Goal: Task Accomplishment & Management: Manage account settings

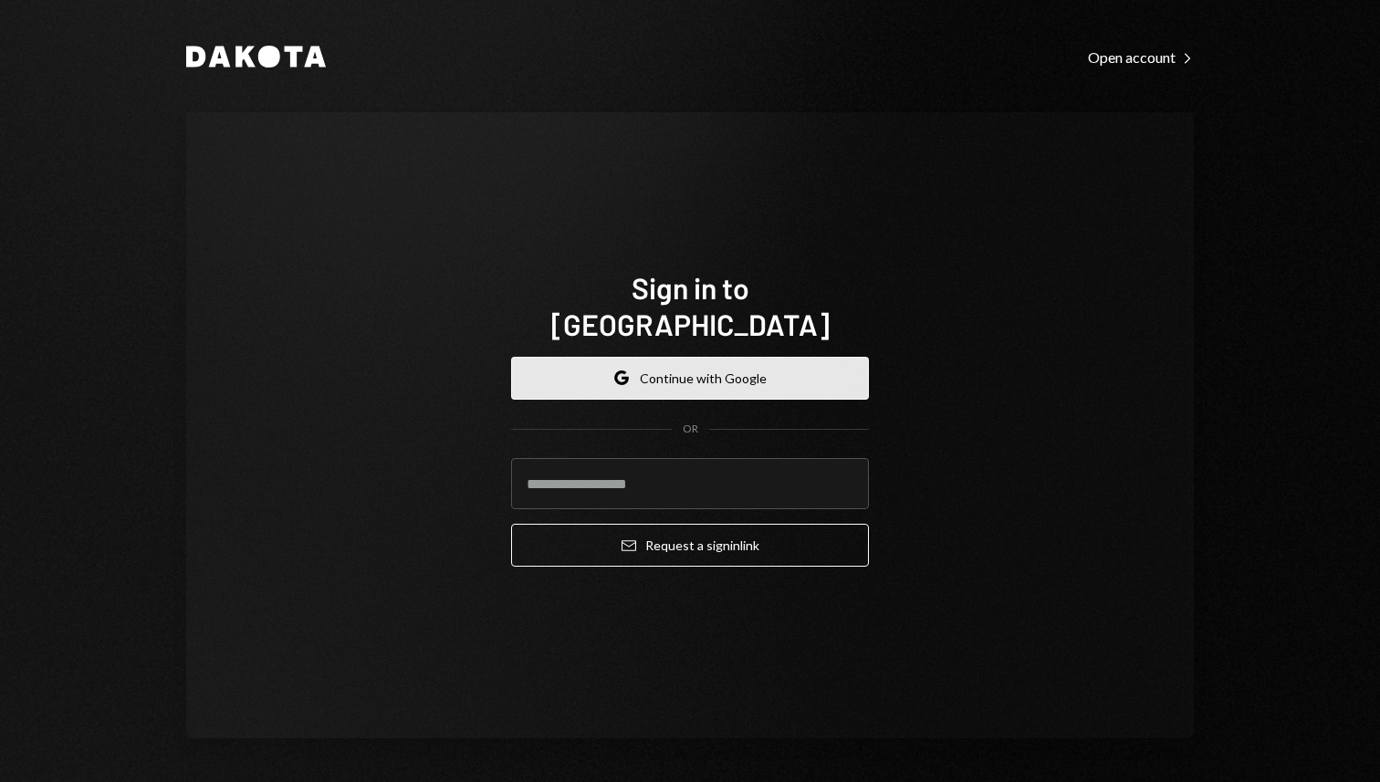
click at [640, 359] on button "Google Continue with Google" at bounding box center [690, 378] width 358 height 43
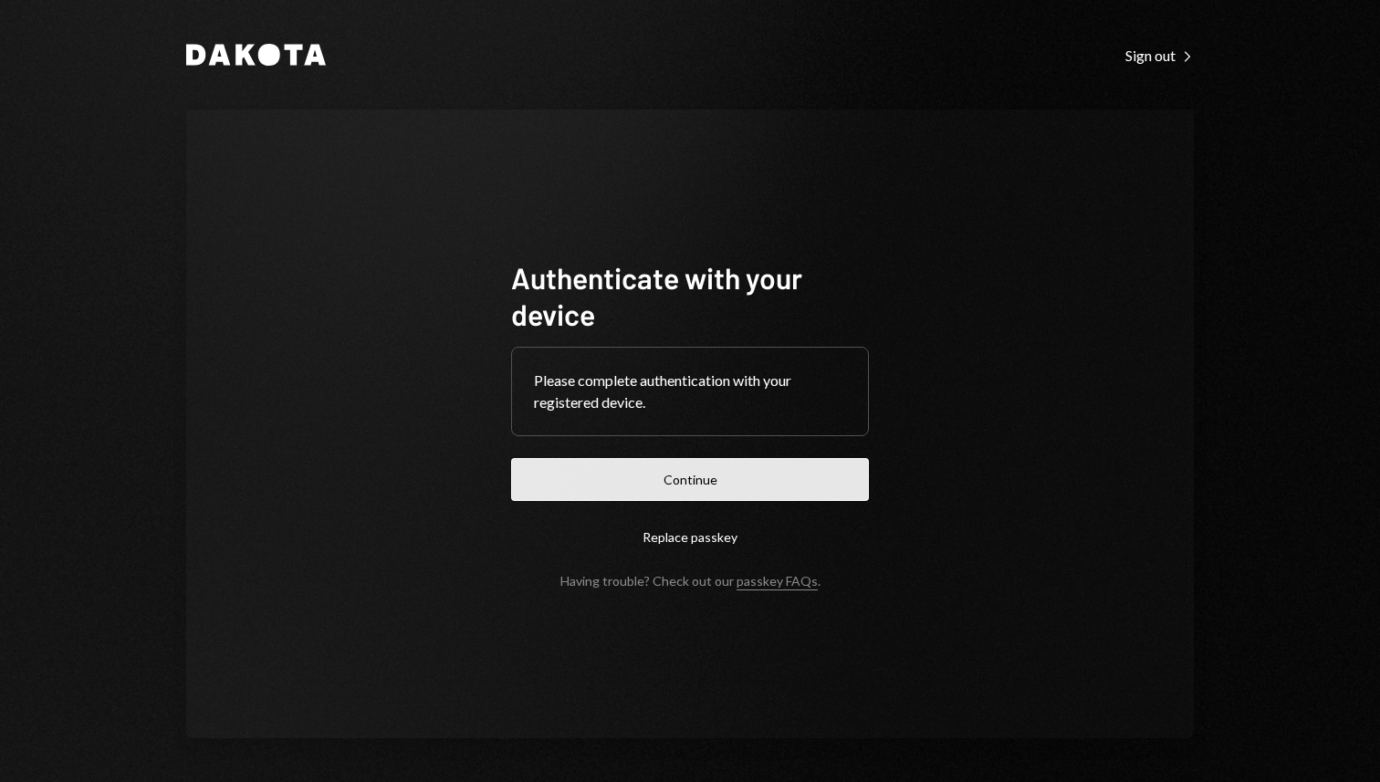
click at [764, 475] on button "Continue" at bounding box center [690, 479] width 358 height 43
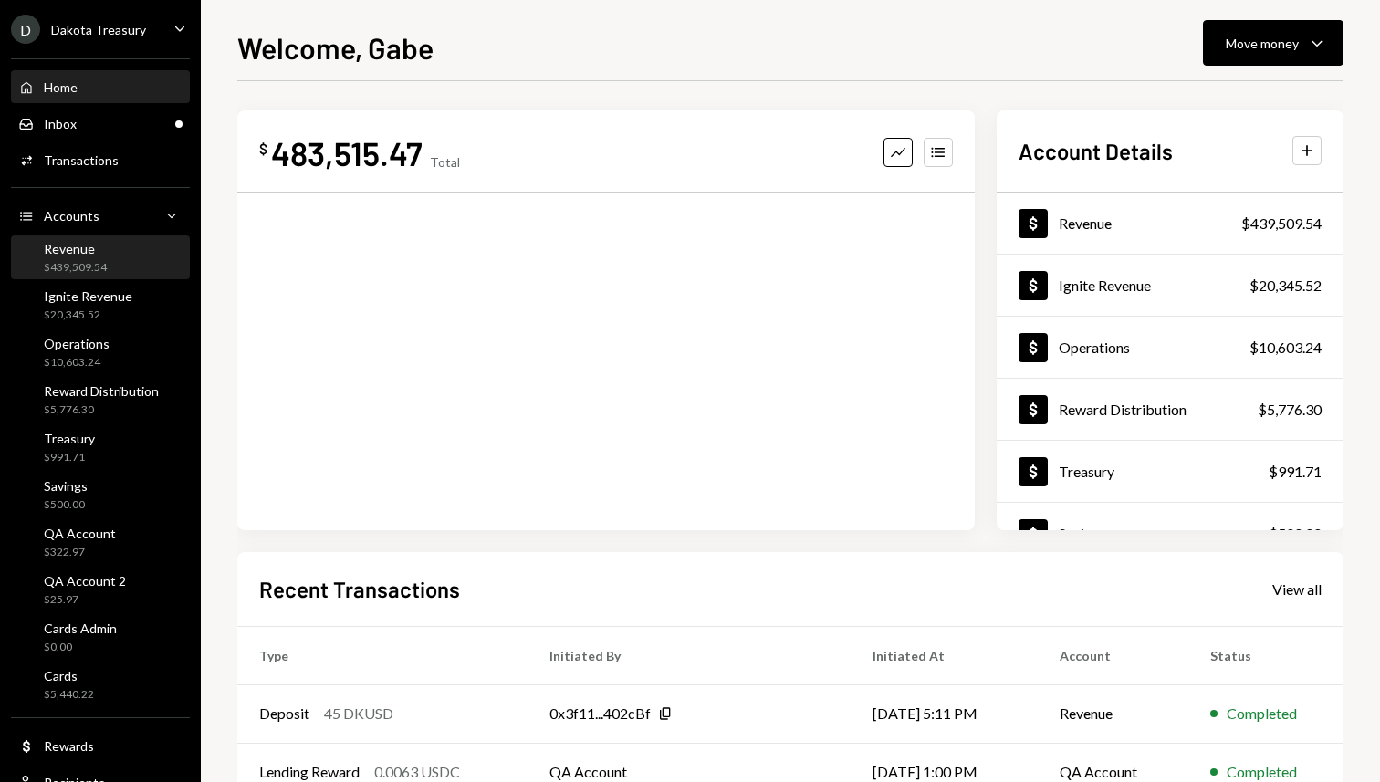
click at [100, 255] on div "Revenue" at bounding box center [75, 249] width 63 height 16
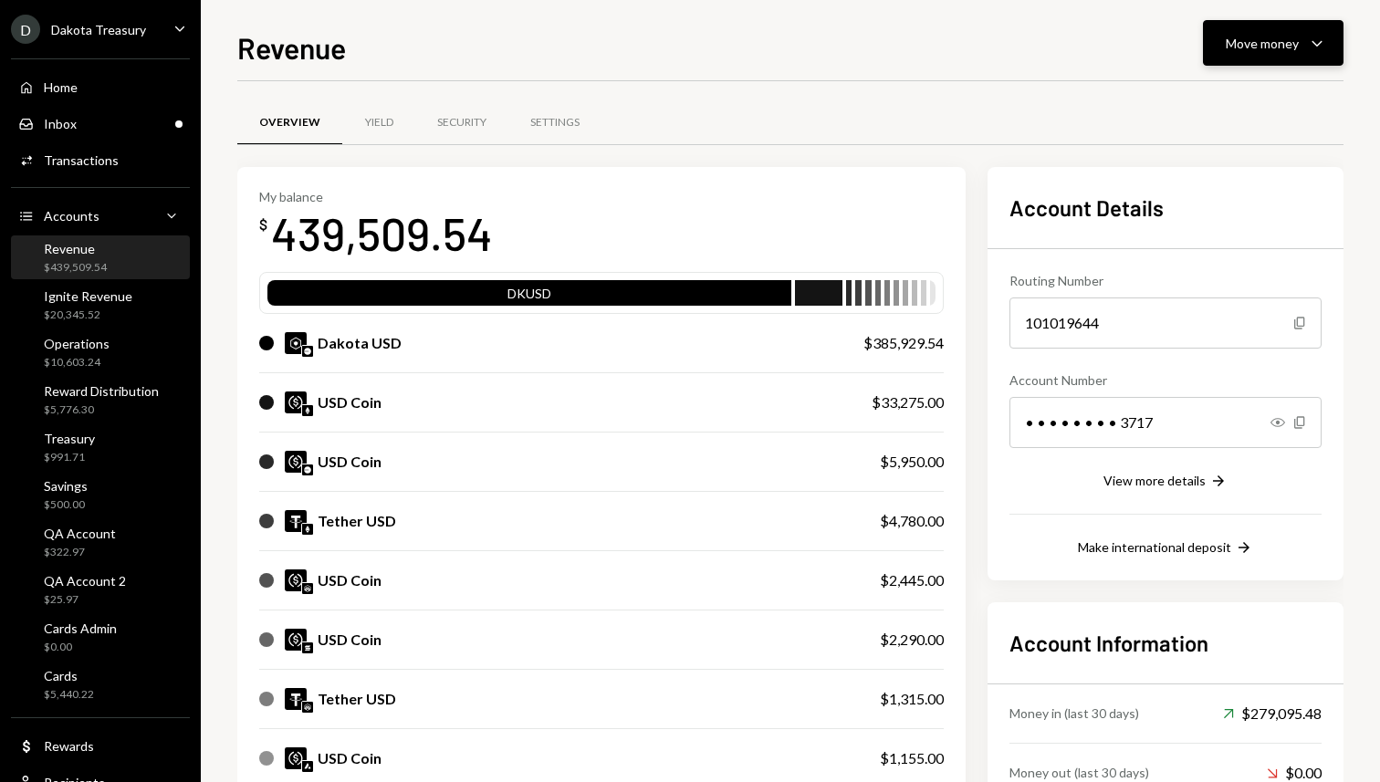
click at [1243, 54] on button "Move money Caret Down" at bounding box center [1273, 43] width 141 height 46
click at [1211, 151] on div "Convert Transfer" at bounding box center [1245, 139] width 183 height 41
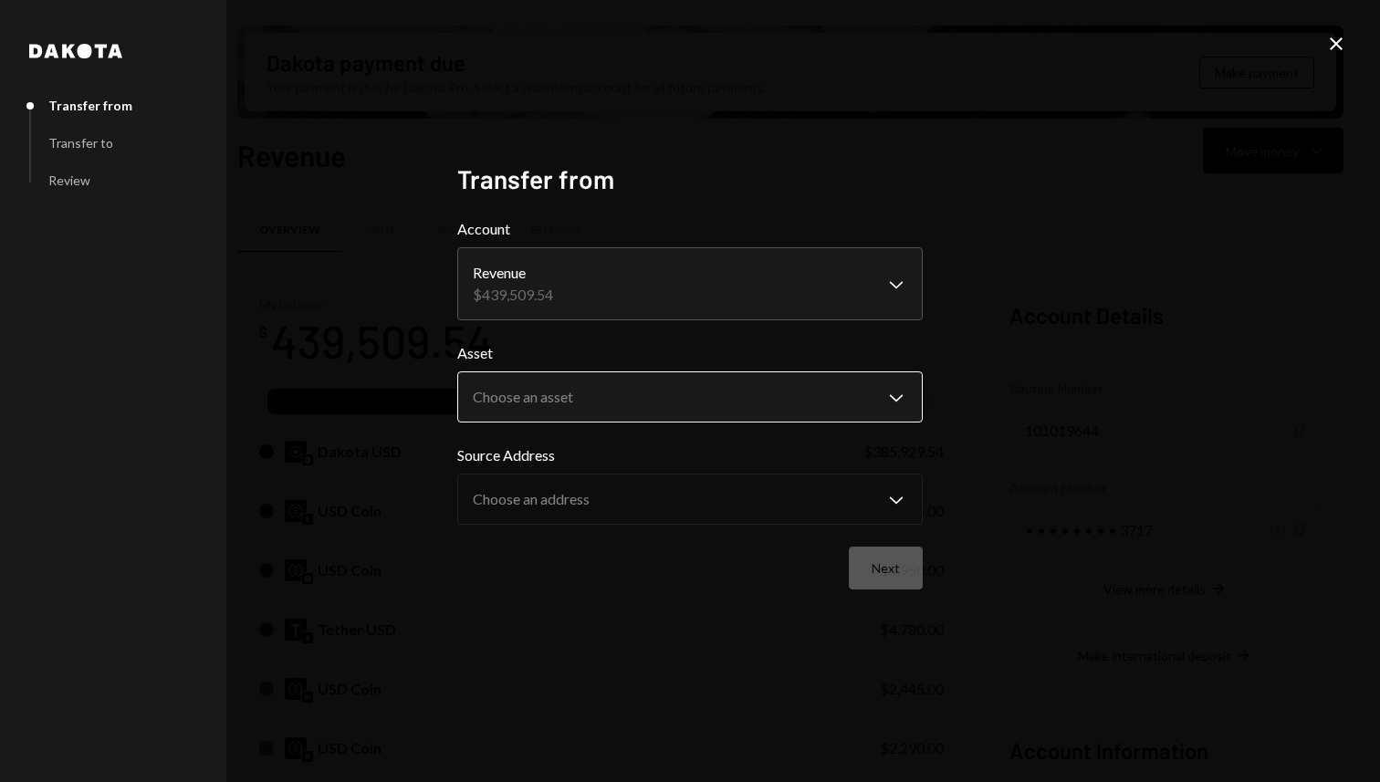
click at [530, 408] on body "D Dakota Treasury Caret Down Home Home Inbox Inbox Activities Transactions Acco…" at bounding box center [690, 391] width 1380 height 782
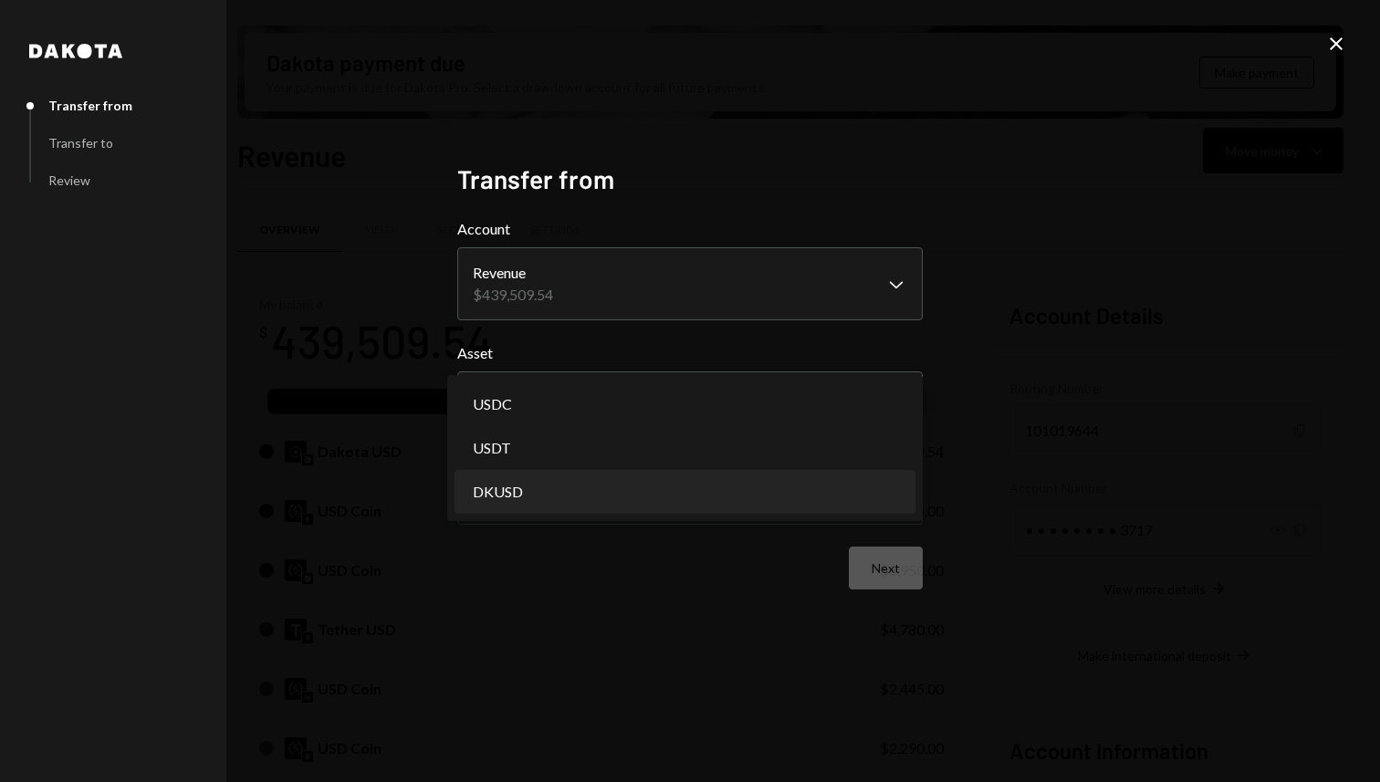
select select "*****"
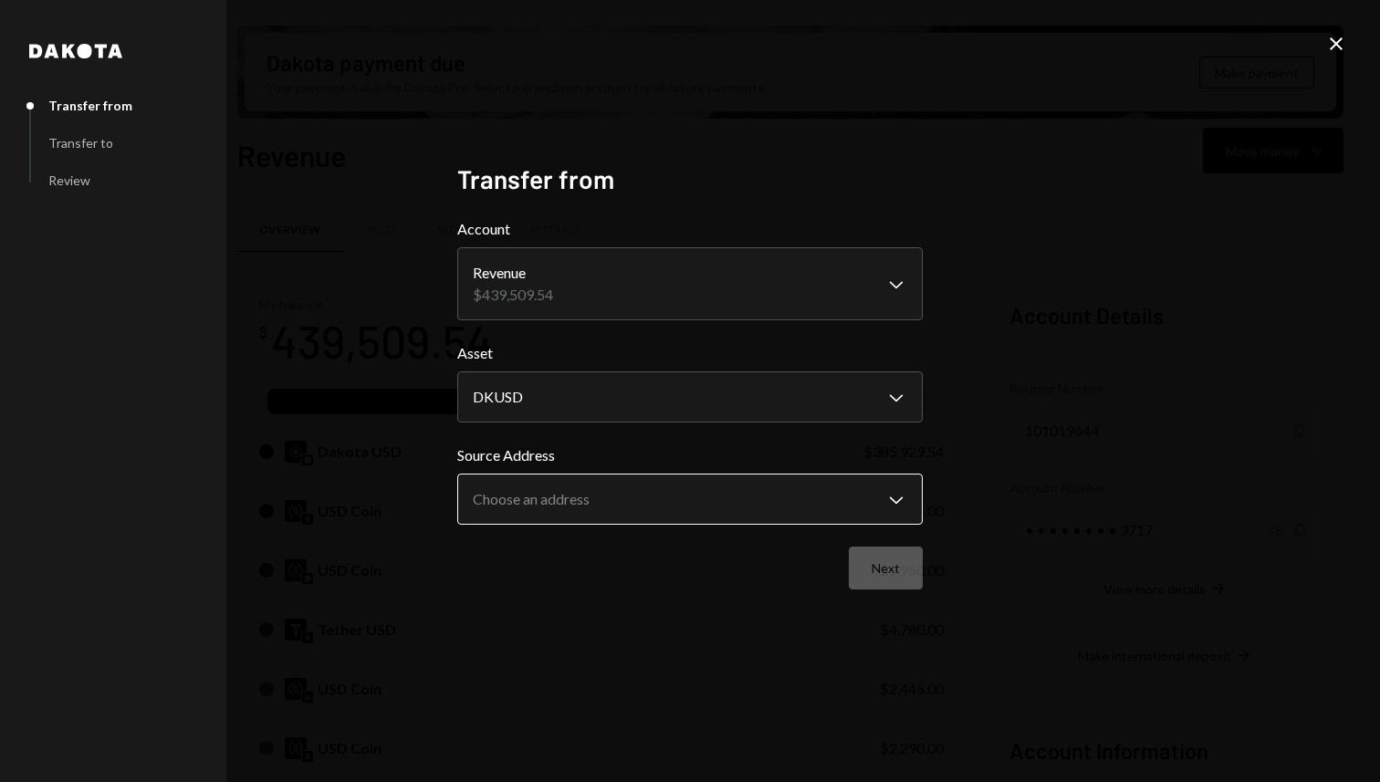
click at [575, 489] on body "D Dakota Treasury Caret Down Home Home Inbox Inbox Activities Transactions Acco…" at bounding box center [690, 391] width 1380 height 782
click at [674, 502] on body "D Dakota Treasury Caret Down Home Home Inbox Inbox Activities Transactions Acco…" at bounding box center [690, 391] width 1380 height 782
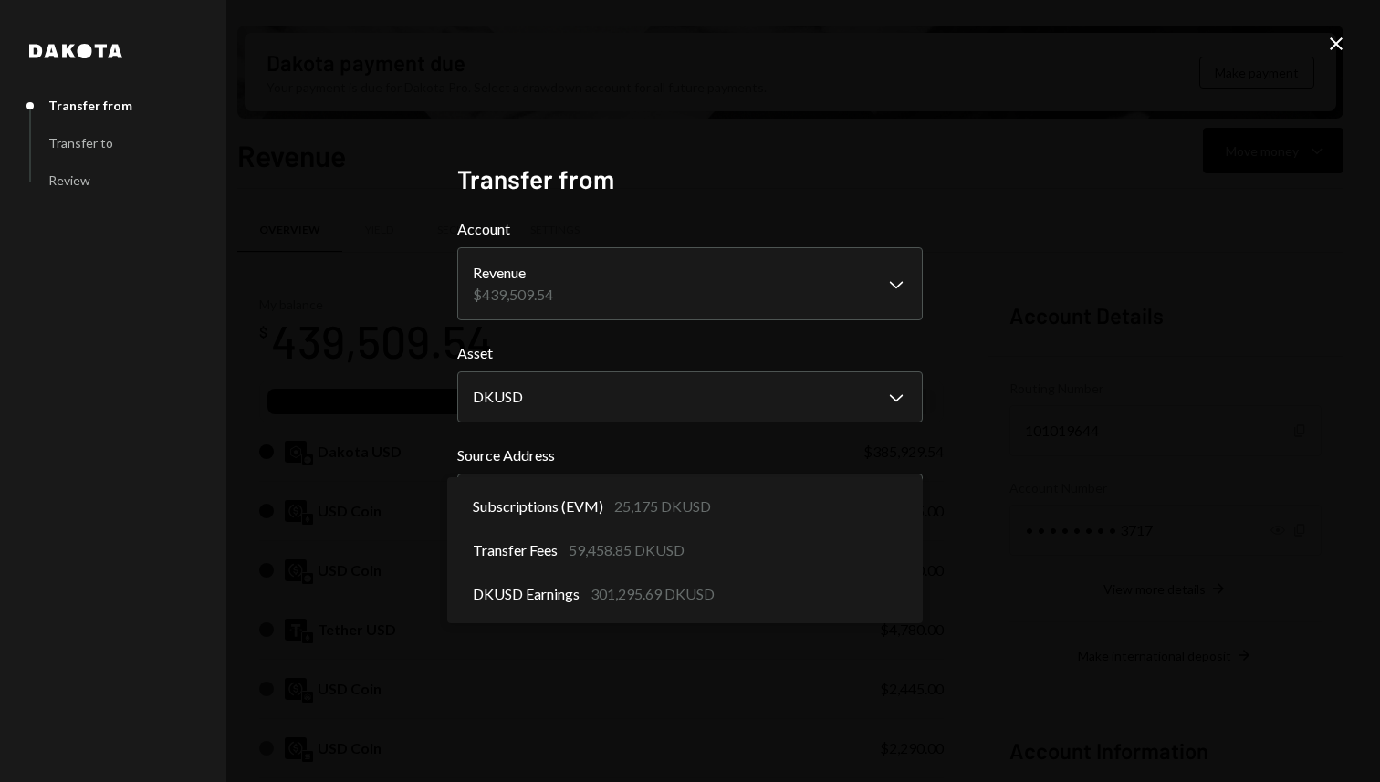
click at [978, 508] on div "**********" at bounding box center [690, 391] width 1380 height 782
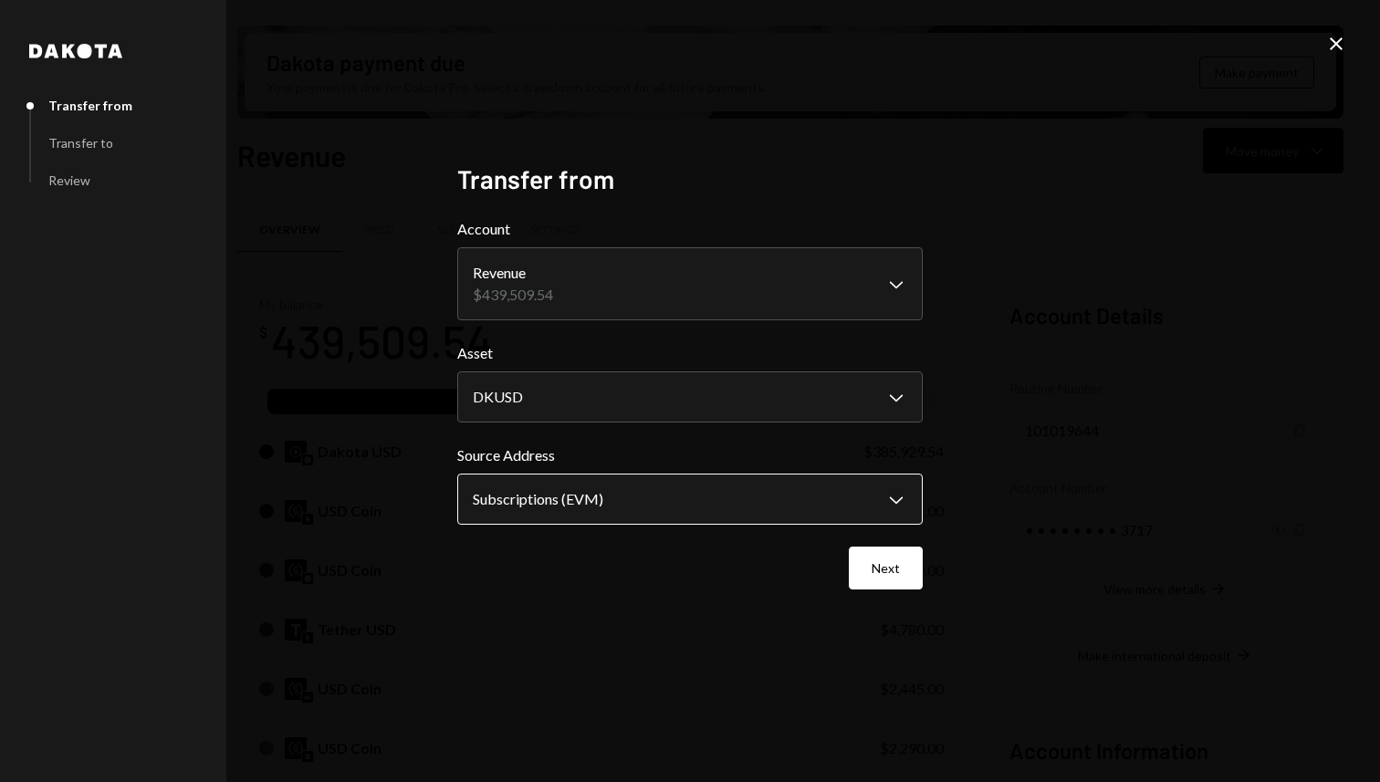
click at [746, 510] on body "D Dakota Treasury Caret Down Home Home Inbox Inbox Activities Transactions Acco…" at bounding box center [690, 391] width 1380 height 782
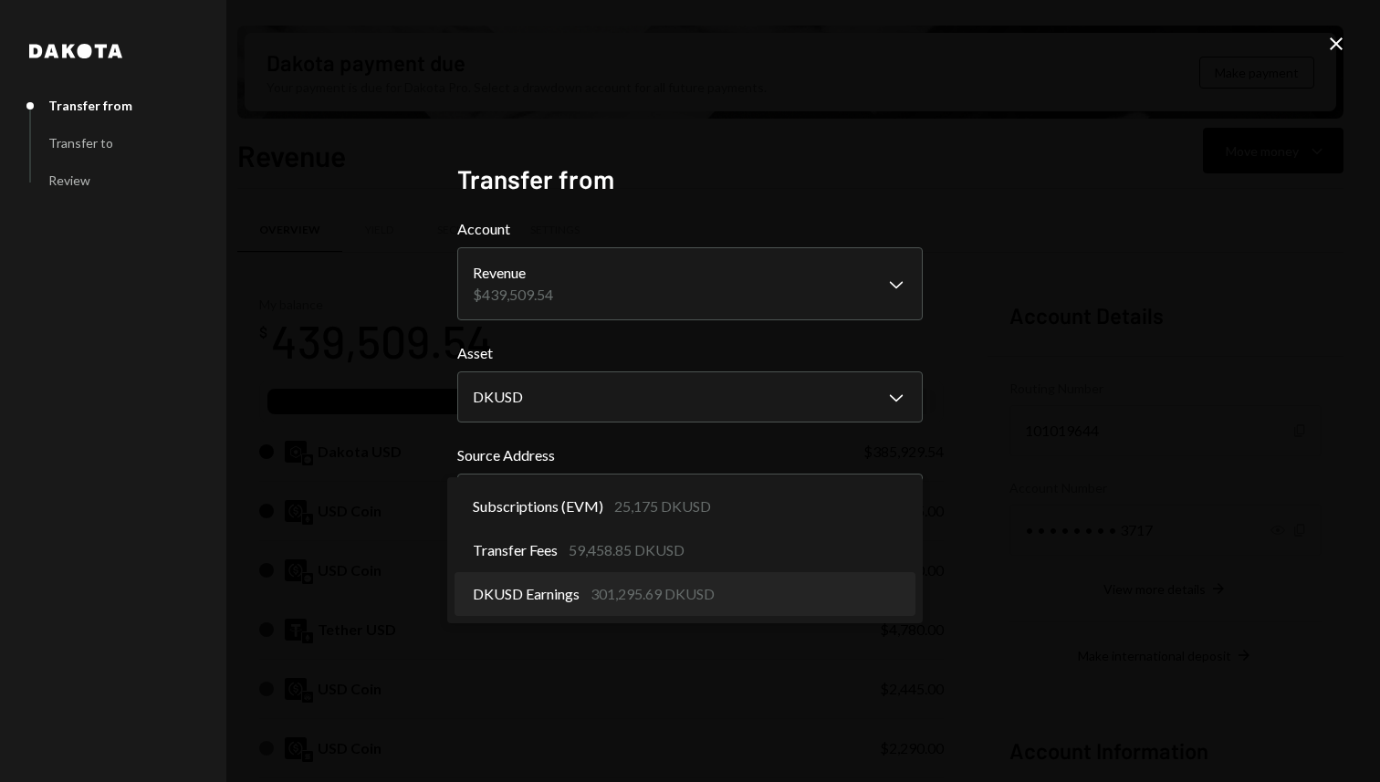
select select "**********"
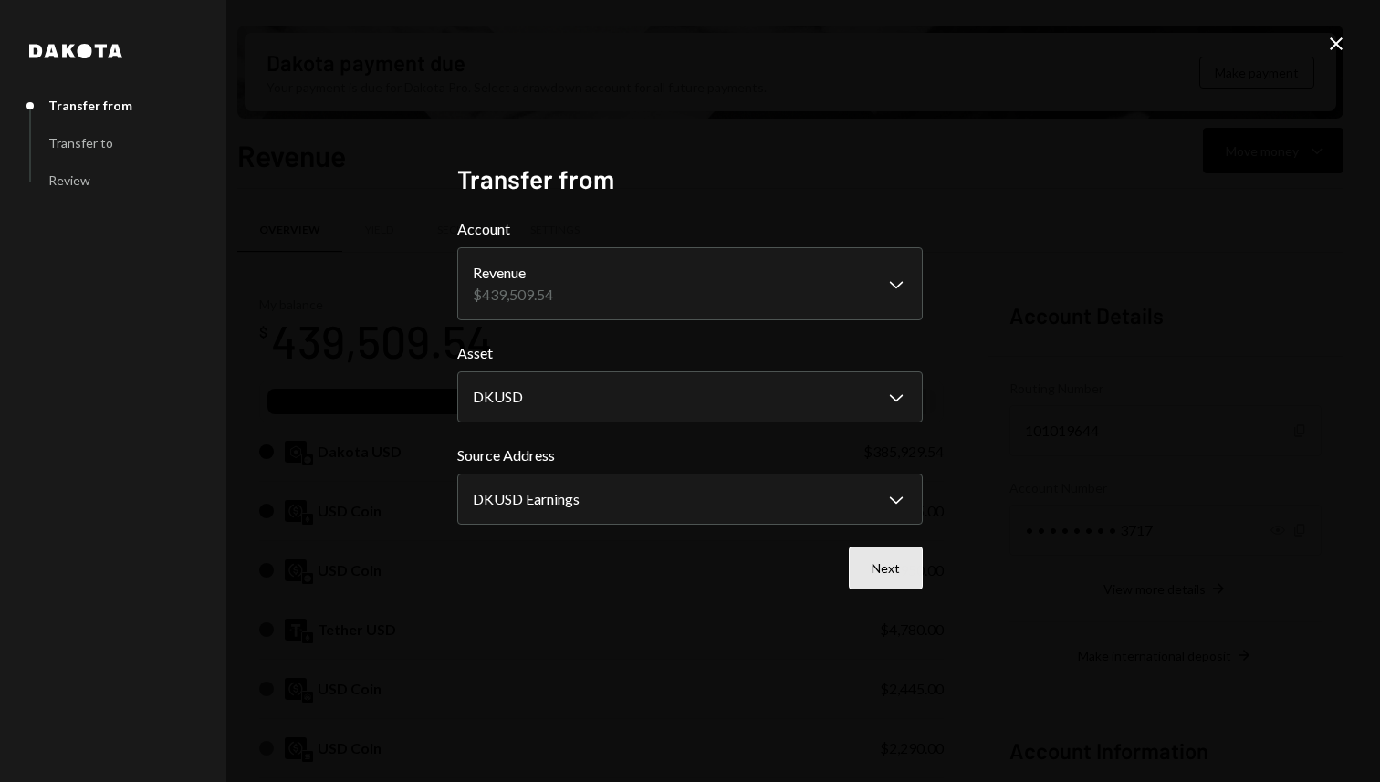
click at [880, 577] on button "Next" at bounding box center [886, 568] width 74 height 43
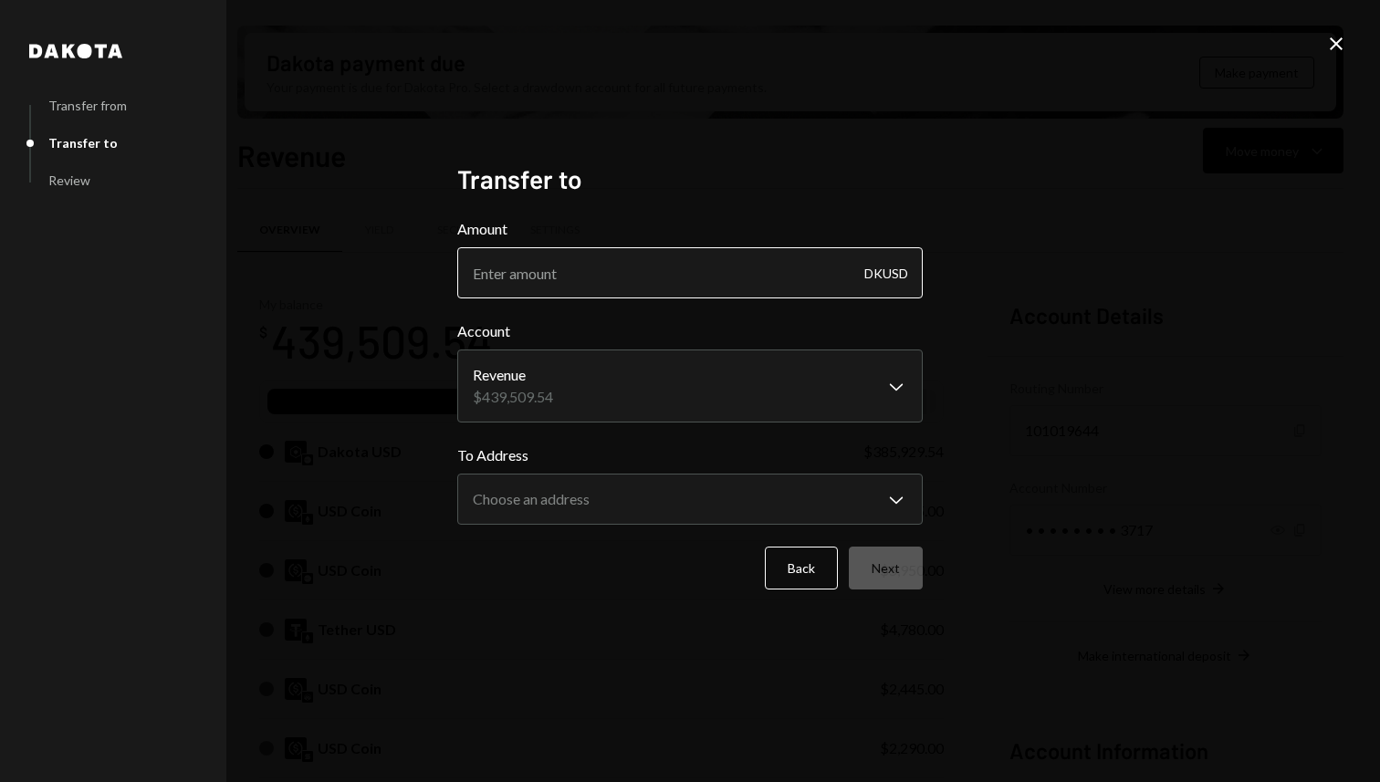
click at [529, 277] on input "Amount" at bounding box center [689, 272] width 465 height 51
type input "20000"
click at [1039, 409] on div "**********" at bounding box center [690, 391] width 1380 height 782
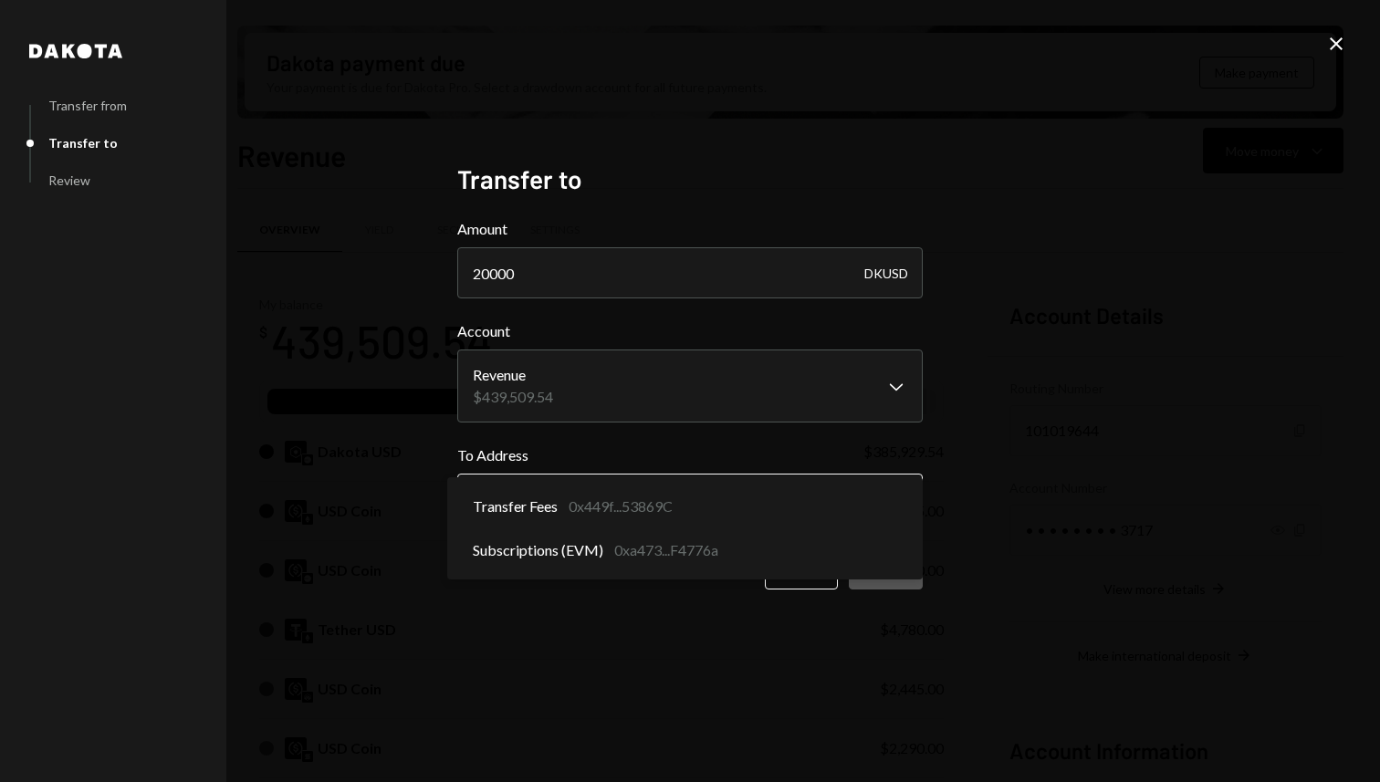
click at [811, 488] on body "D Dakota Treasury Caret Down Home Home Inbox Inbox Activities Transactions Acco…" at bounding box center [690, 391] width 1380 height 782
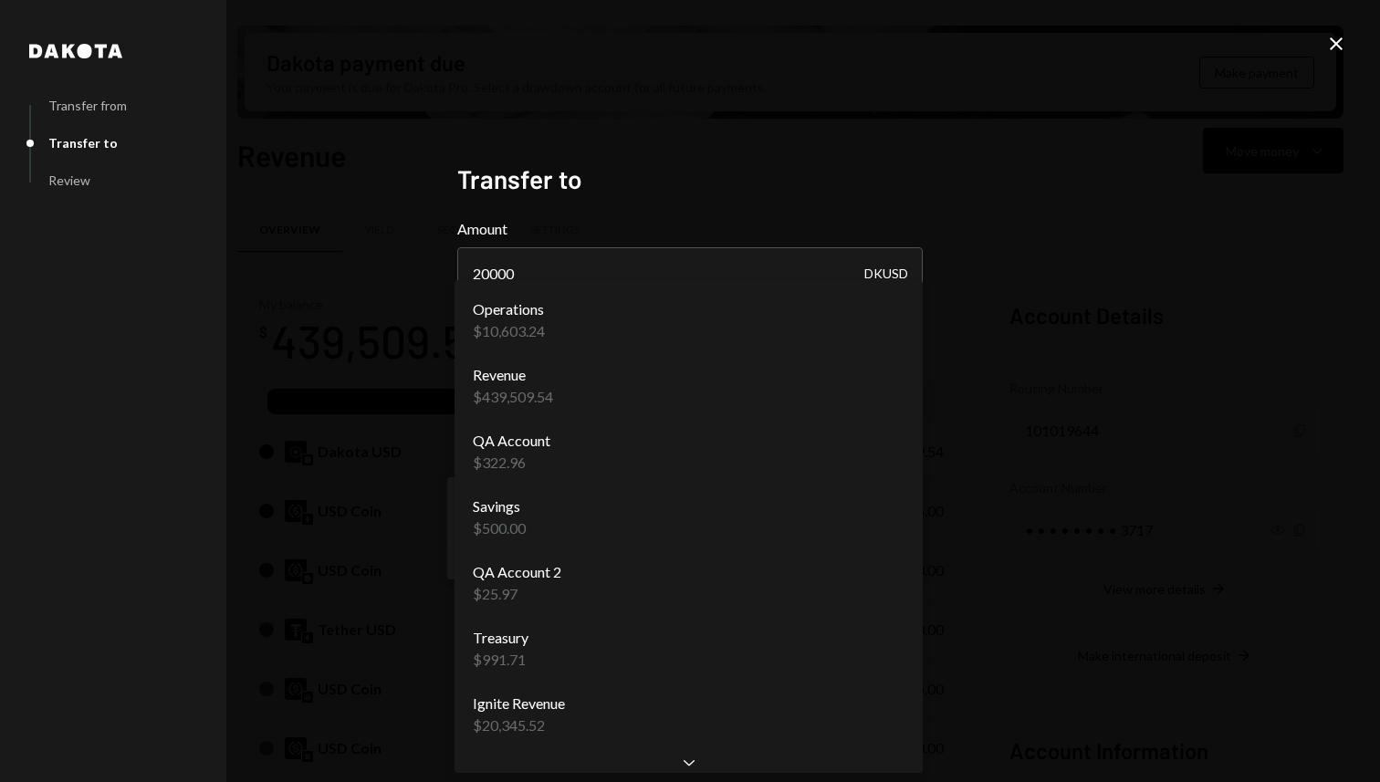
click at [588, 398] on body "D Dakota Treasury Caret Down Home Home Inbox Inbox Activities Transactions Acco…" at bounding box center [690, 391] width 1380 height 782
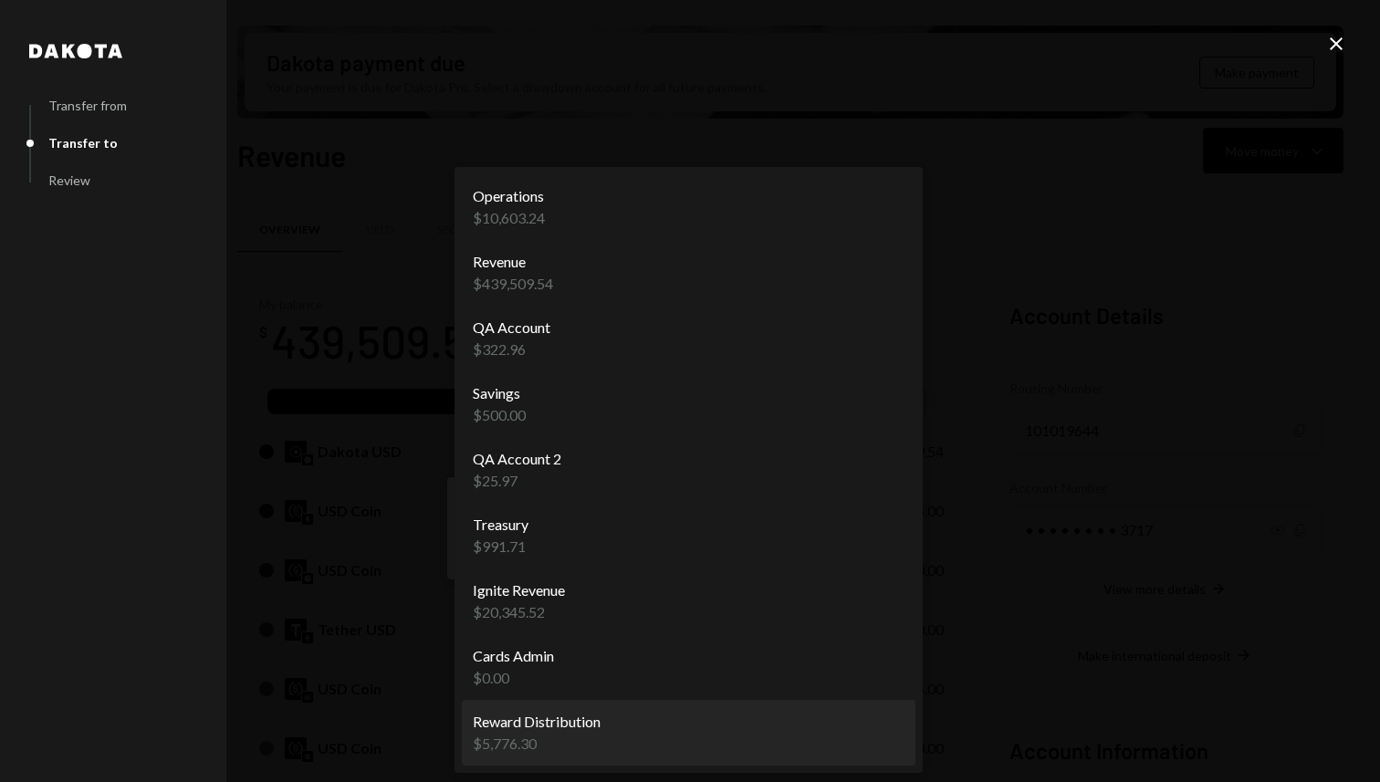
select select "**********"
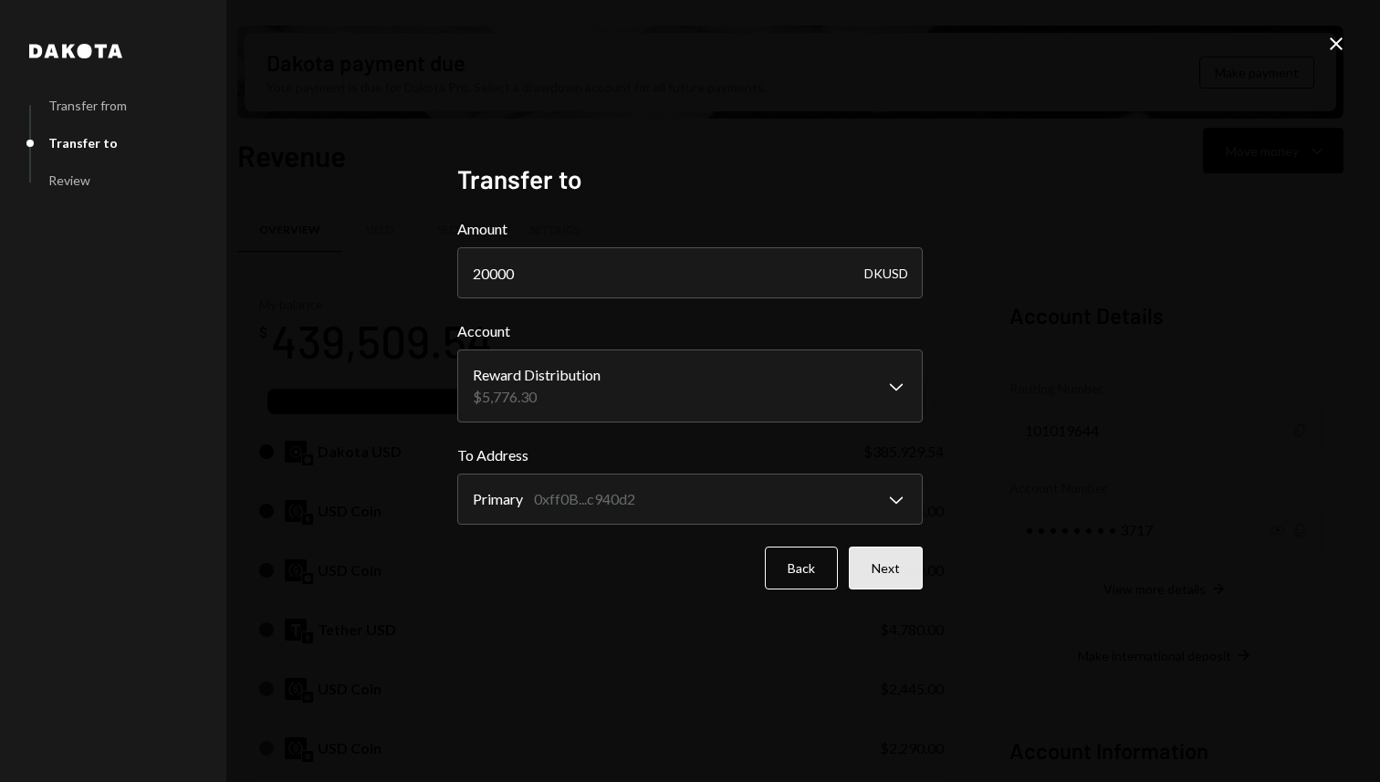
click at [873, 562] on button "Next" at bounding box center [886, 568] width 74 height 43
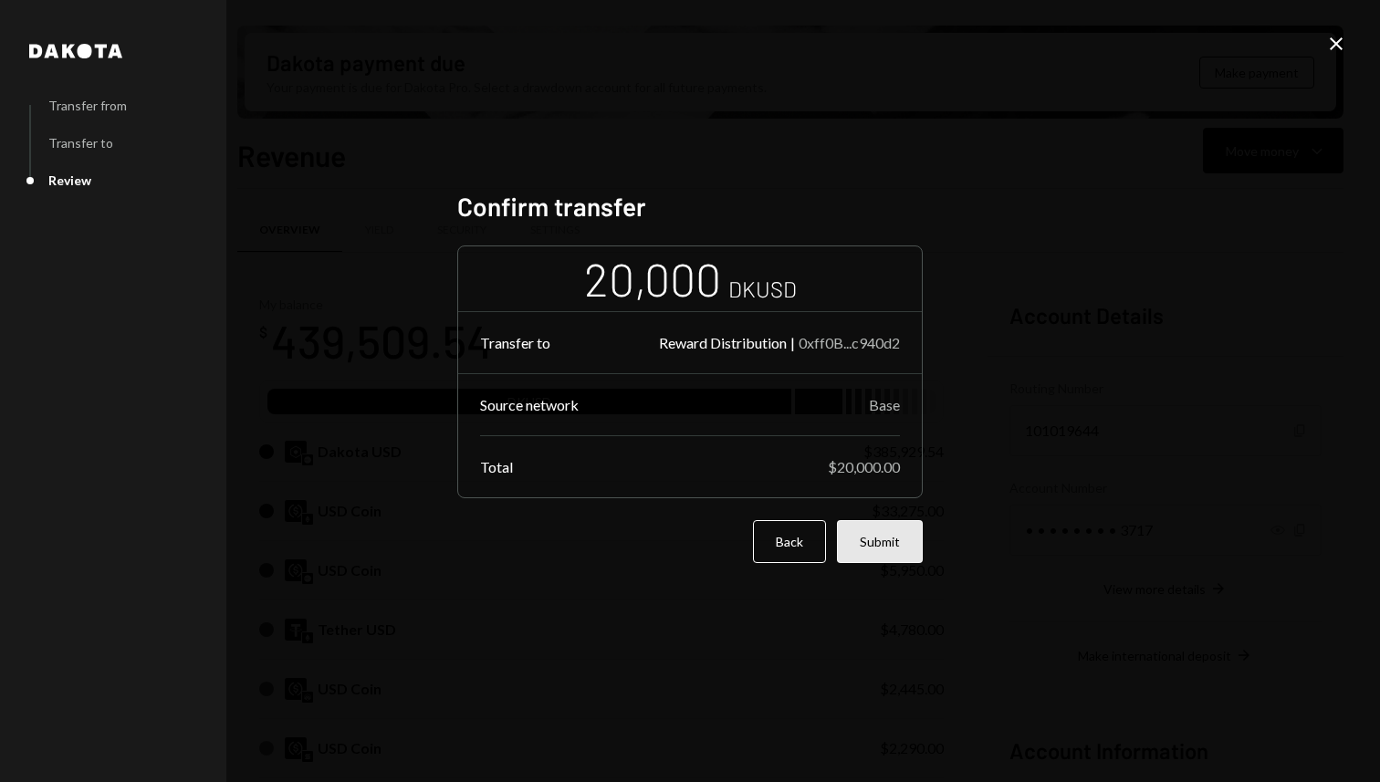
click at [851, 527] on button "Submit" at bounding box center [880, 541] width 86 height 43
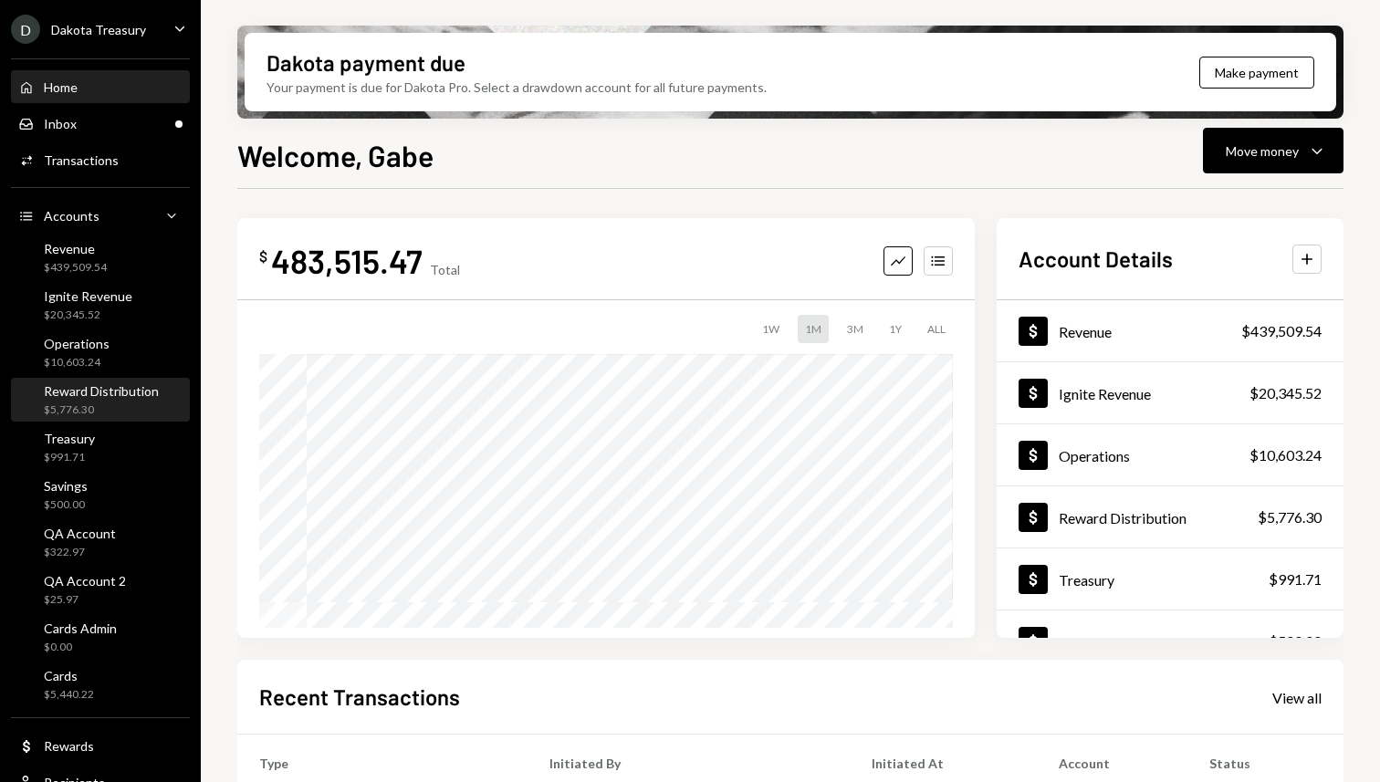
click at [91, 391] on div "Reward Distribution" at bounding box center [101, 391] width 115 height 16
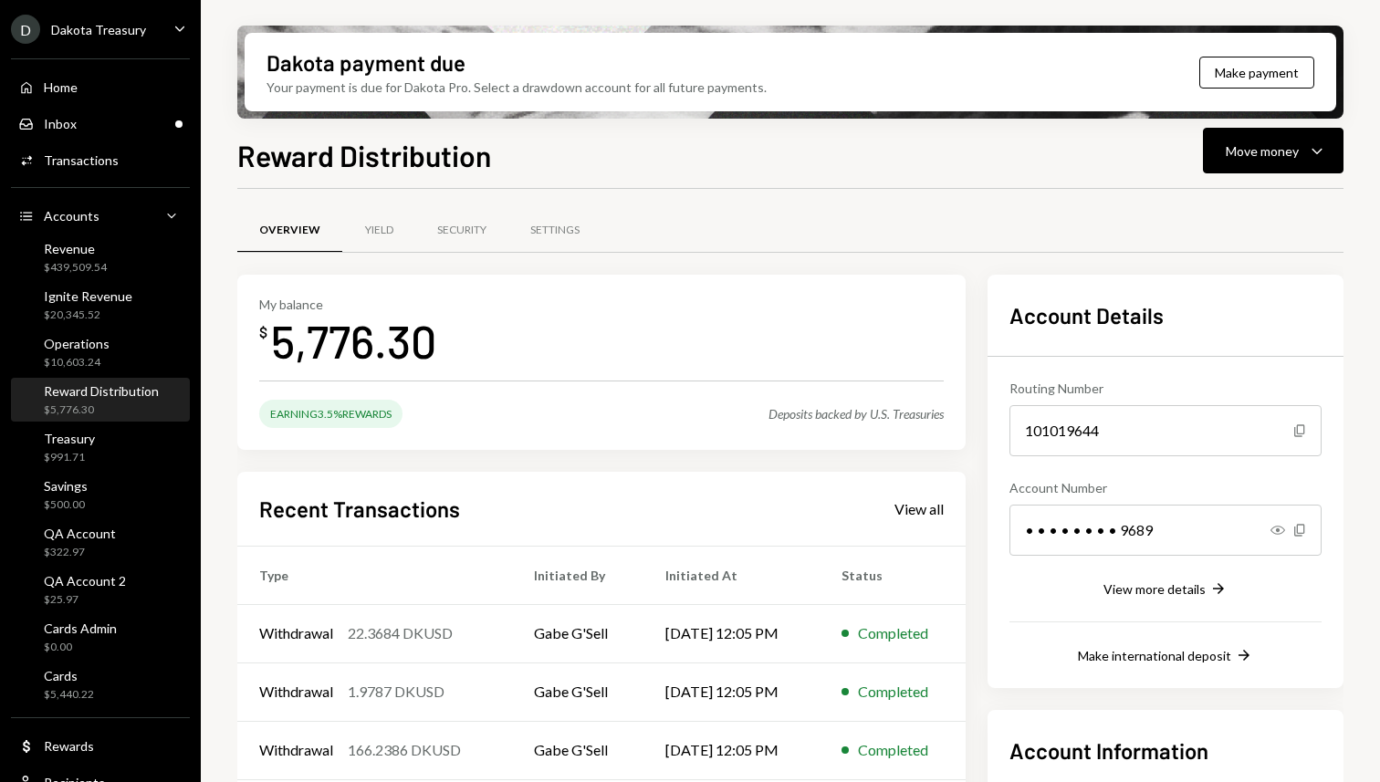
click at [94, 401] on div "Reward Distribution $5,776.30" at bounding box center [101, 400] width 115 height 35
click at [84, 120] on div "Inbox Inbox" at bounding box center [100, 124] width 164 height 16
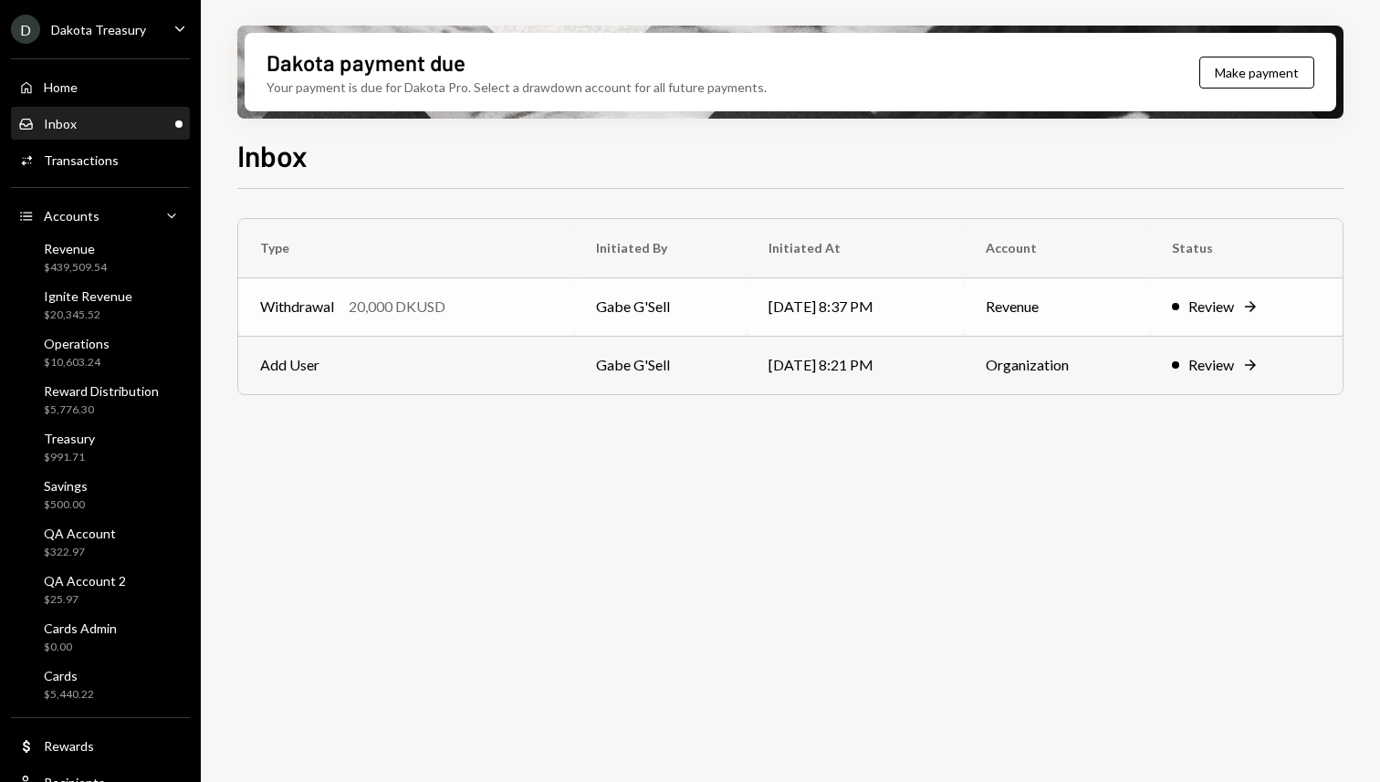
click at [421, 287] on td "Withdrawal 20,000 DKUSD" at bounding box center [406, 306] width 336 height 58
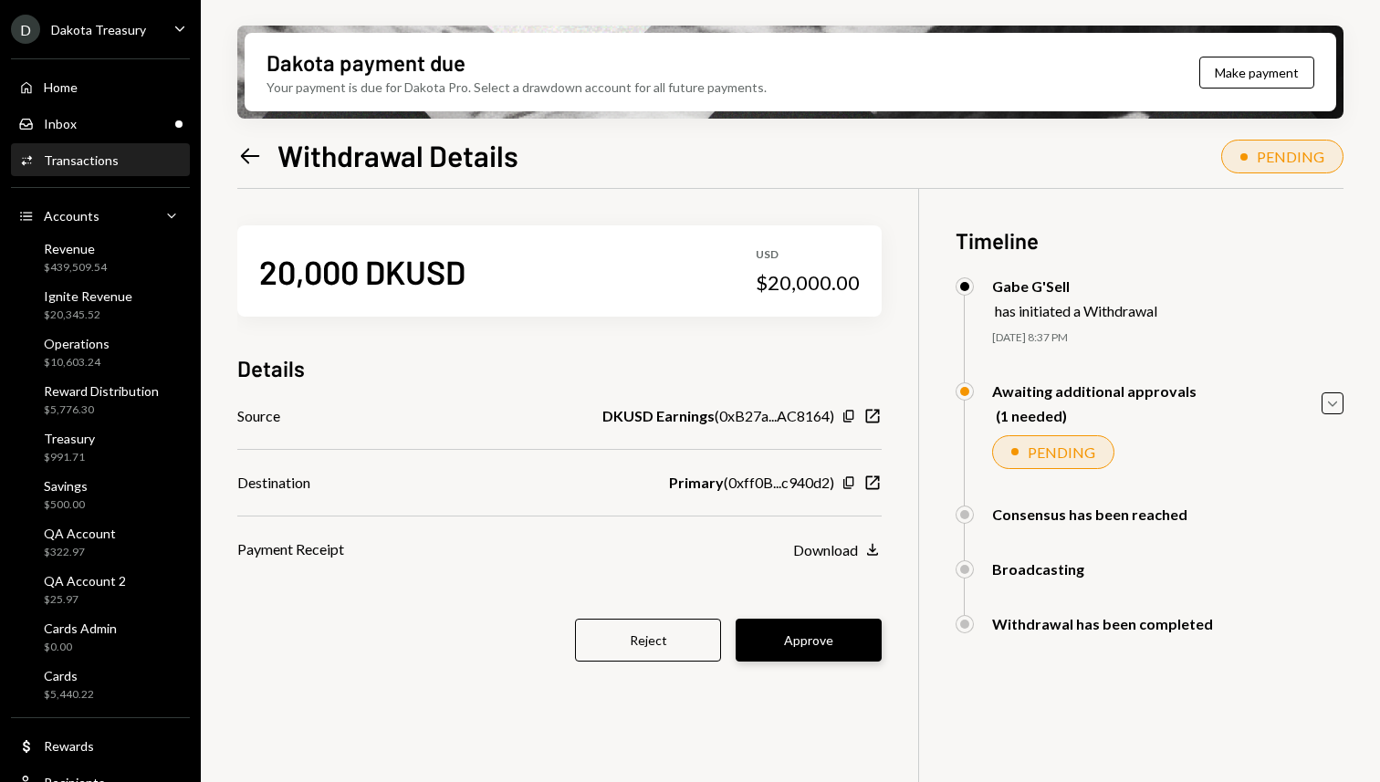
click at [802, 642] on button "Approve" at bounding box center [809, 640] width 146 height 43
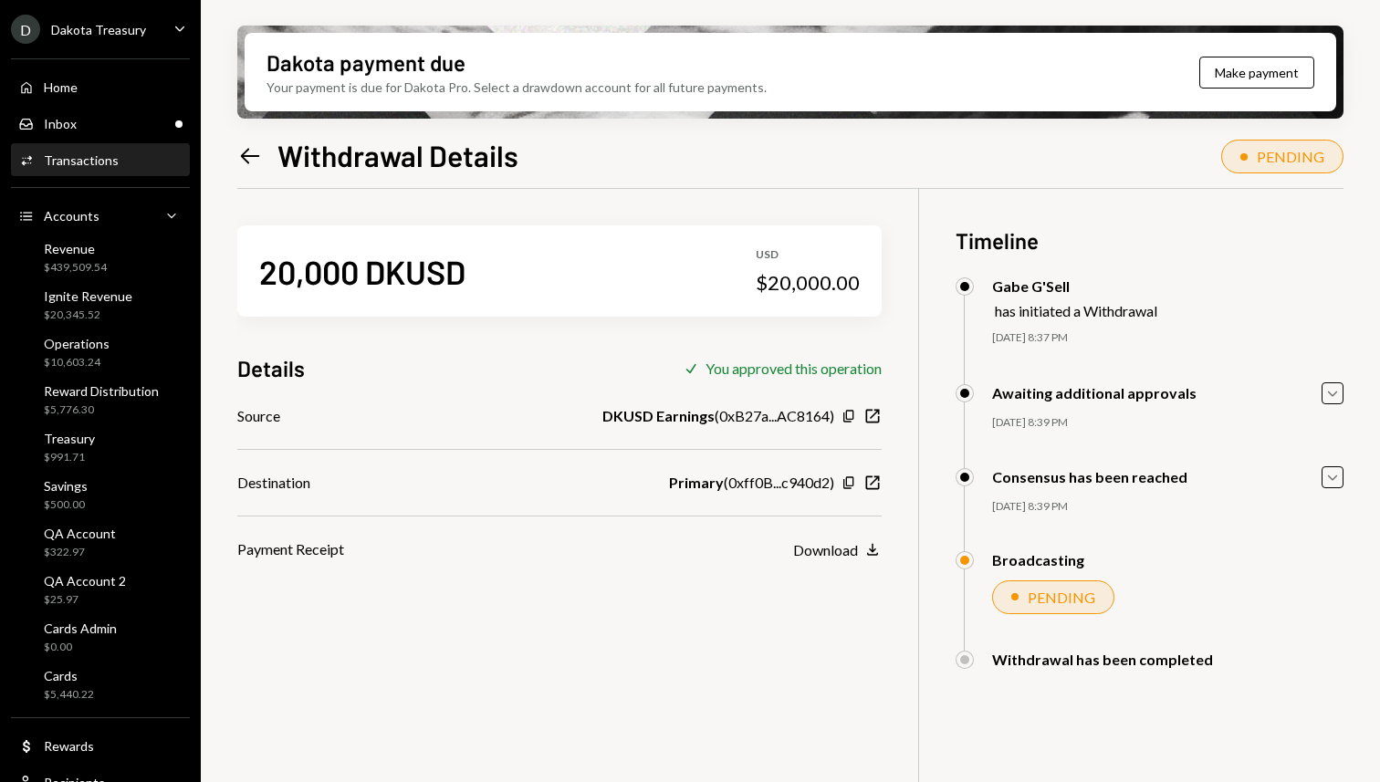
click at [380, 363] on div "Details Check You approved this operation" at bounding box center [559, 368] width 644 height 30
click at [109, 390] on div "Reward Distribution" at bounding box center [101, 391] width 115 height 16
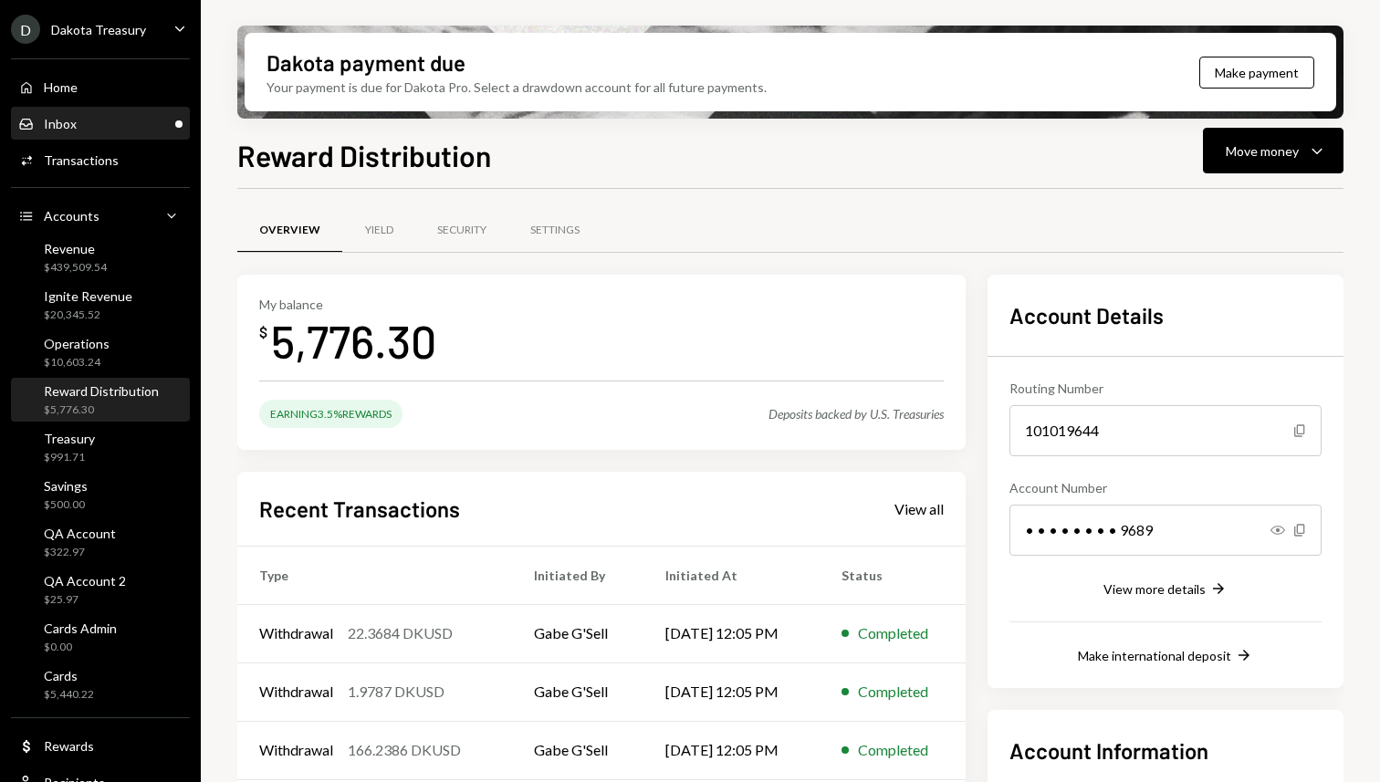
click at [118, 108] on link "Inbox Inbox" at bounding box center [100, 123] width 179 height 33
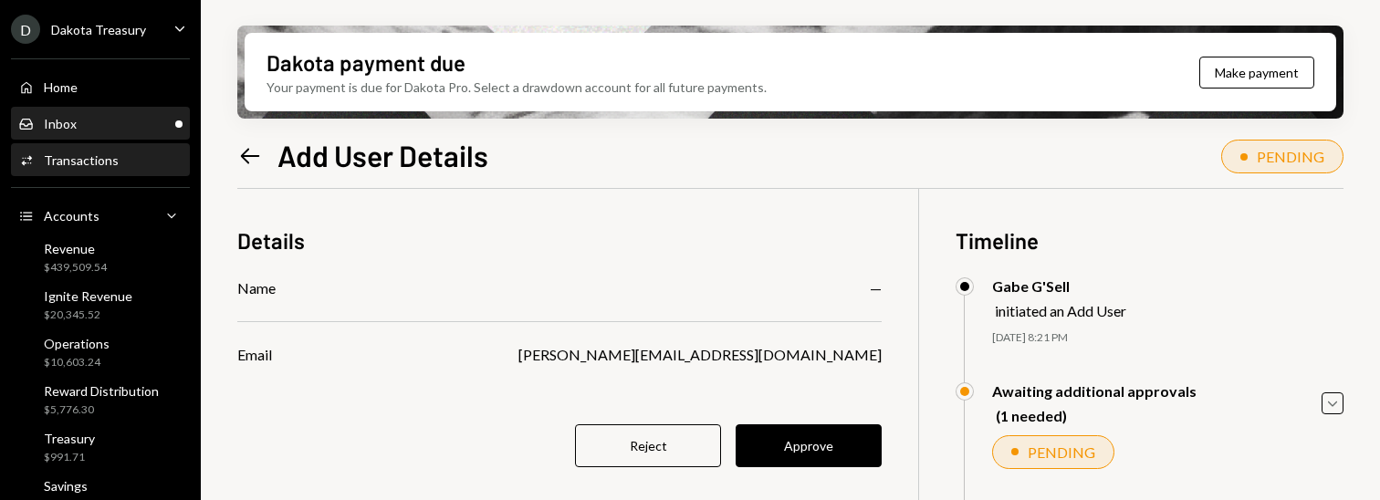
click at [87, 138] on div "Inbox Inbox" at bounding box center [100, 124] width 164 height 31
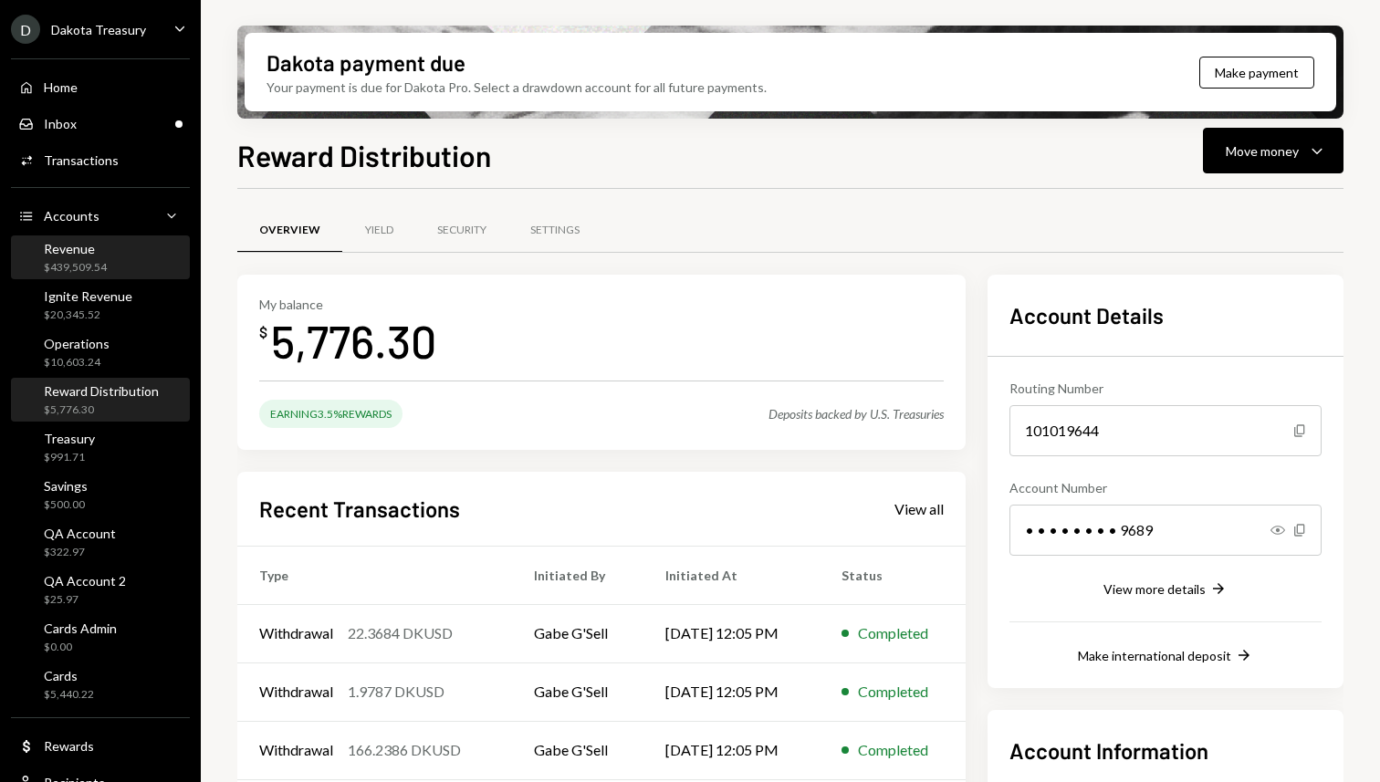
click at [103, 262] on div "$439,509.54" at bounding box center [75, 268] width 63 height 16
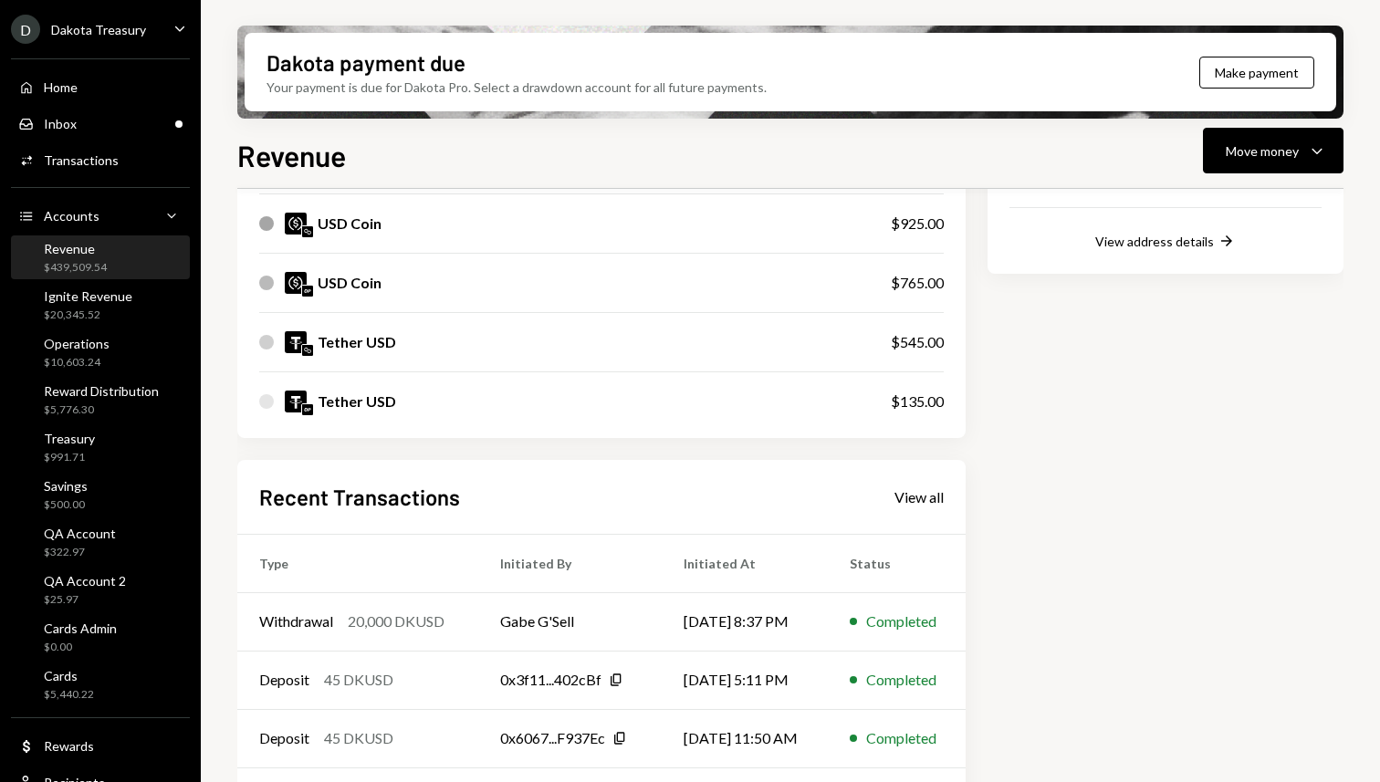
scroll to position [715, 0]
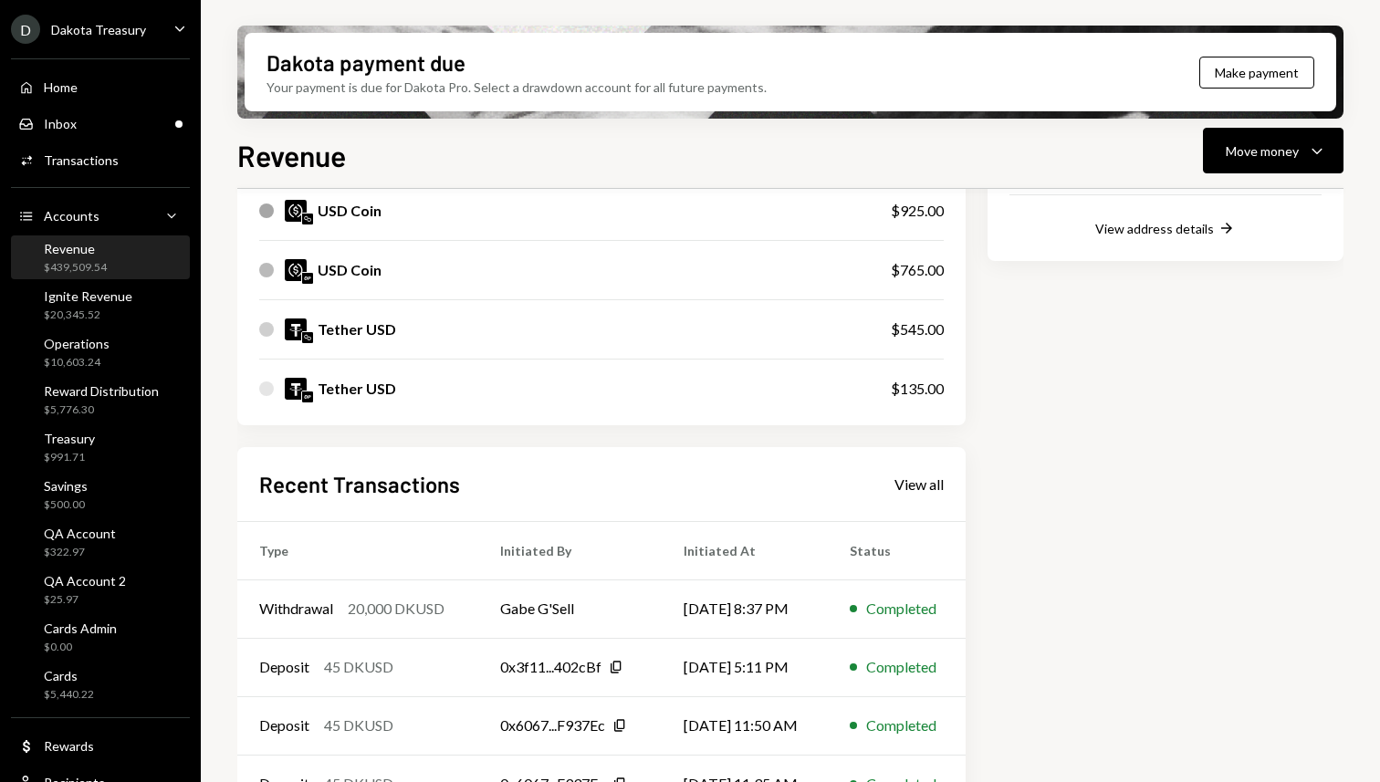
click at [1069, 428] on div "Account Details Routing Number 101019644 Copy Account Number • • • • • • • • 37…" at bounding box center [1165, 215] width 356 height 1312
click at [684, 439] on div "My balance $ 439,509.54 DKUSD Dakota USD $385,929.54 USD Coin $33,275.00 USD Co…" at bounding box center [601, 215] width 728 height 1312
click at [1211, 530] on div "Account Details Routing Number 101019644 Copy Account Number • • • • • • • • 37…" at bounding box center [1165, 215] width 356 height 1312
click at [358, 437] on div "My balance $ 439,509.54 DKUSD Dakota USD $385,929.54 USD Coin $33,275.00 USD Co…" at bounding box center [601, 215] width 728 height 1312
click at [289, 484] on h2 "Recent Transactions" at bounding box center [359, 484] width 201 height 30
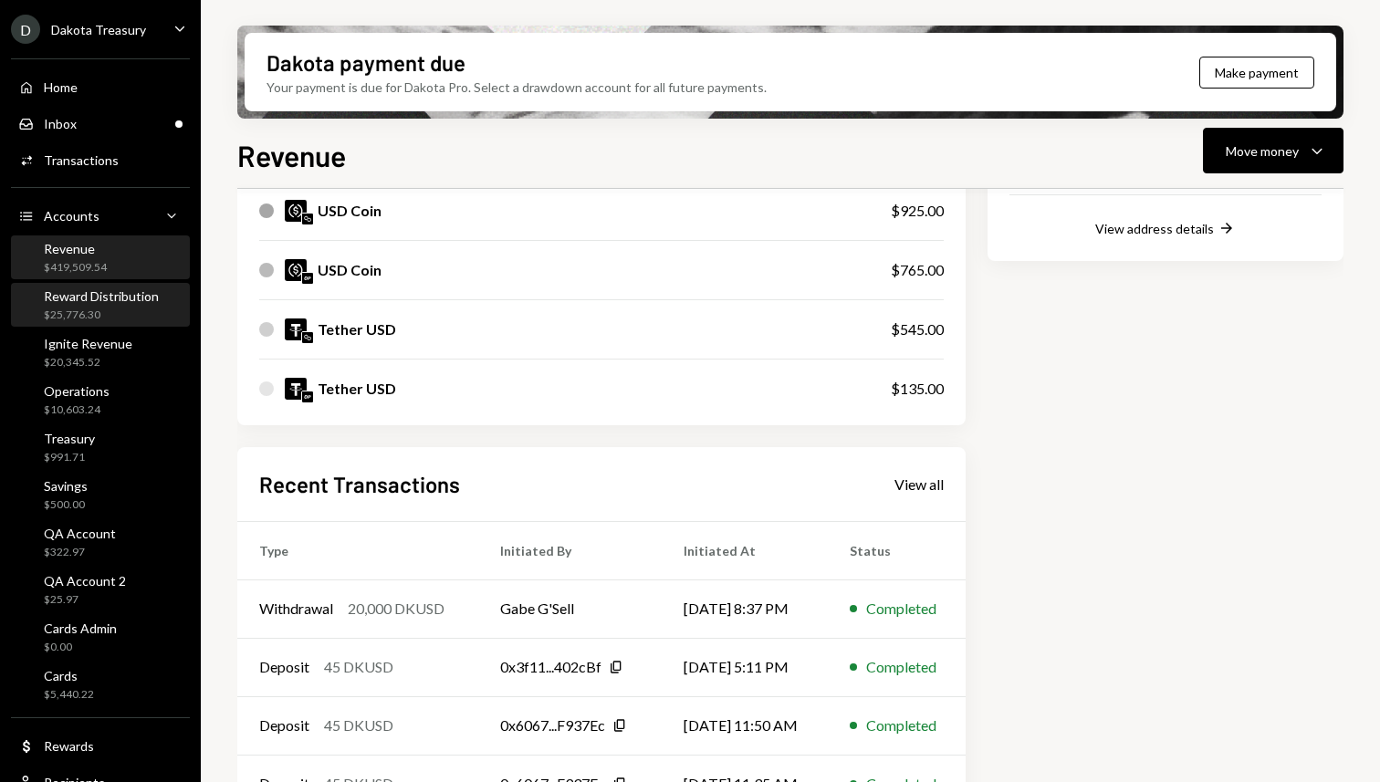
click at [104, 321] on div "$25,776.30" at bounding box center [101, 316] width 115 height 16
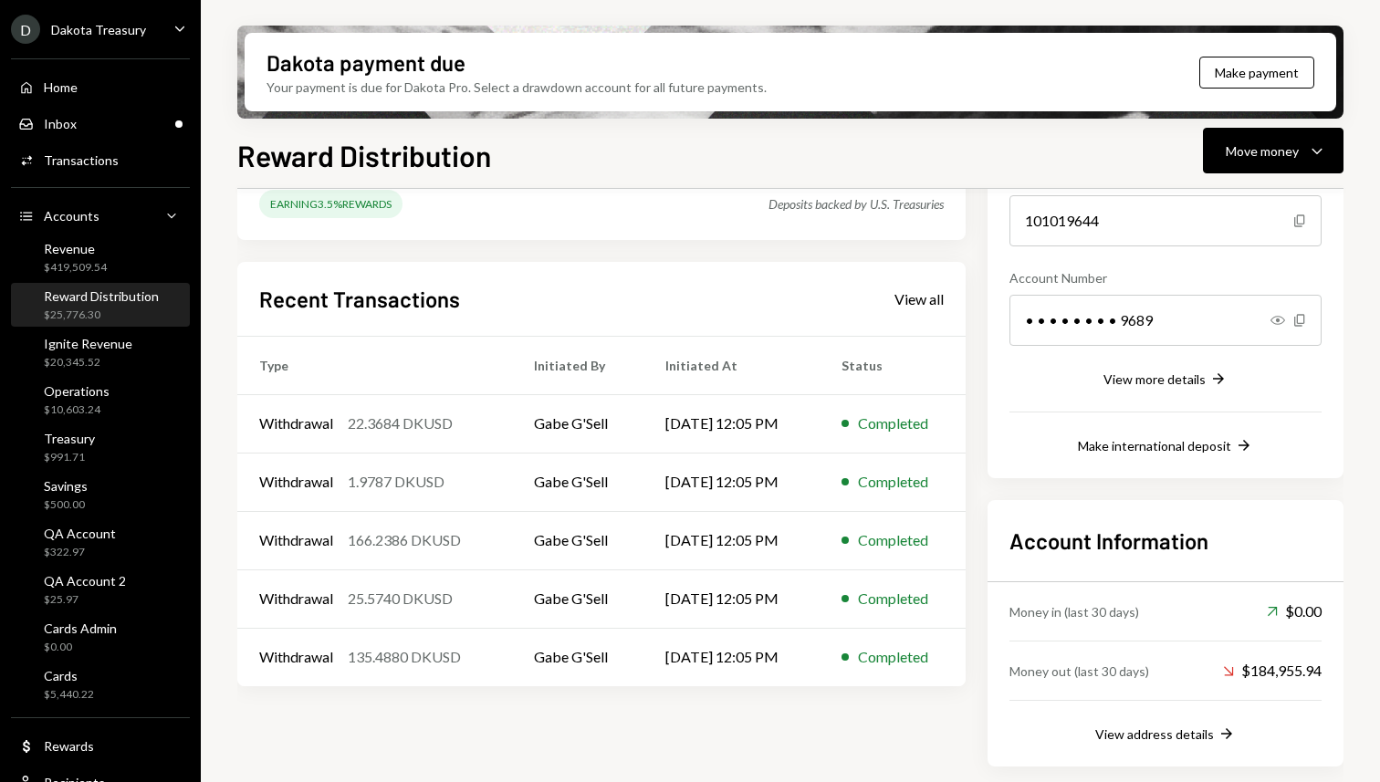
scroll to position [210, 0]
click at [1247, 145] on div "Move money" at bounding box center [1262, 150] width 73 height 19
click at [1200, 212] on div "Send" at bounding box center [1258, 205] width 133 height 19
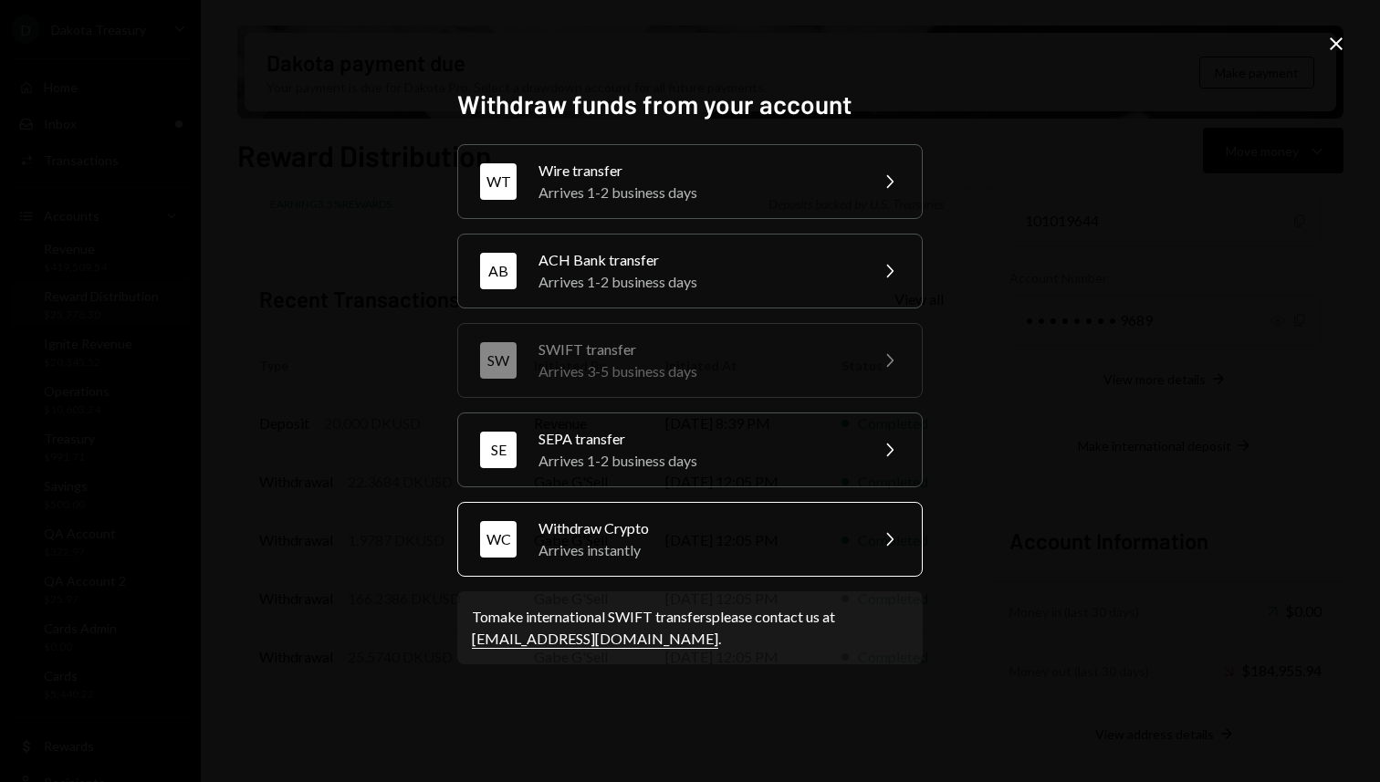
click at [673, 549] on div "Arrives instantly" at bounding box center [697, 550] width 318 height 22
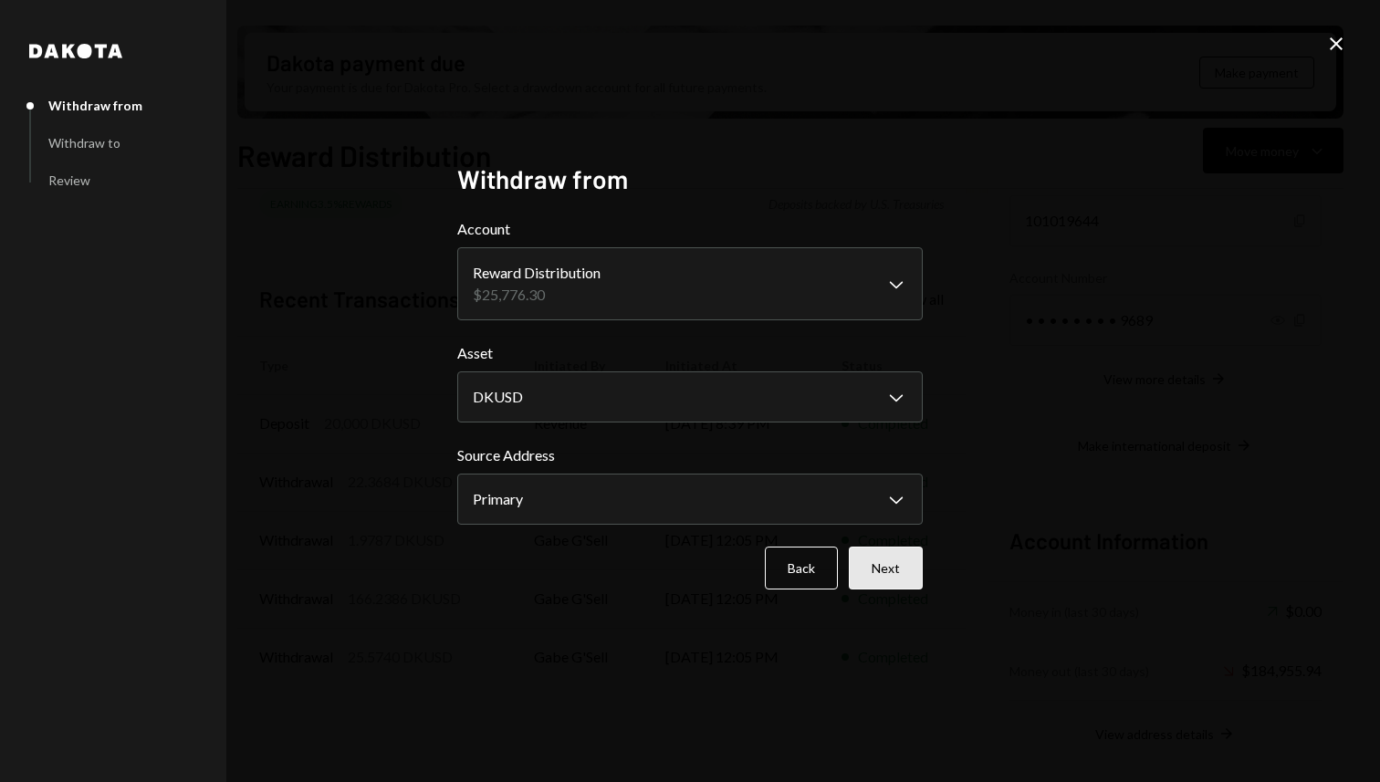
click at [890, 556] on button "Next" at bounding box center [886, 568] width 74 height 43
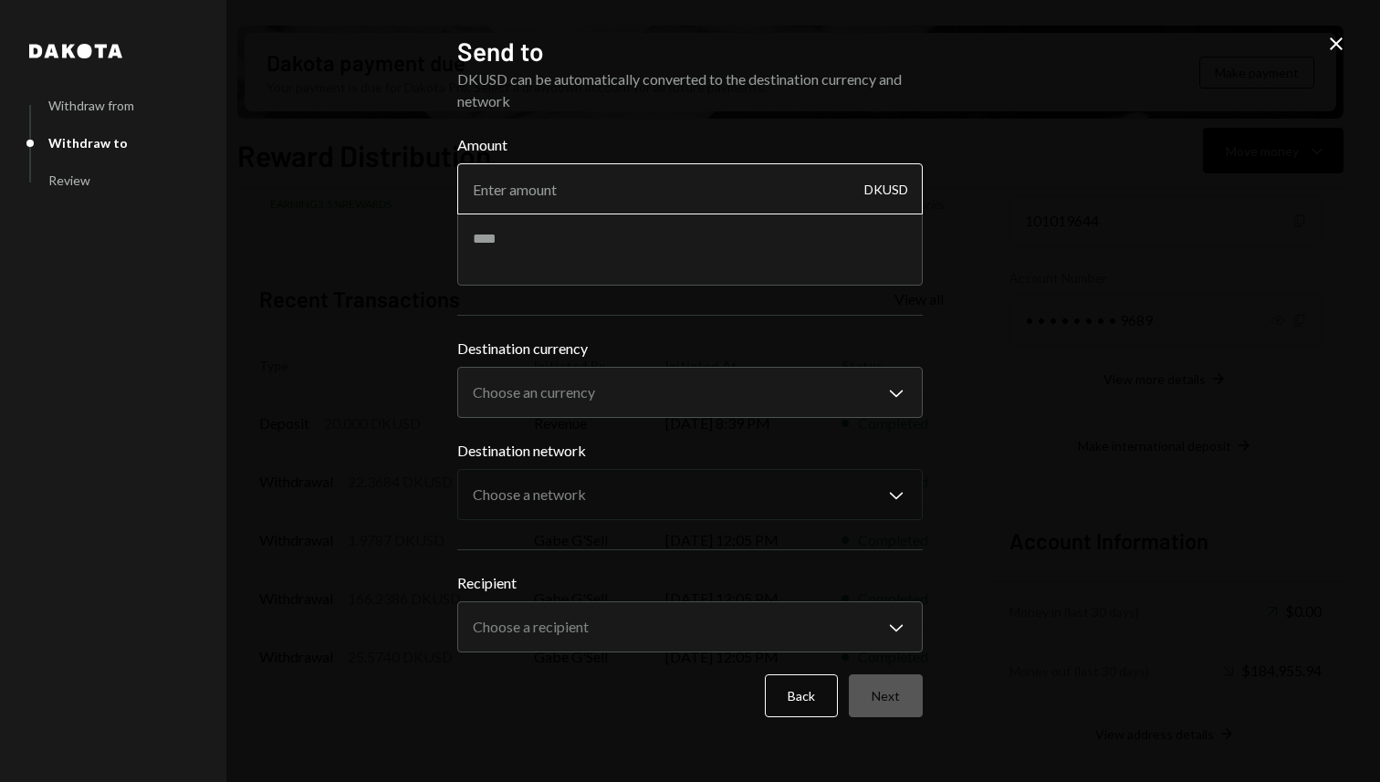
click at [541, 192] on input "Amount" at bounding box center [689, 188] width 465 height 51
paste input "4794.52"
type input "4794.52"
click at [679, 243] on textarea at bounding box center [689, 249] width 465 height 73
click at [656, 260] on textarea at bounding box center [689, 249] width 465 height 73
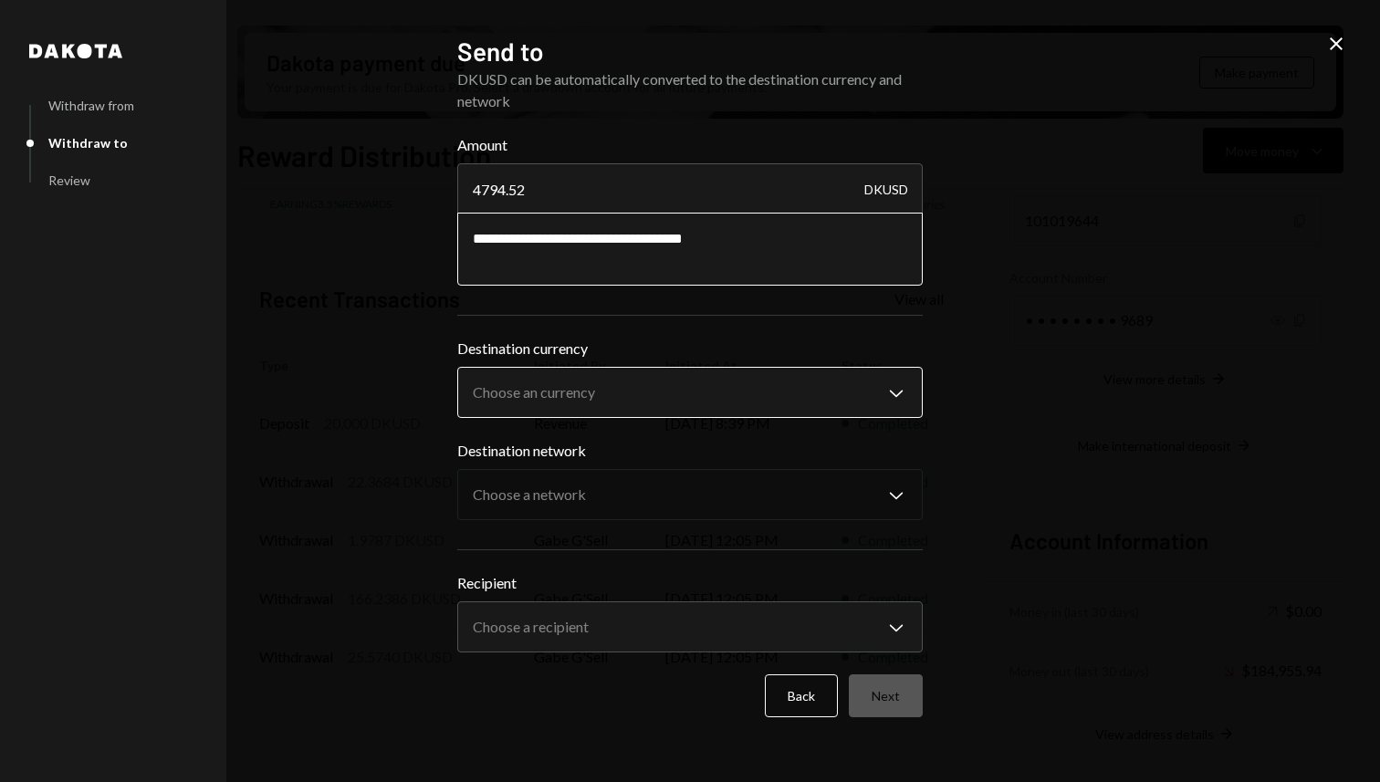
type textarea "**********"
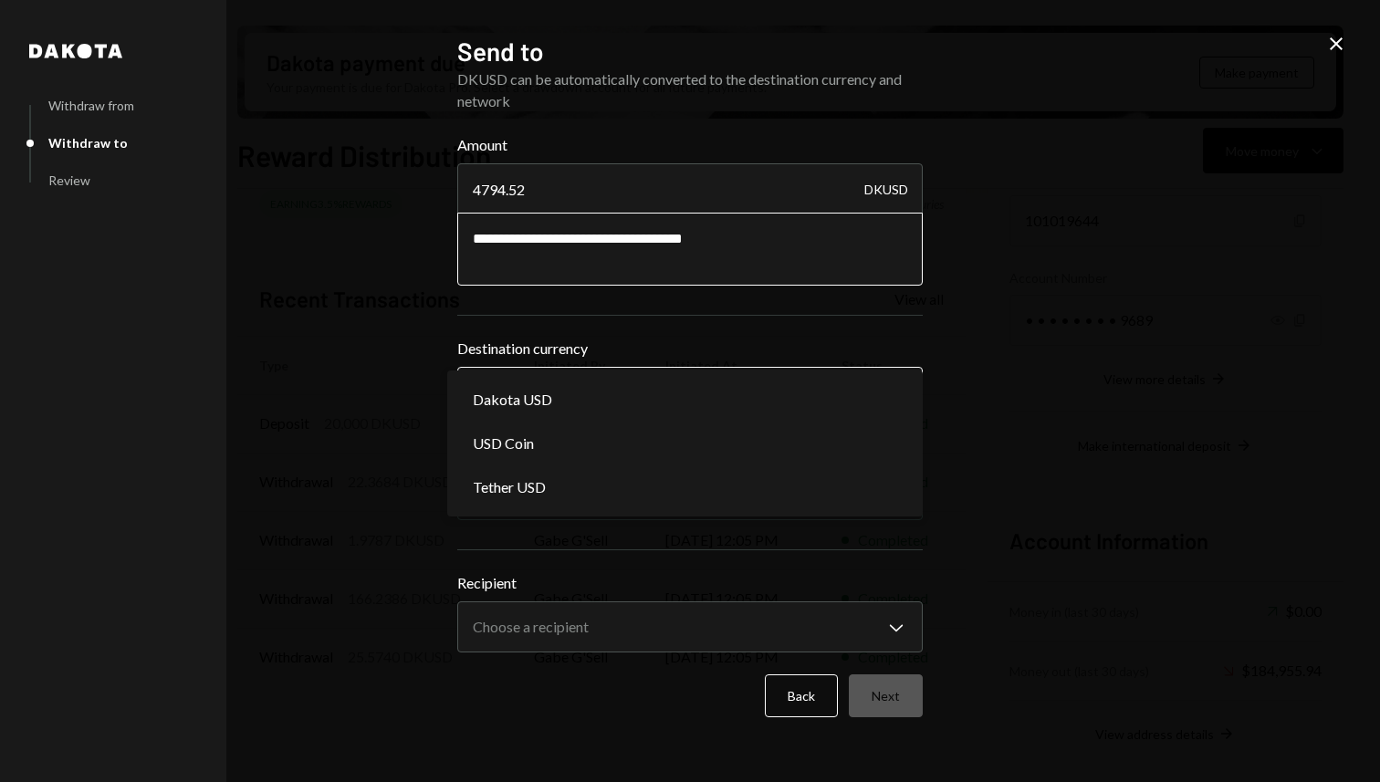
click at [611, 396] on body "D Dakota Treasury Caret Down Home Home Inbox Inbox Activities Transactions Acco…" at bounding box center [690, 391] width 1380 height 782
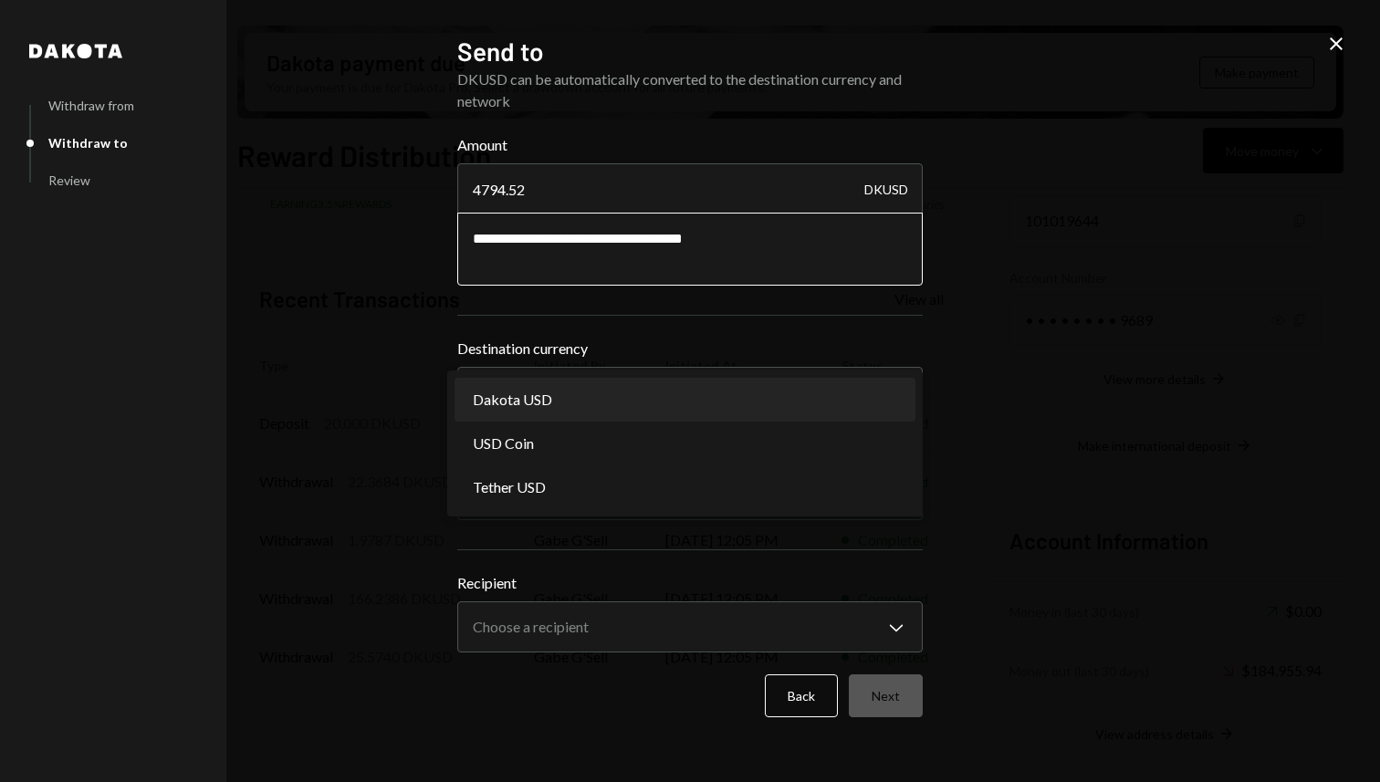
select select "*****"
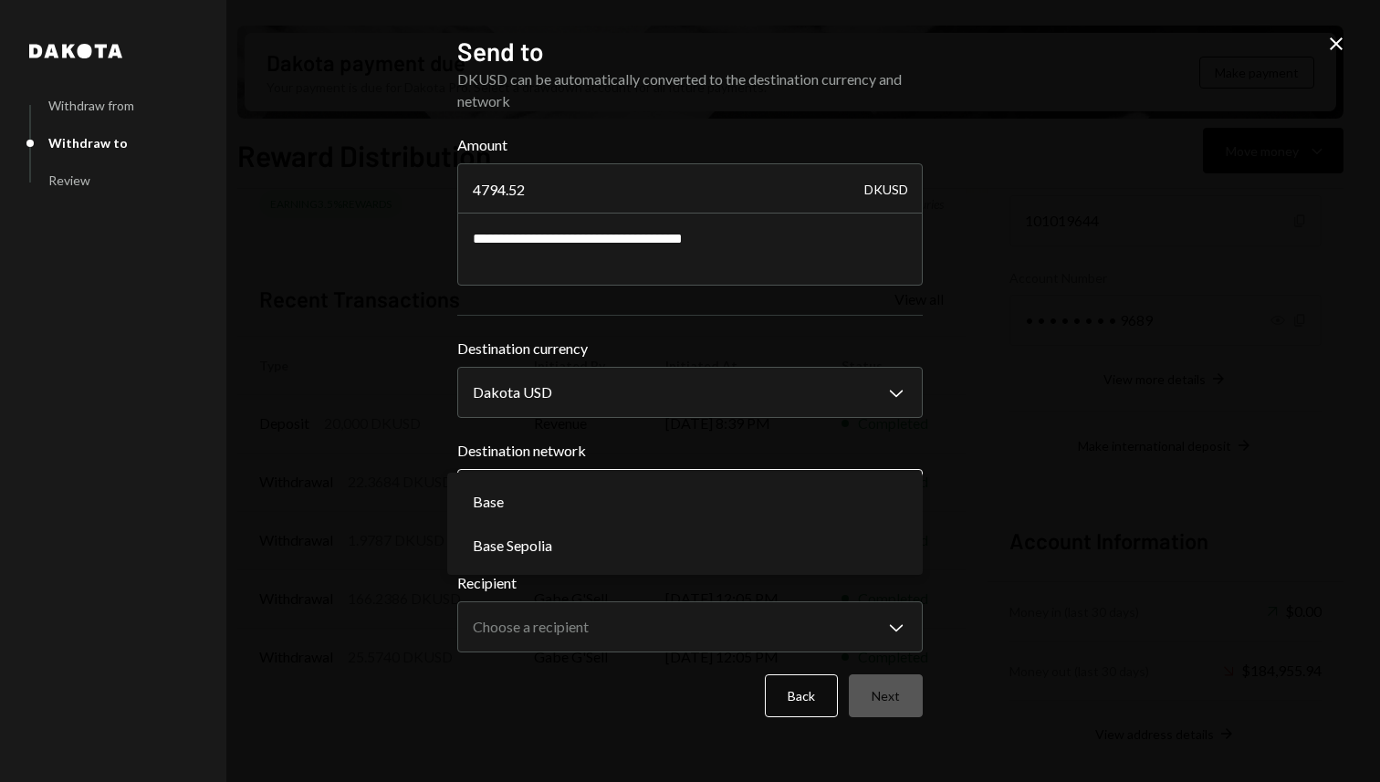
click at [552, 512] on body "D Dakota Treasury Caret Down Home Home Inbox Inbox Activities Transactions Acco…" at bounding box center [690, 391] width 1380 height 782
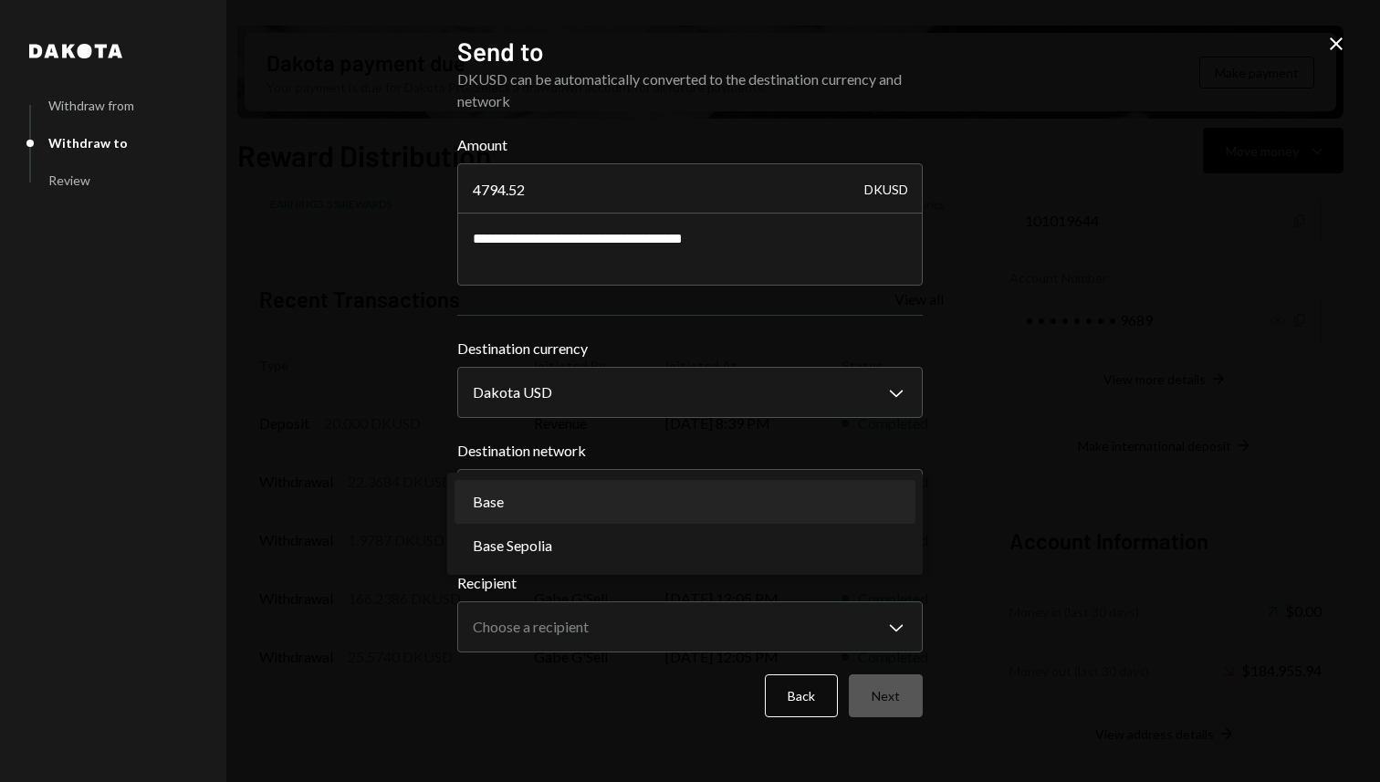
select select "**********"
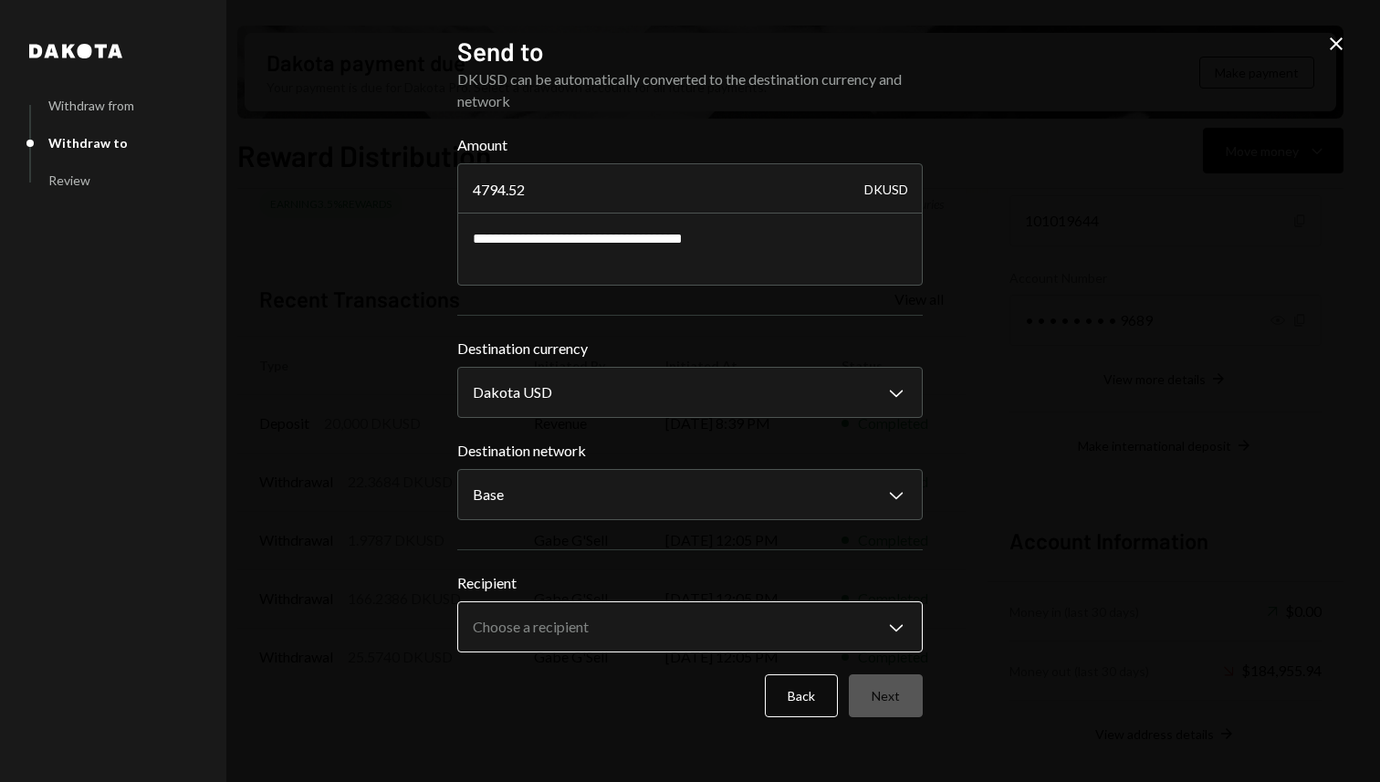
click at [555, 643] on body "D Dakota Treasury Caret Down Home Home Inbox Inbox Activities Transactions Acco…" at bounding box center [690, 391] width 1380 height 782
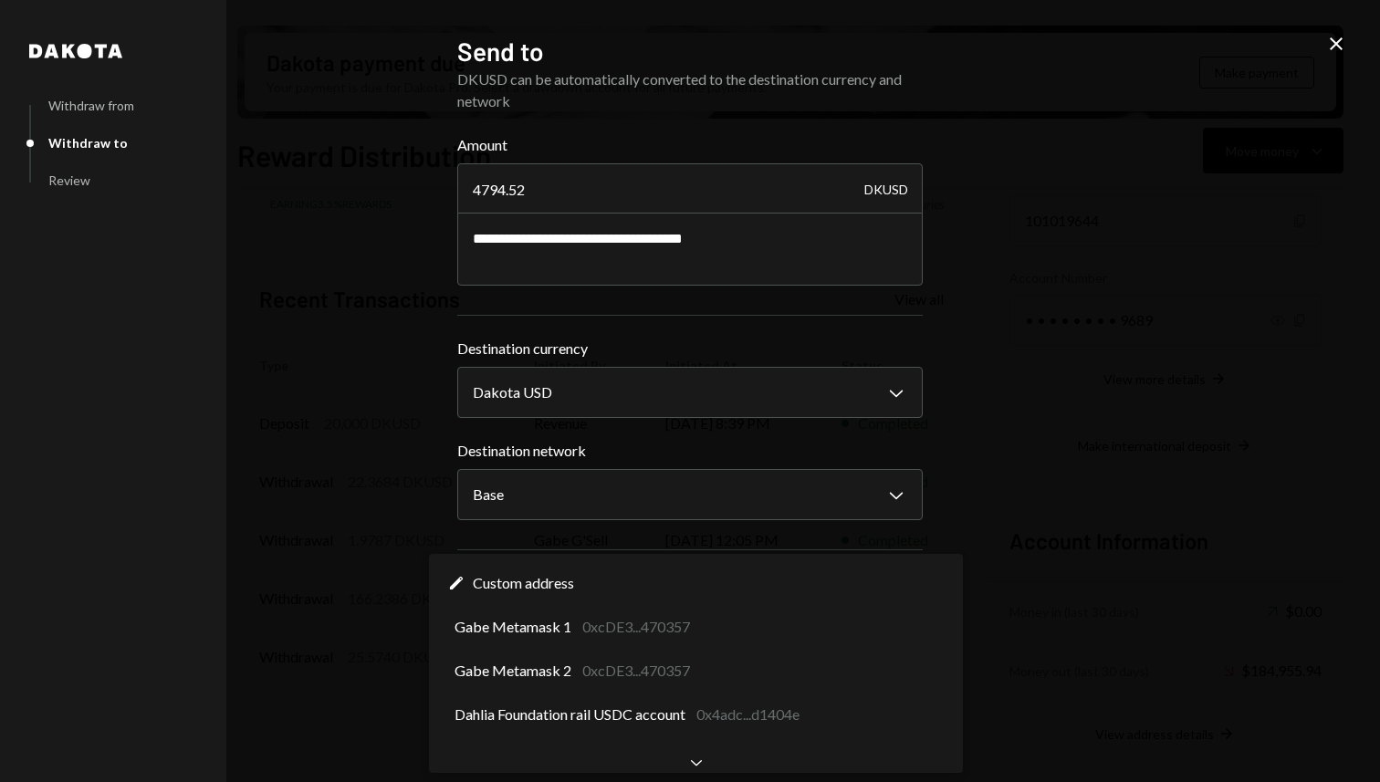
click at [1114, 519] on div "**********" at bounding box center [690, 391] width 1380 height 782
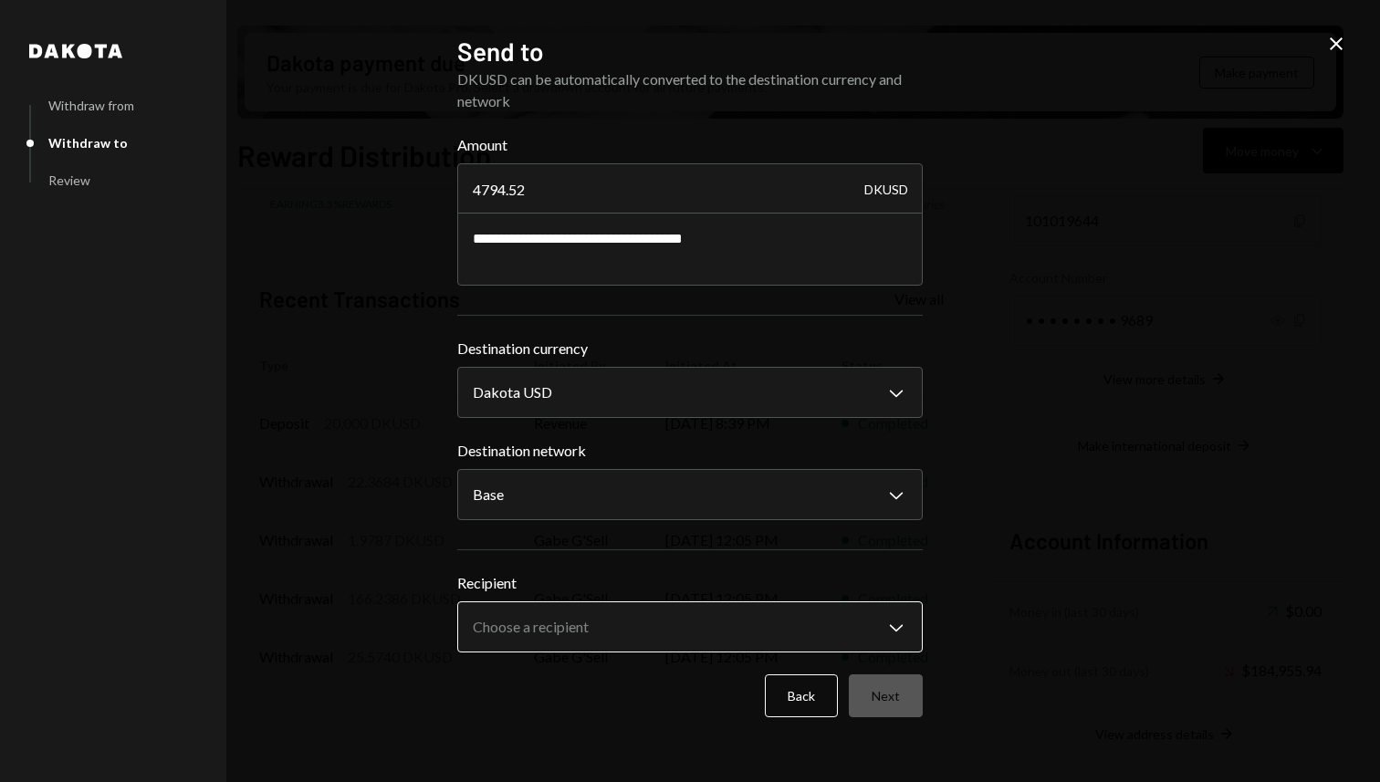
click at [573, 652] on body "D Dakota Treasury Caret Down Home Home Inbox Inbox Activities Transactions Acco…" at bounding box center [690, 391] width 1380 height 782
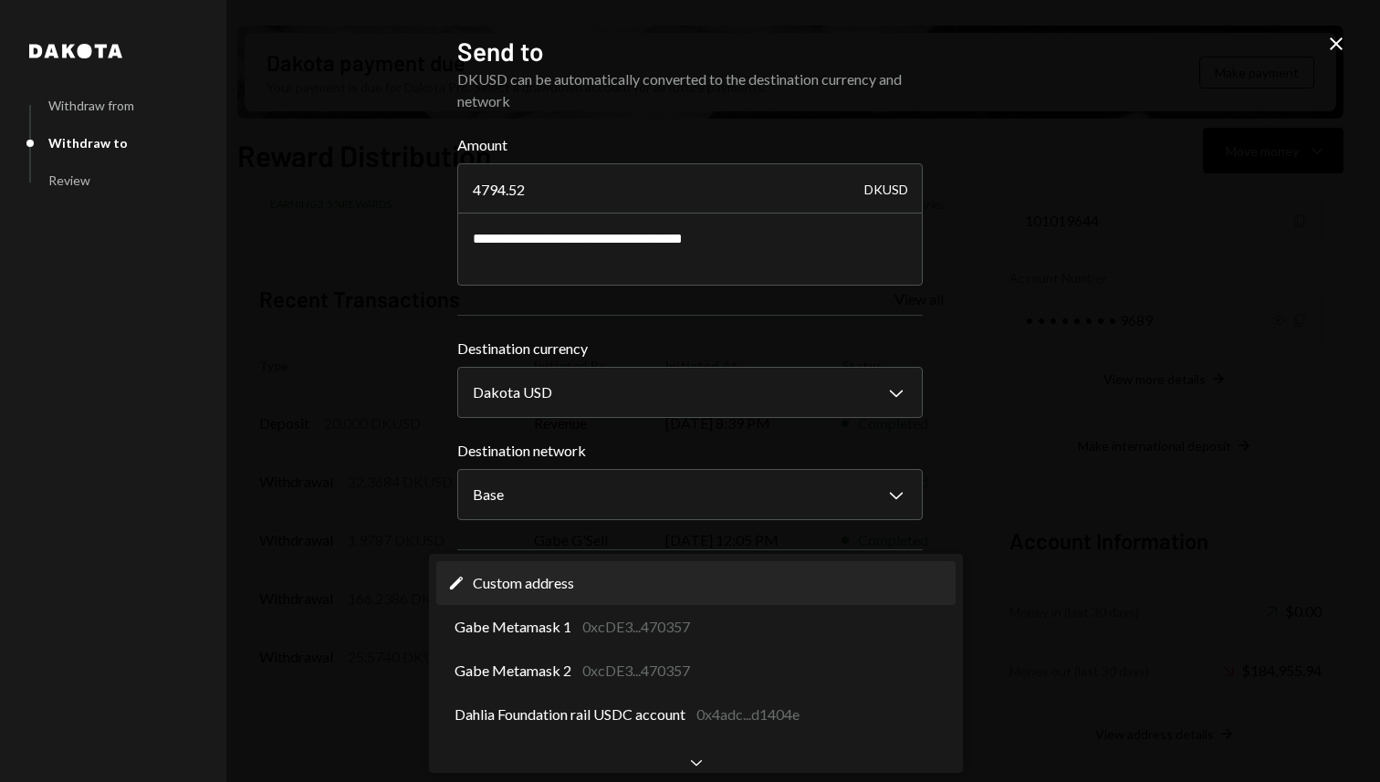
select select "**********"
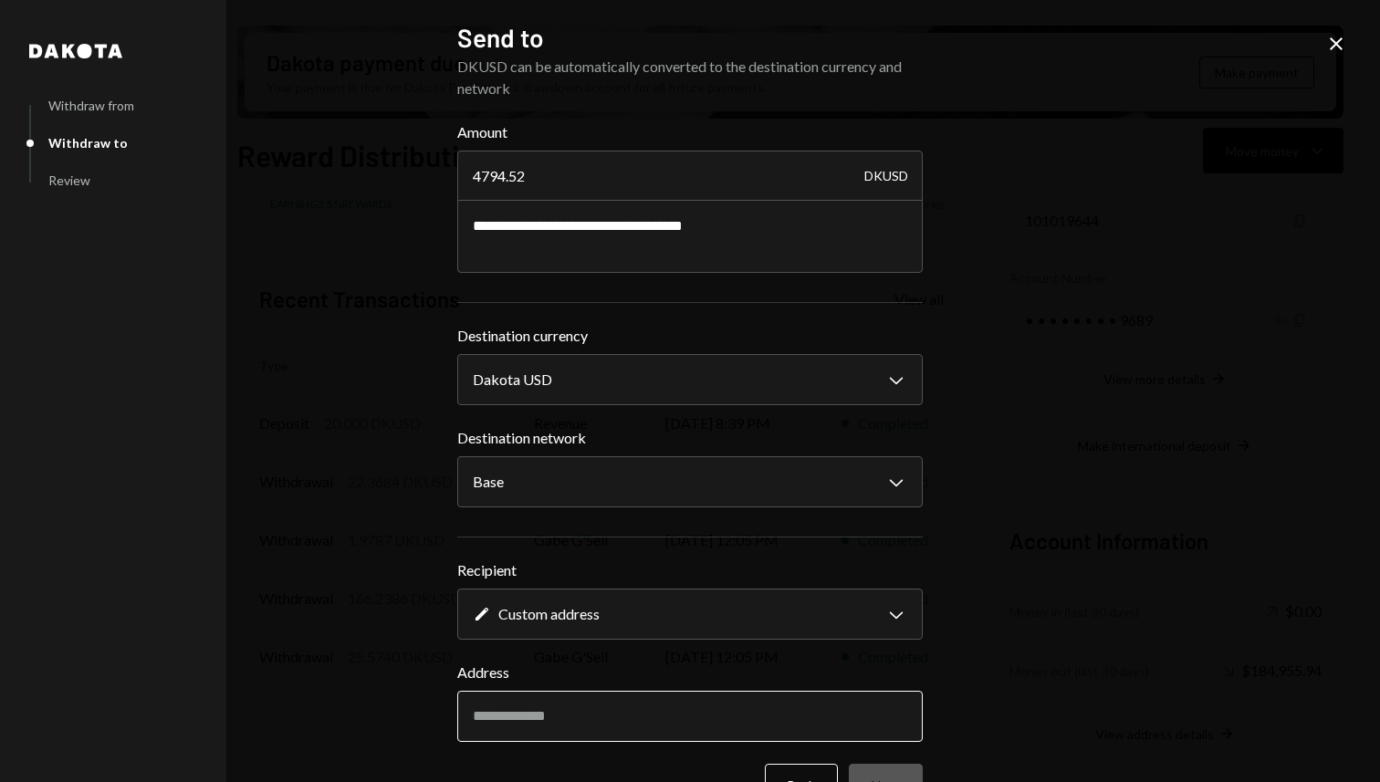
click at [569, 705] on input "Address" at bounding box center [689, 716] width 465 height 51
paste input "**********"
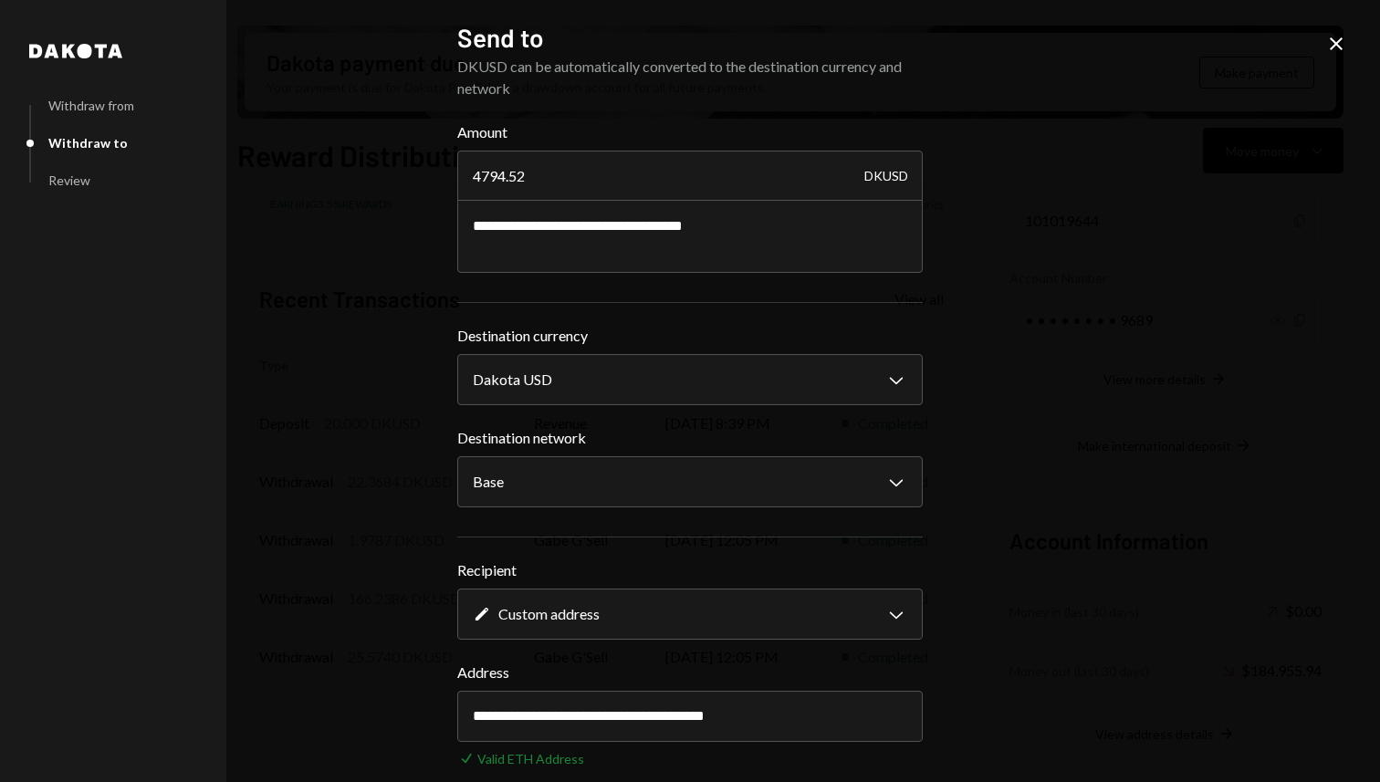
type input "**********"
click at [1050, 571] on div "**********" at bounding box center [690, 391] width 1380 height 782
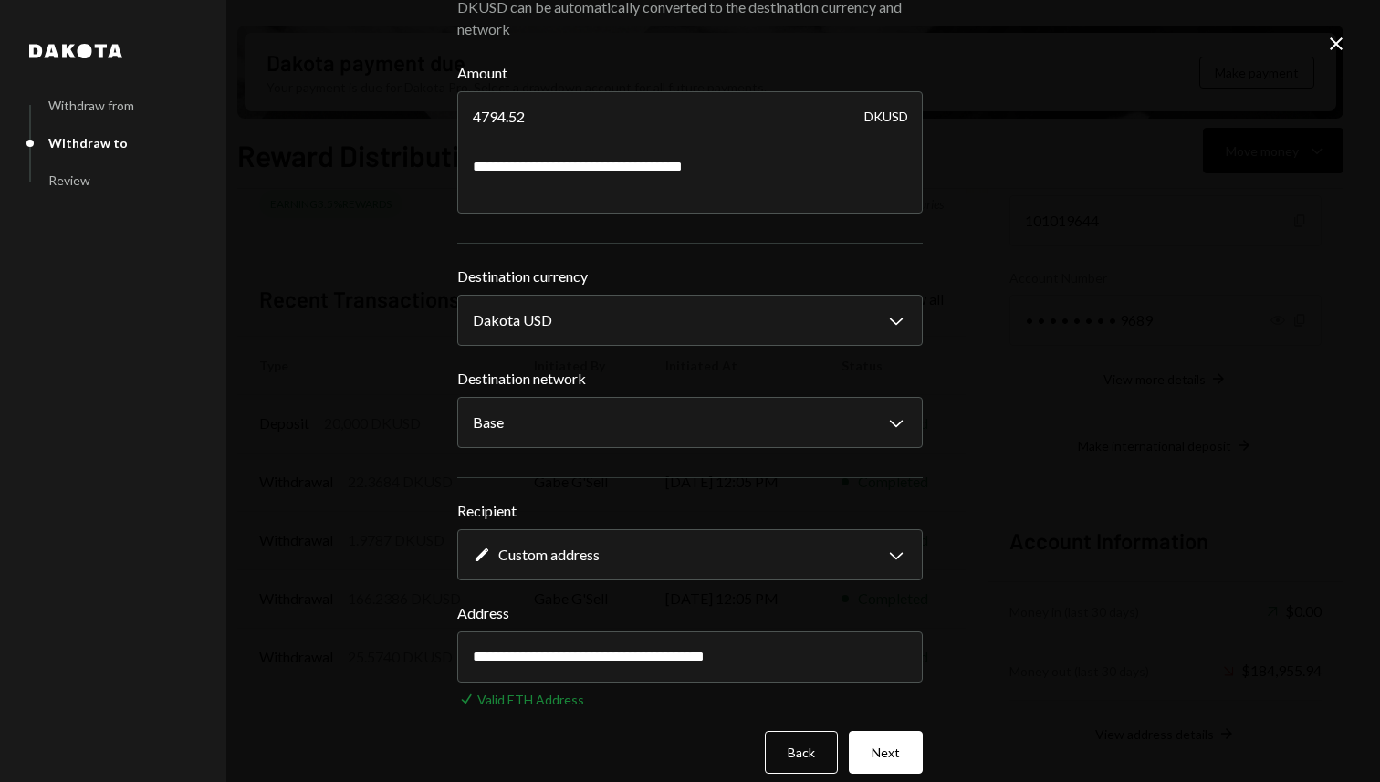
scroll to position [70, 0]
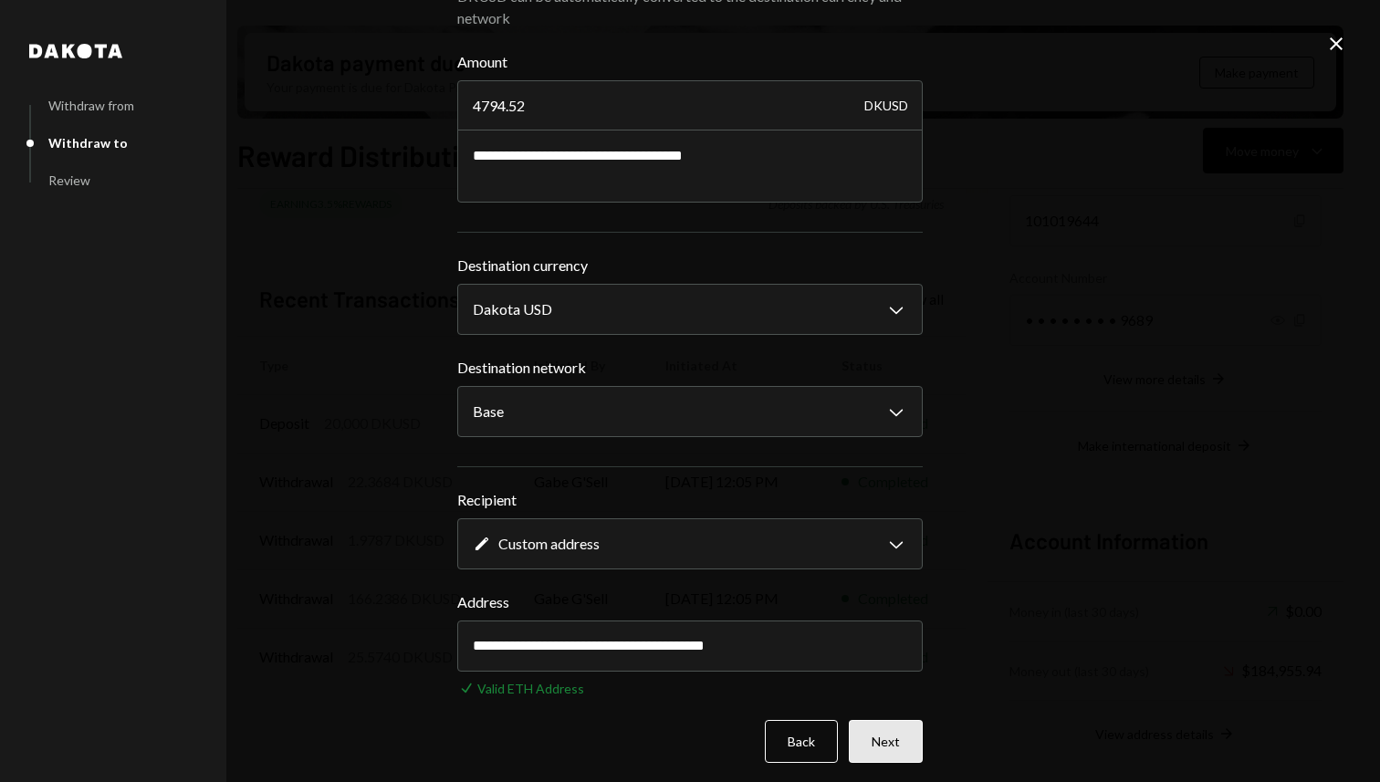
click at [898, 743] on button "Next" at bounding box center [886, 741] width 74 height 43
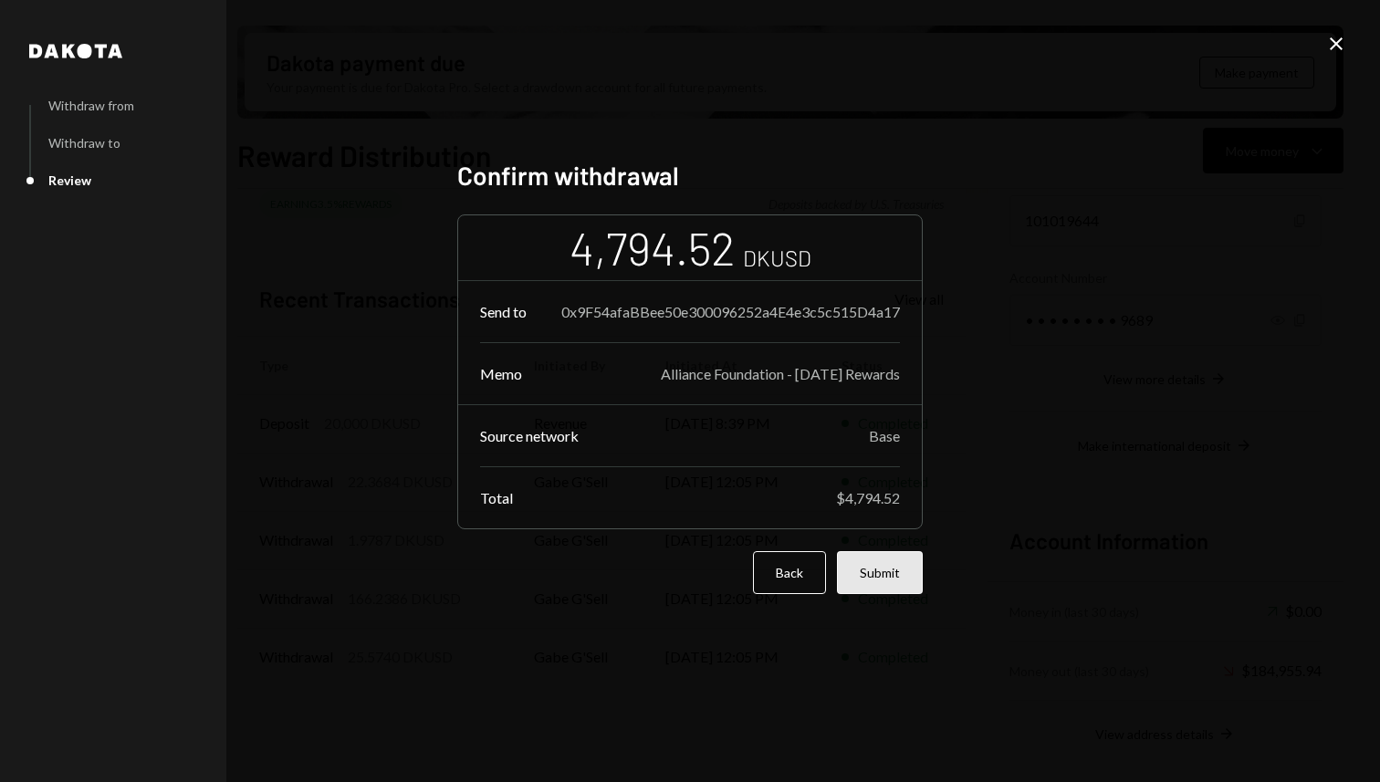
click at [914, 574] on button "Submit" at bounding box center [880, 572] width 86 height 43
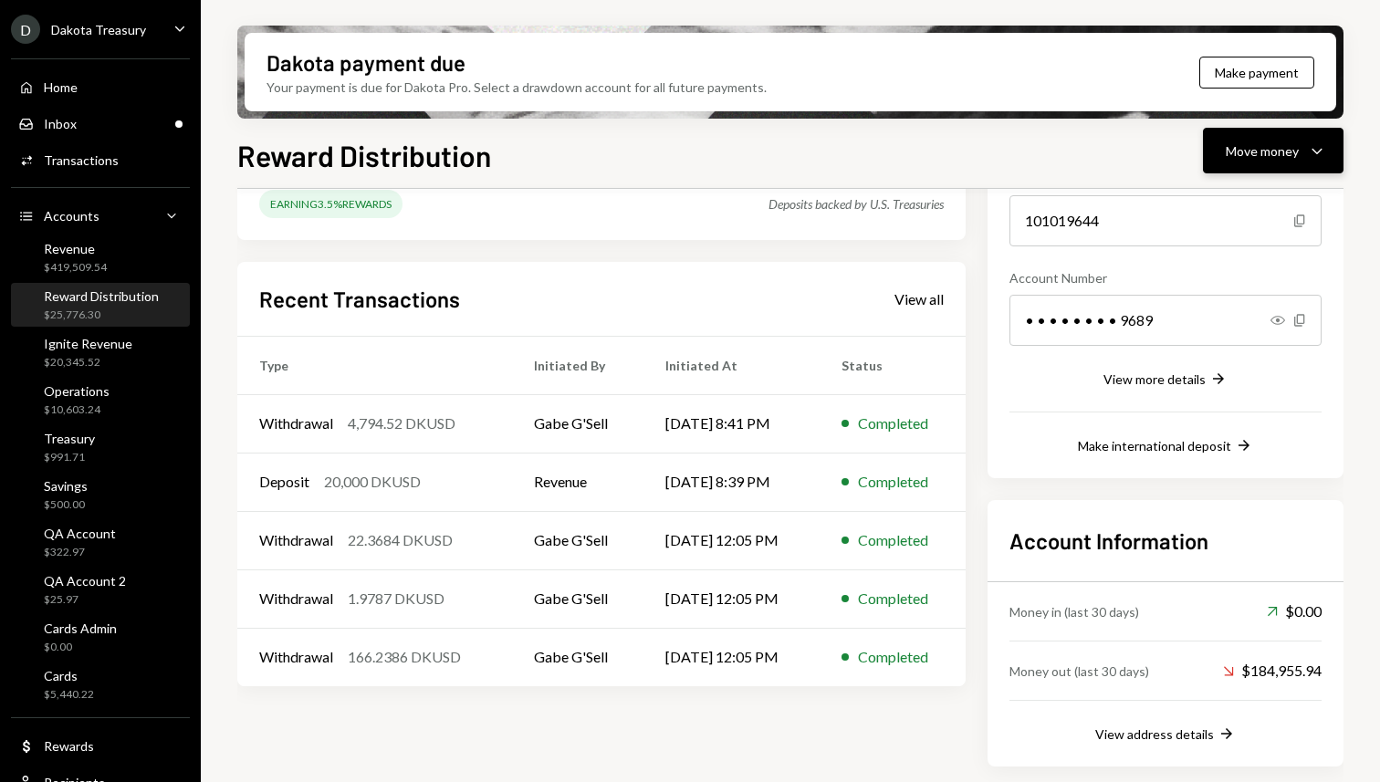
click at [1253, 159] on div "Move money" at bounding box center [1262, 150] width 73 height 19
click at [1215, 207] on div "Send" at bounding box center [1258, 205] width 133 height 19
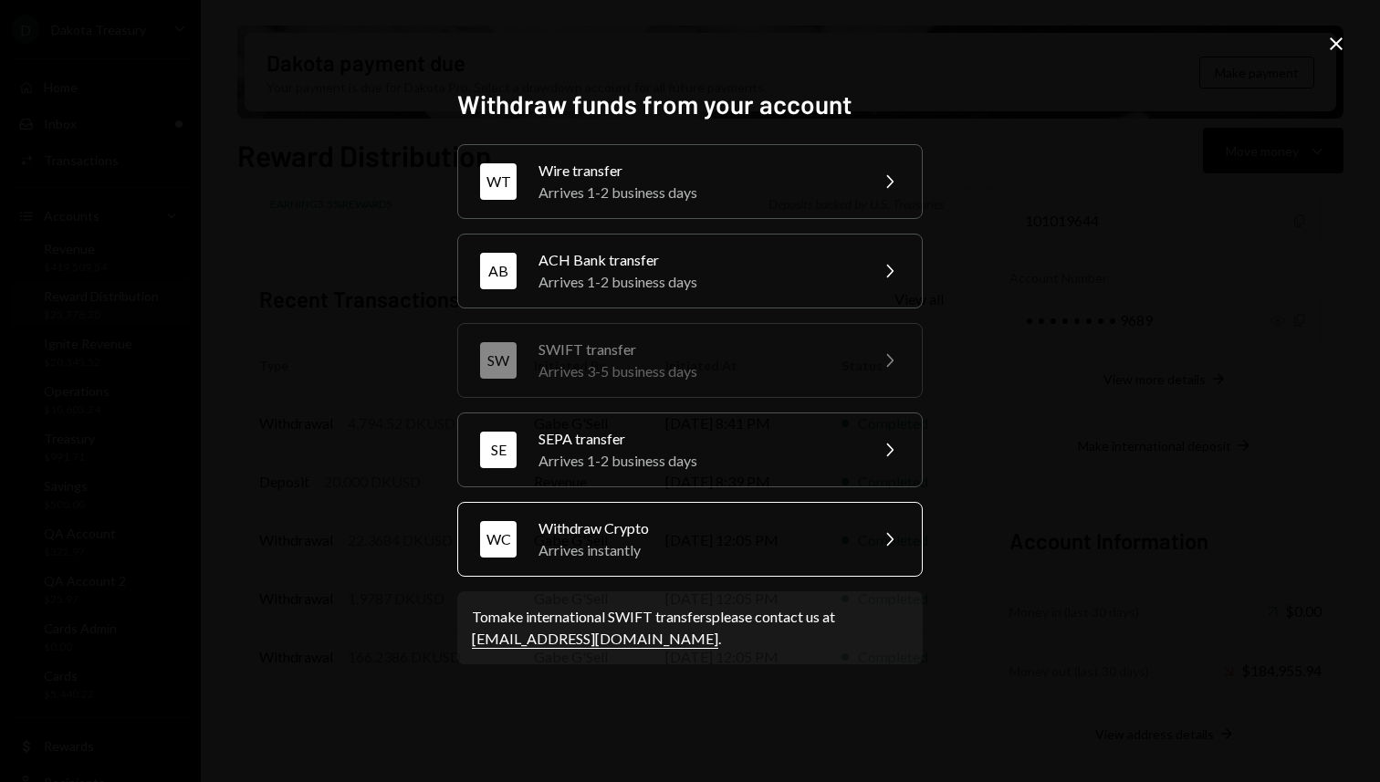
click at [639, 535] on div "Withdraw Crypto" at bounding box center [697, 528] width 318 height 22
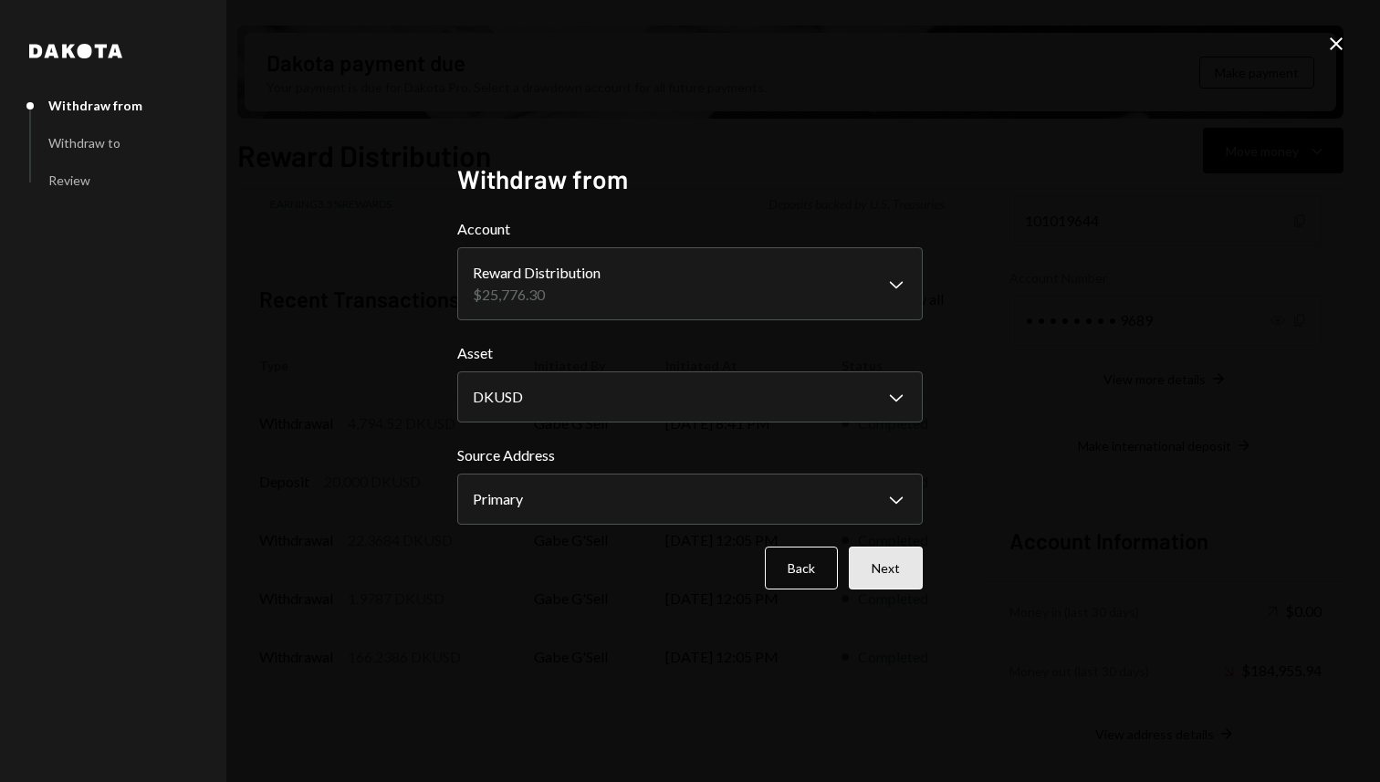
click at [895, 566] on button "Next" at bounding box center [886, 568] width 74 height 43
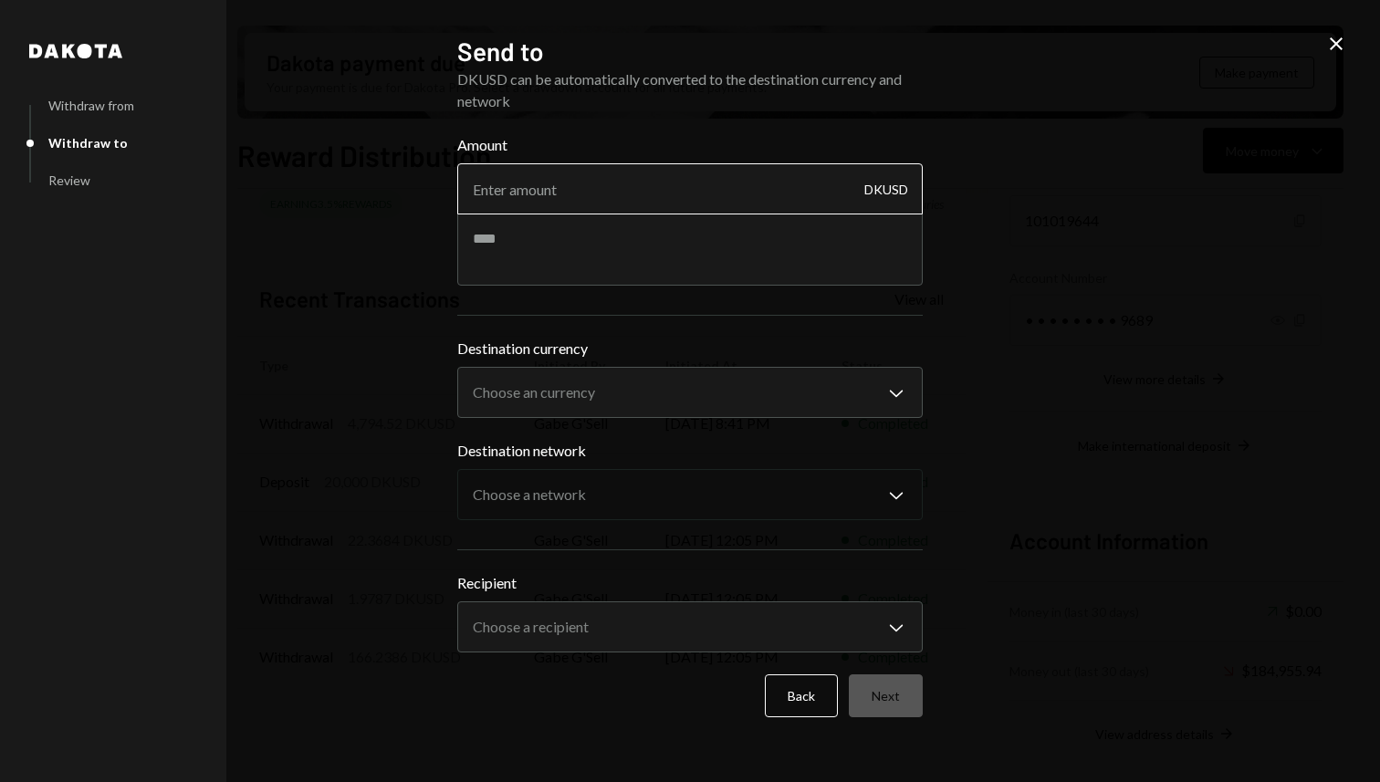
click at [548, 177] on input "Amount" at bounding box center [689, 188] width 465 height 51
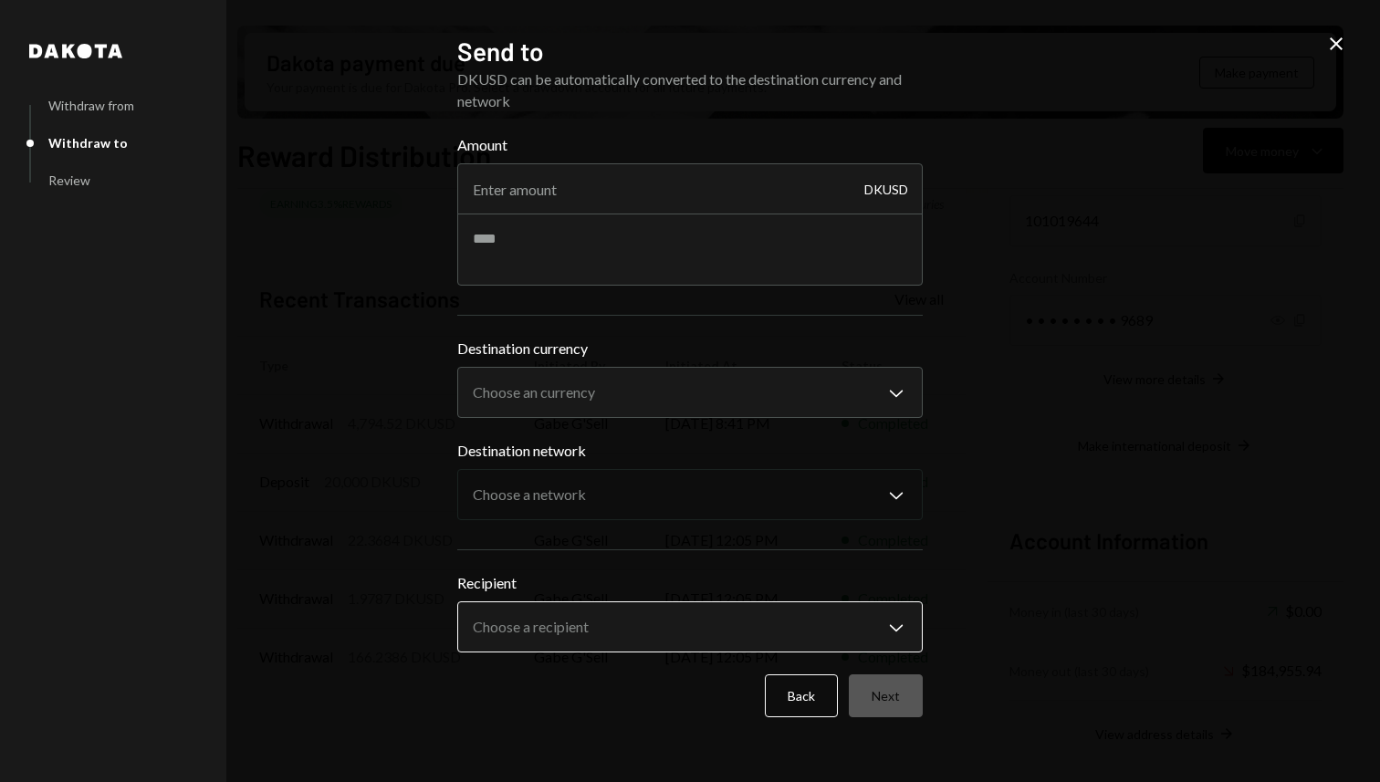
click at [527, 653] on body "D Dakota Treasury Caret Down Home Home Inbox Inbox Activities Transactions Acco…" at bounding box center [690, 391] width 1380 height 782
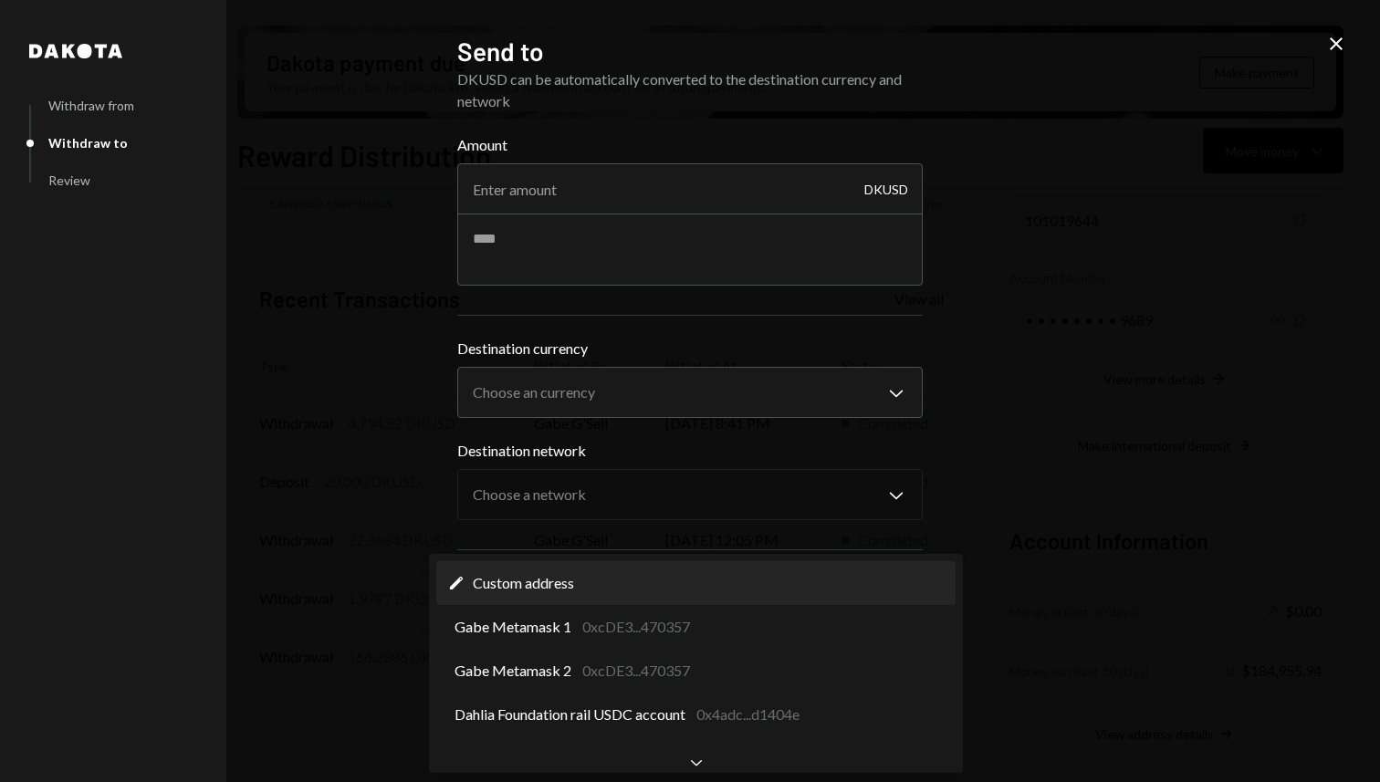
select select "**********"
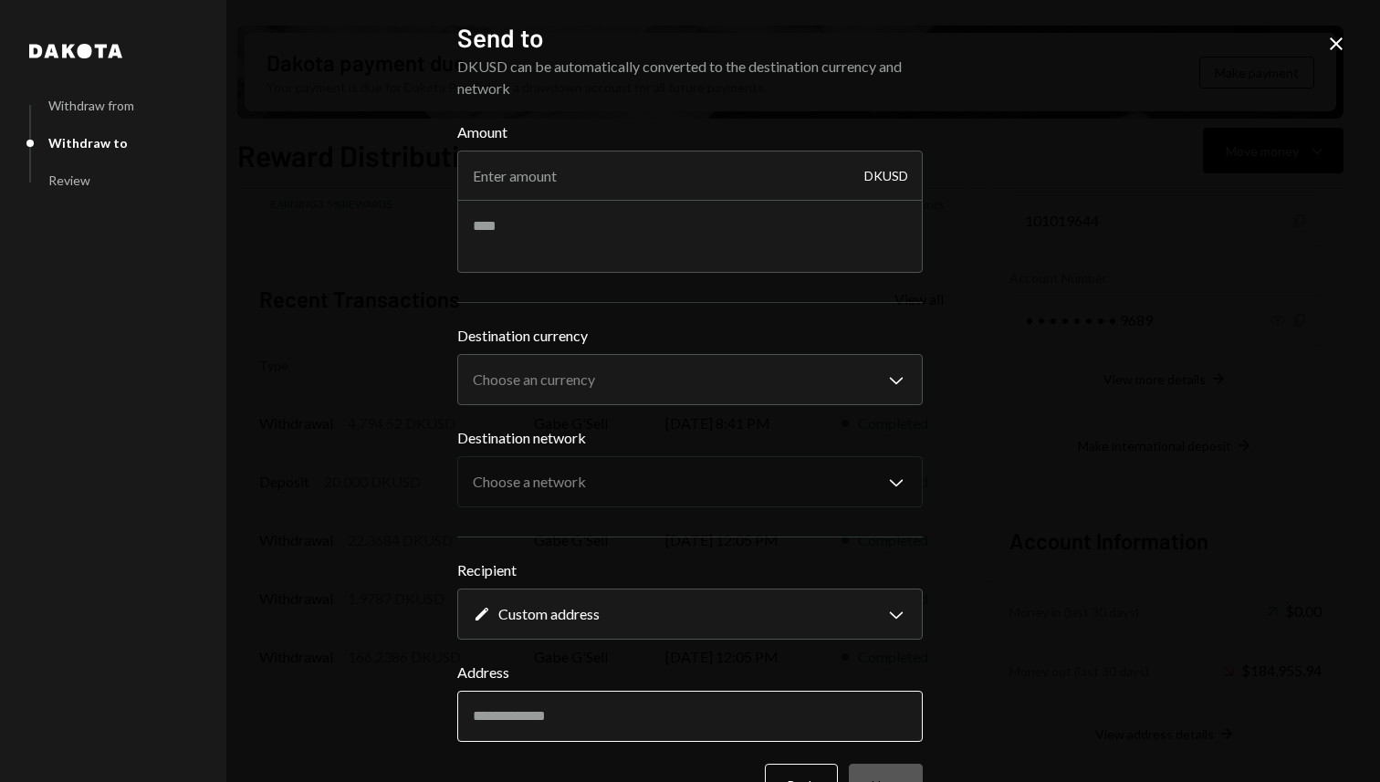
click at [559, 710] on input "Address" at bounding box center [689, 716] width 465 height 51
paste input "**********"
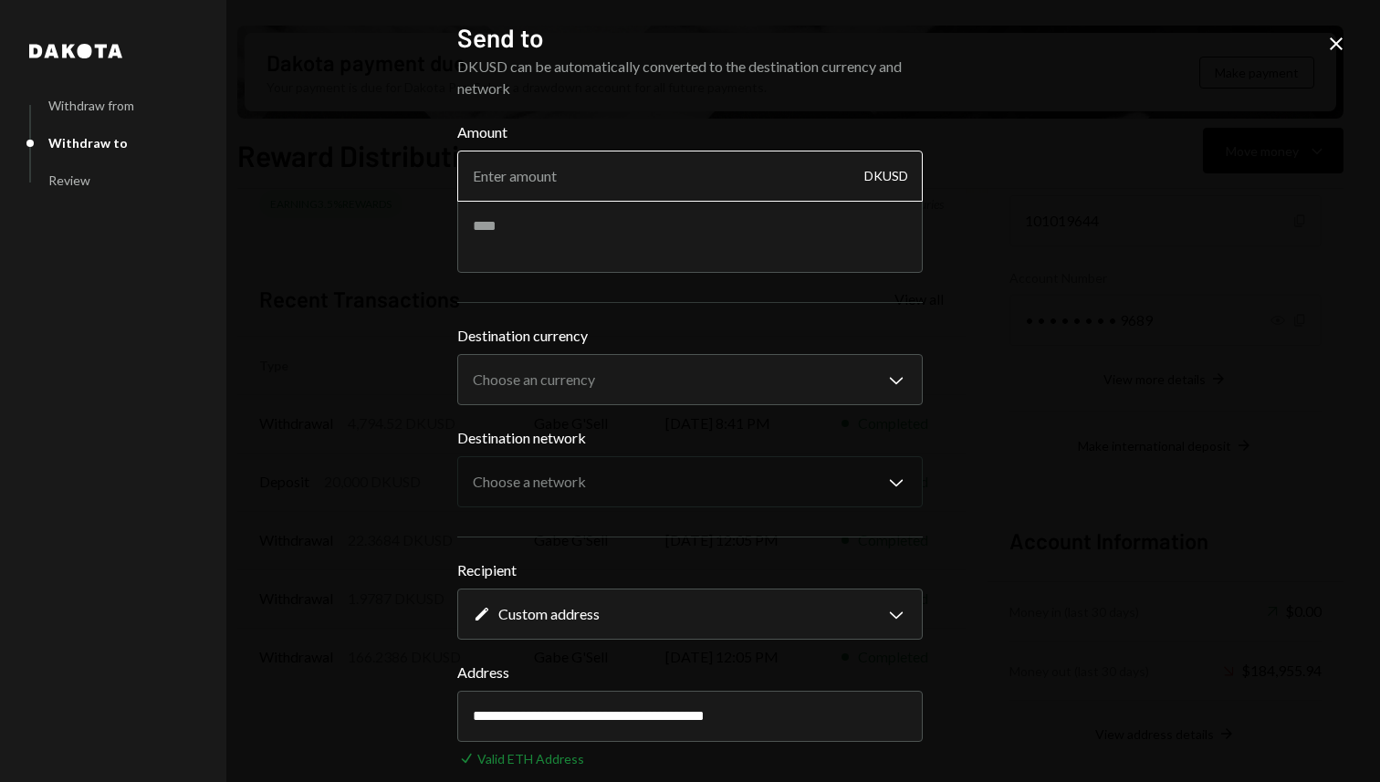
type input "**********"
click at [543, 175] on input "Amount" at bounding box center [689, 176] width 465 height 51
paste input "14382.986304"
type input "14382.986304"
click at [624, 233] on textarea at bounding box center [689, 236] width 465 height 73
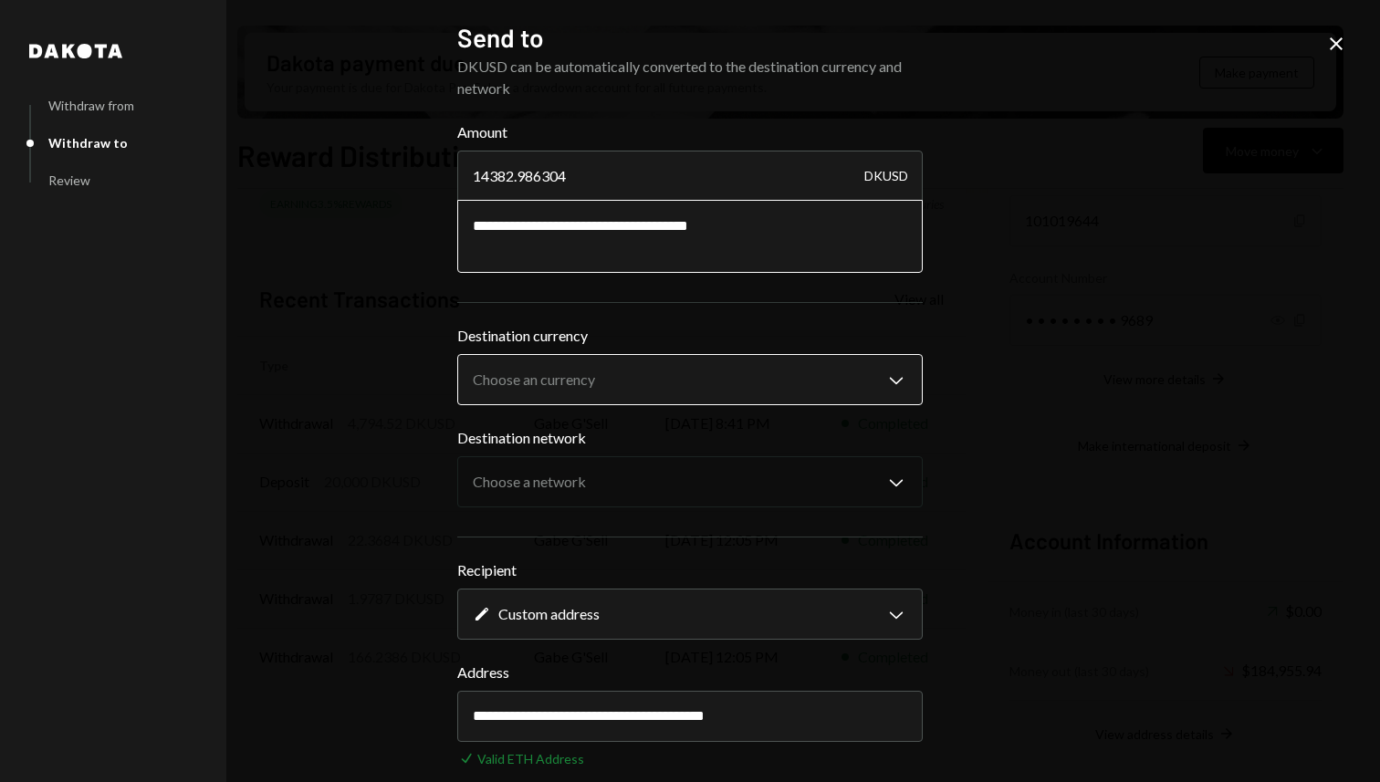
type textarea "**********"
click at [606, 371] on body "D Dakota Treasury Caret Down Home Home Inbox Inbox Activities Transactions Acco…" at bounding box center [690, 391] width 1380 height 782
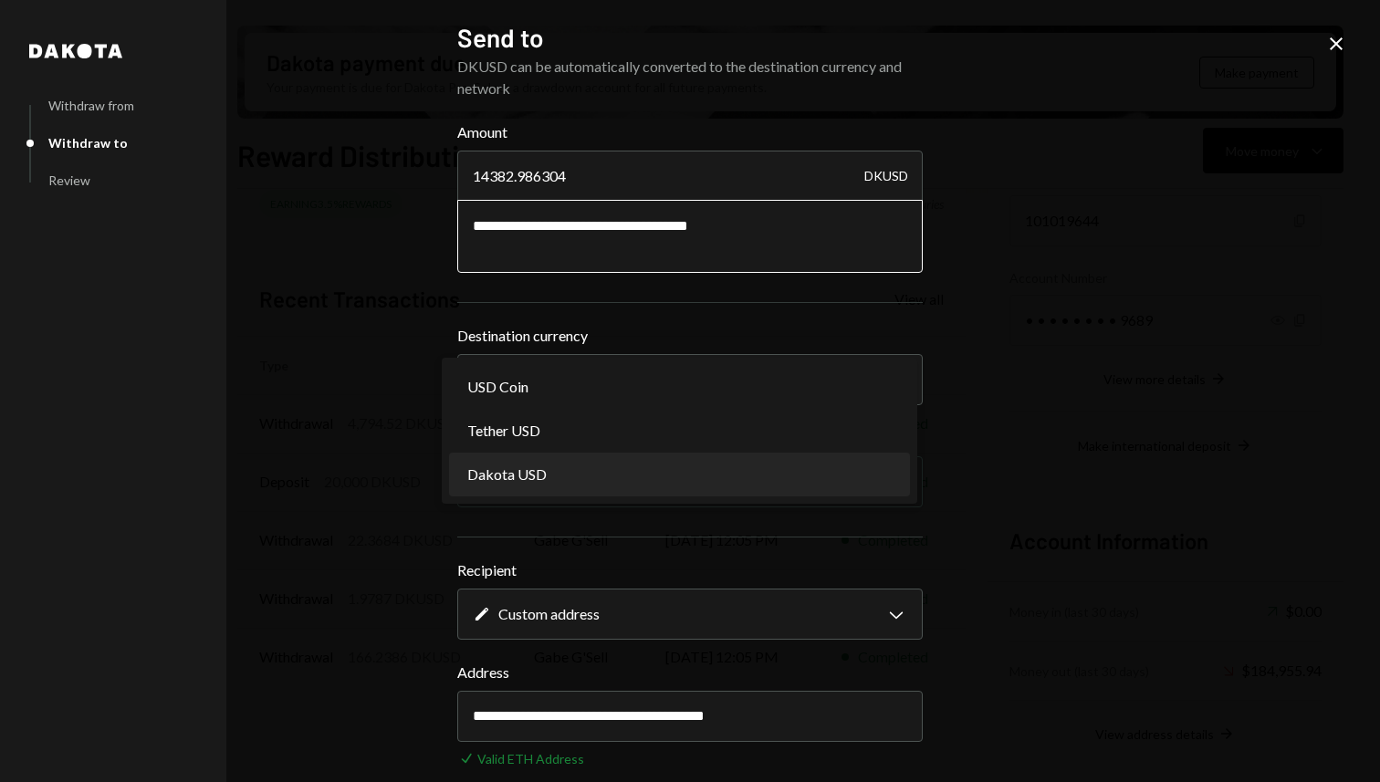
select select "*****"
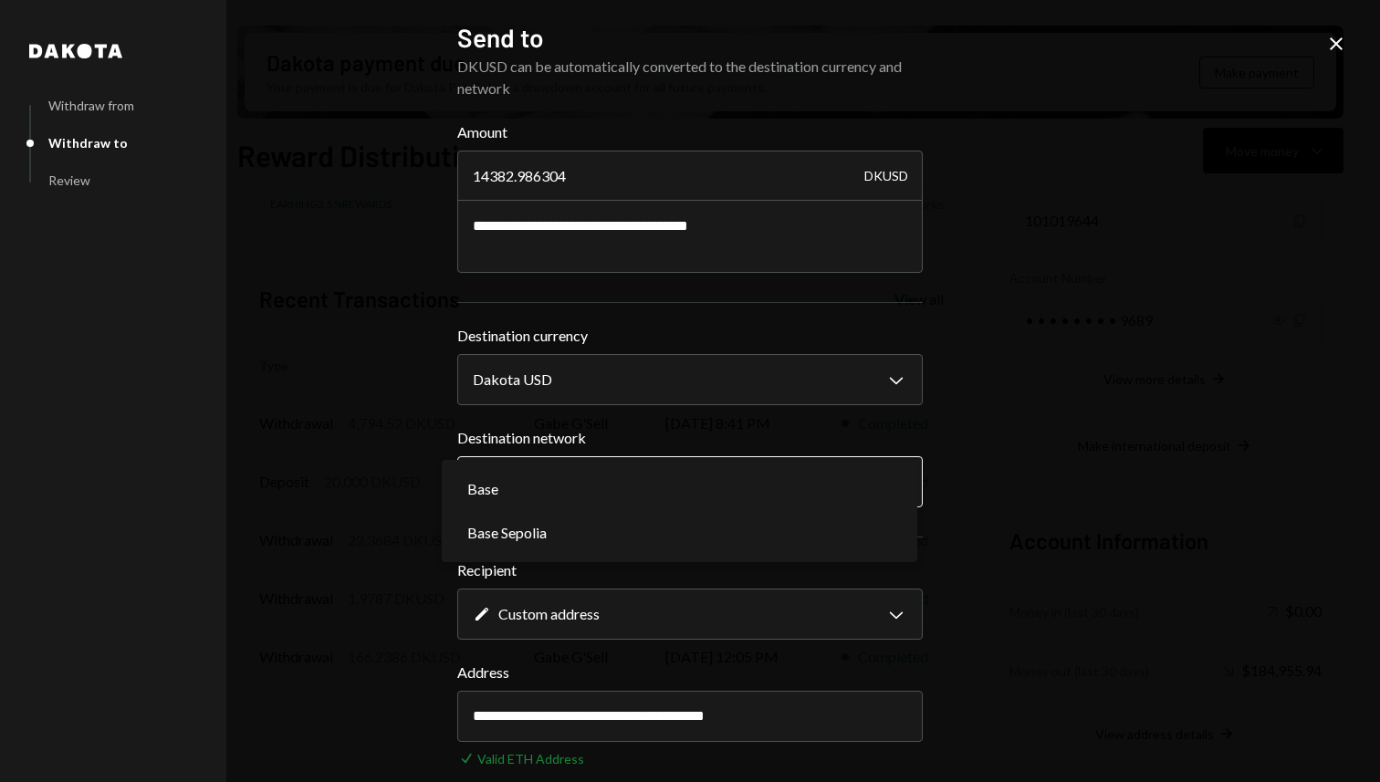
click at [567, 462] on body "D Dakota Treasury Caret Down Home Home Inbox Inbox Activities Transactions Acco…" at bounding box center [690, 391] width 1380 height 782
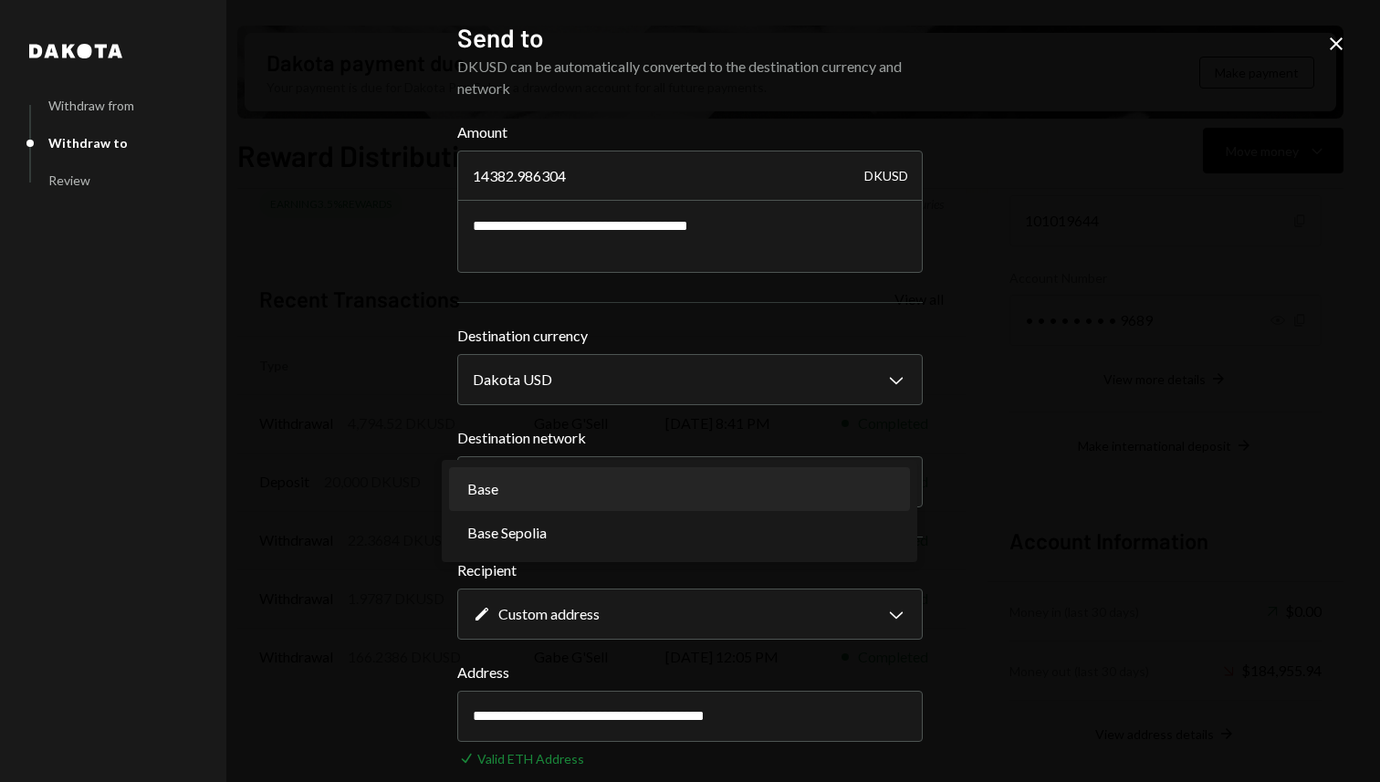
select select "**********"
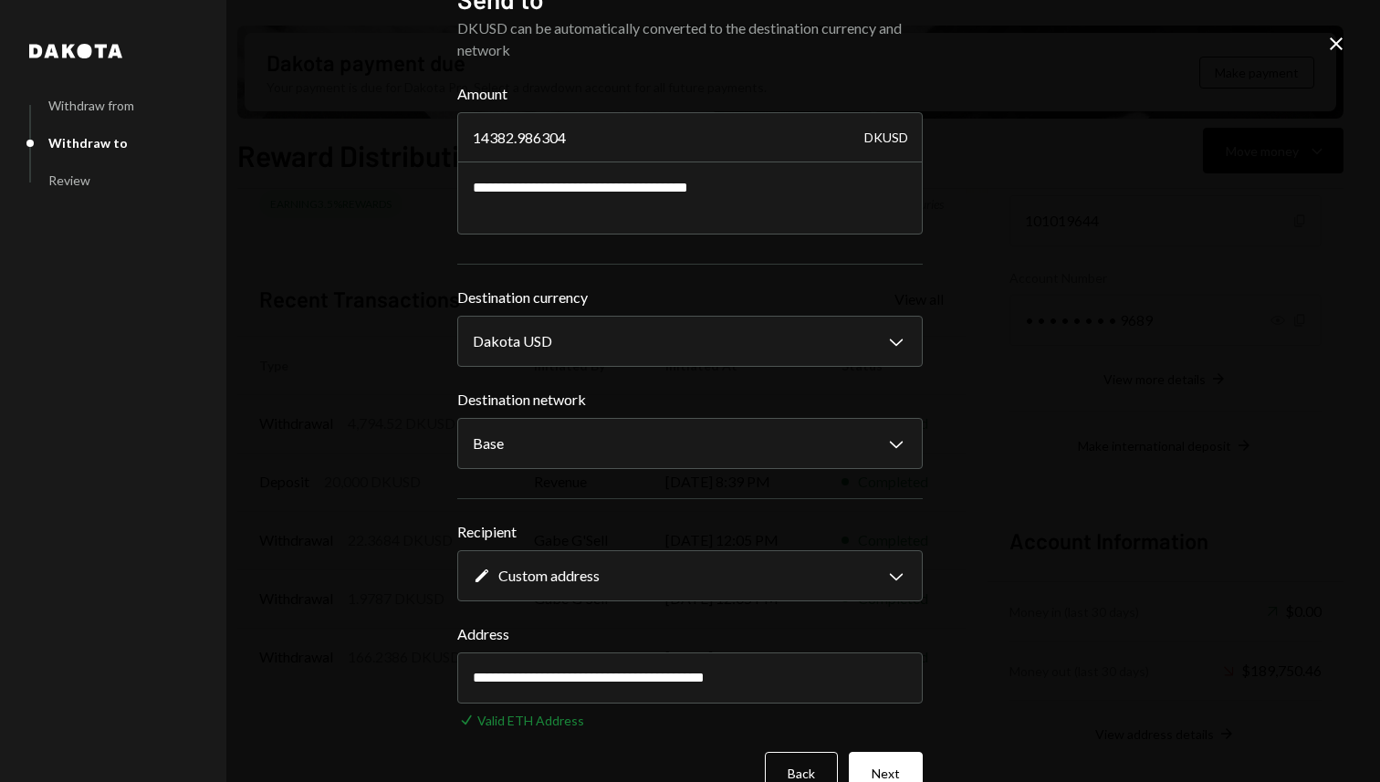
scroll to position [68, 0]
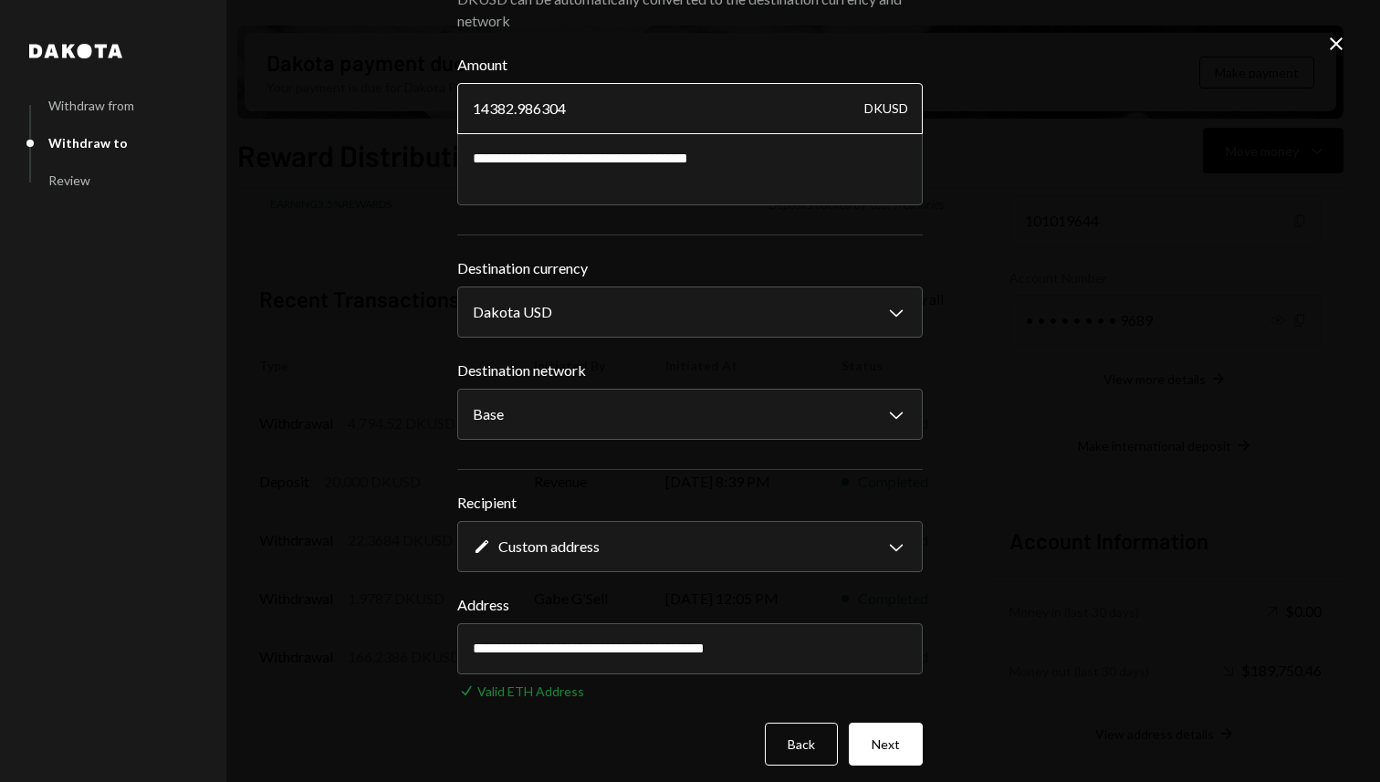
drag, startPoint x: 524, startPoint y: 110, endPoint x: 650, endPoint y: 106, distance: 126.0
click at [650, 106] on input "14382.986304" at bounding box center [689, 108] width 465 height 51
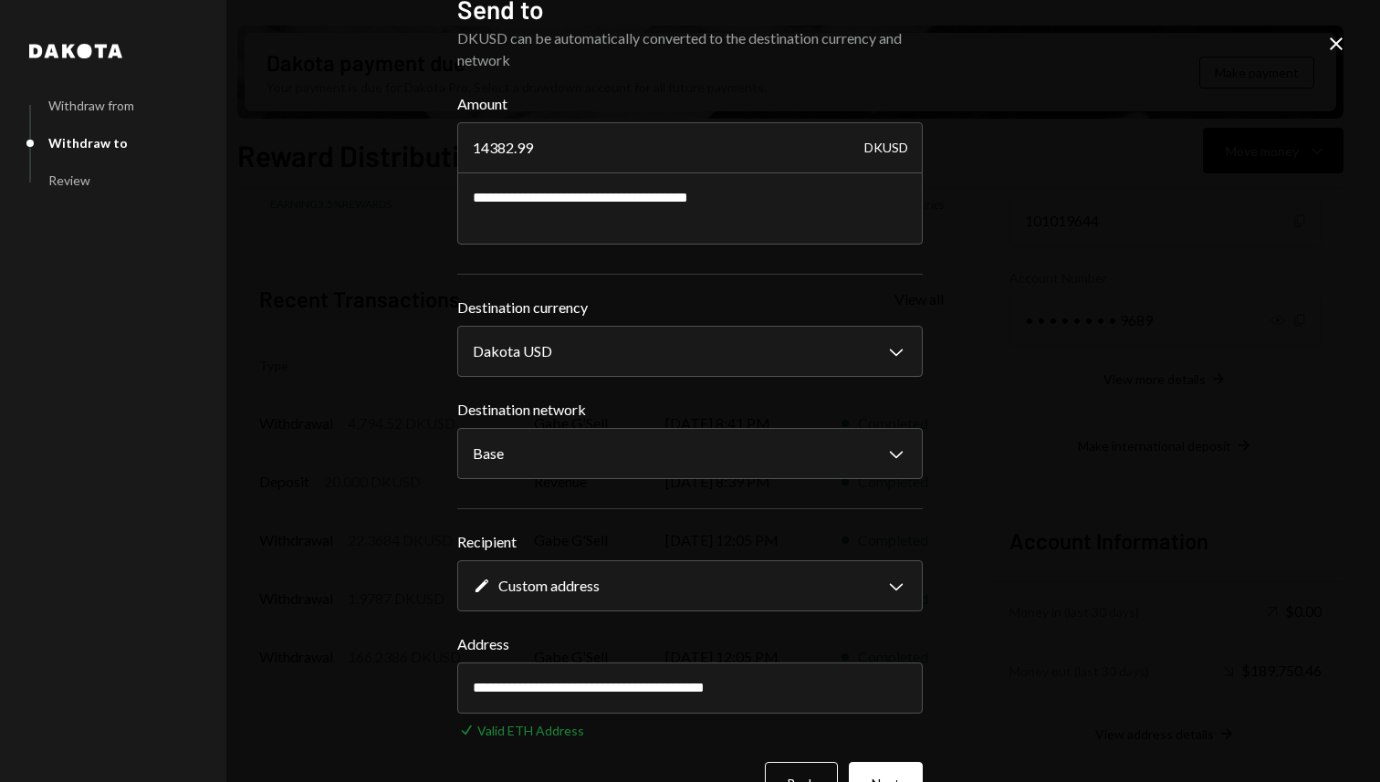
scroll to position [79, 0]
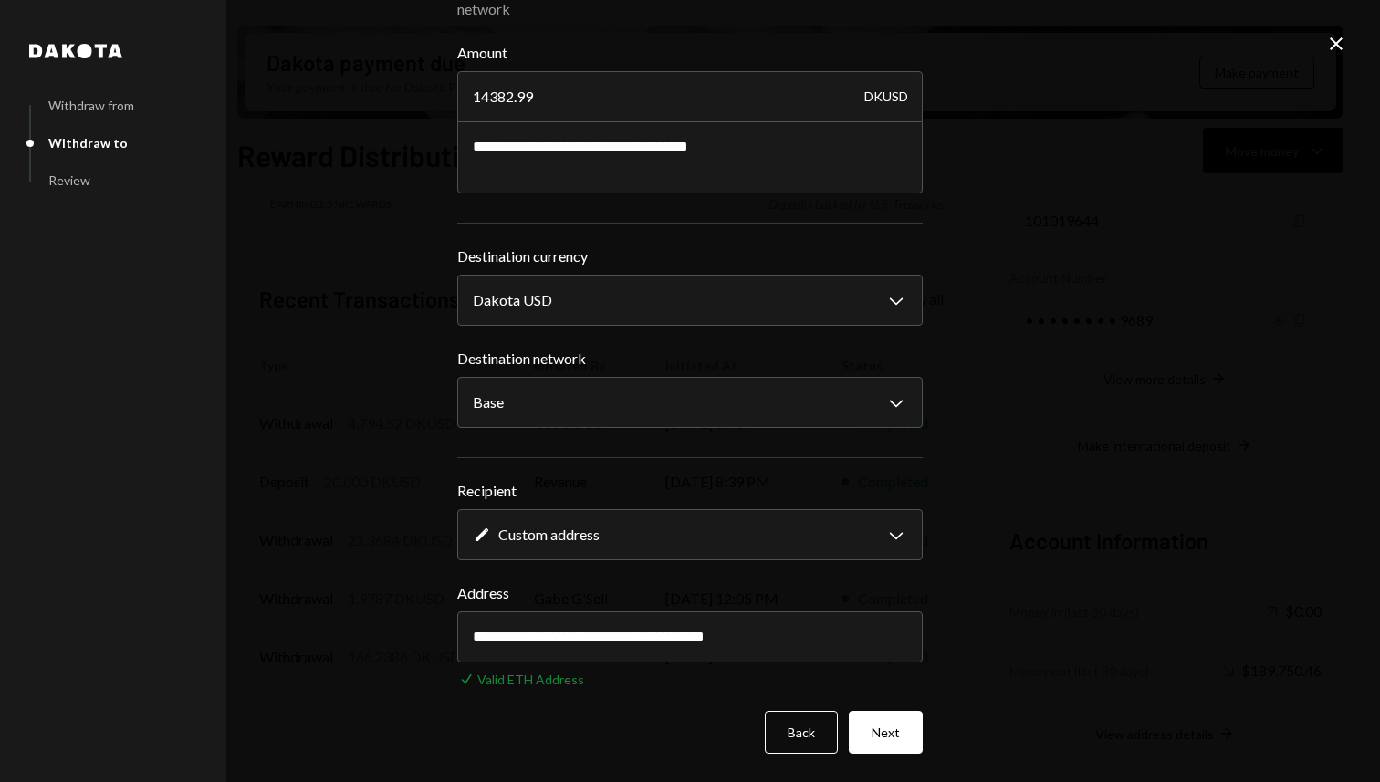
type input "14382.99"
click at [893, 736] on button "Next" at bounding box center [886, 732] width 74 height 43
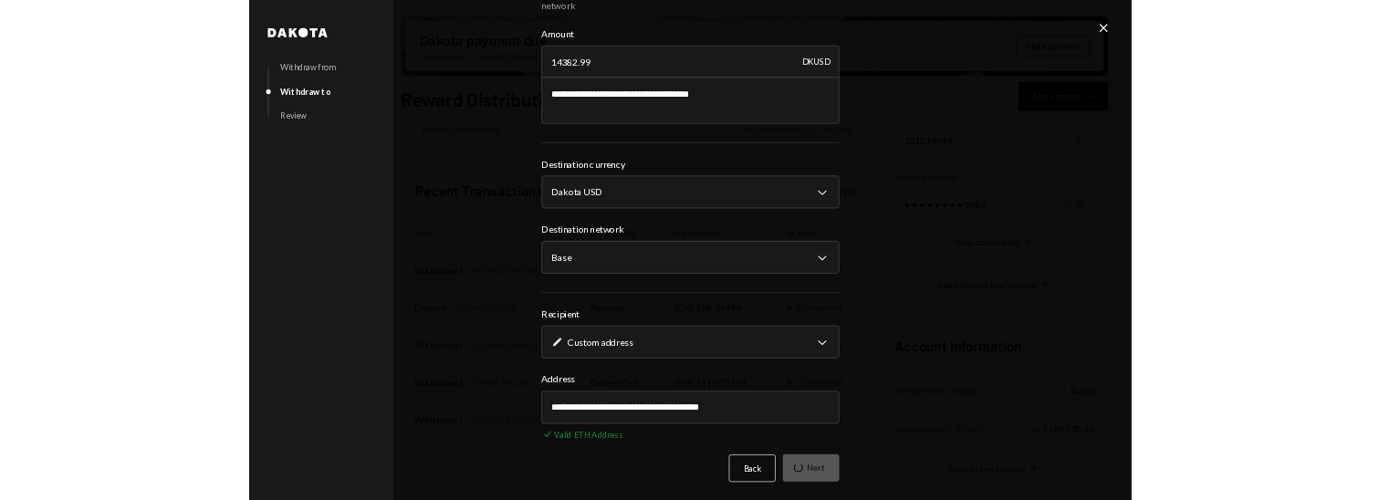
scroll to position [0, 0]
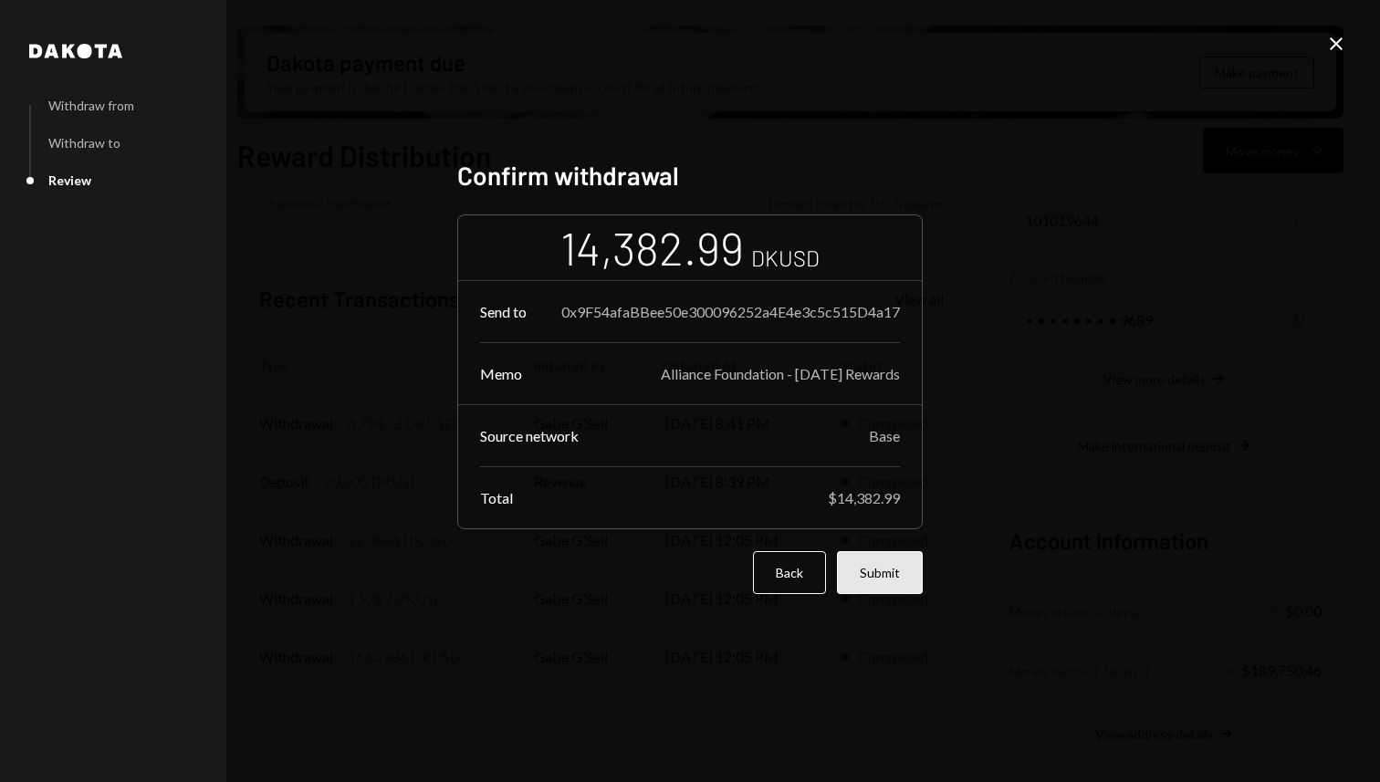
click at [894, 589] on button "Submit" at bounding box center [880, 572] width 86 height 43
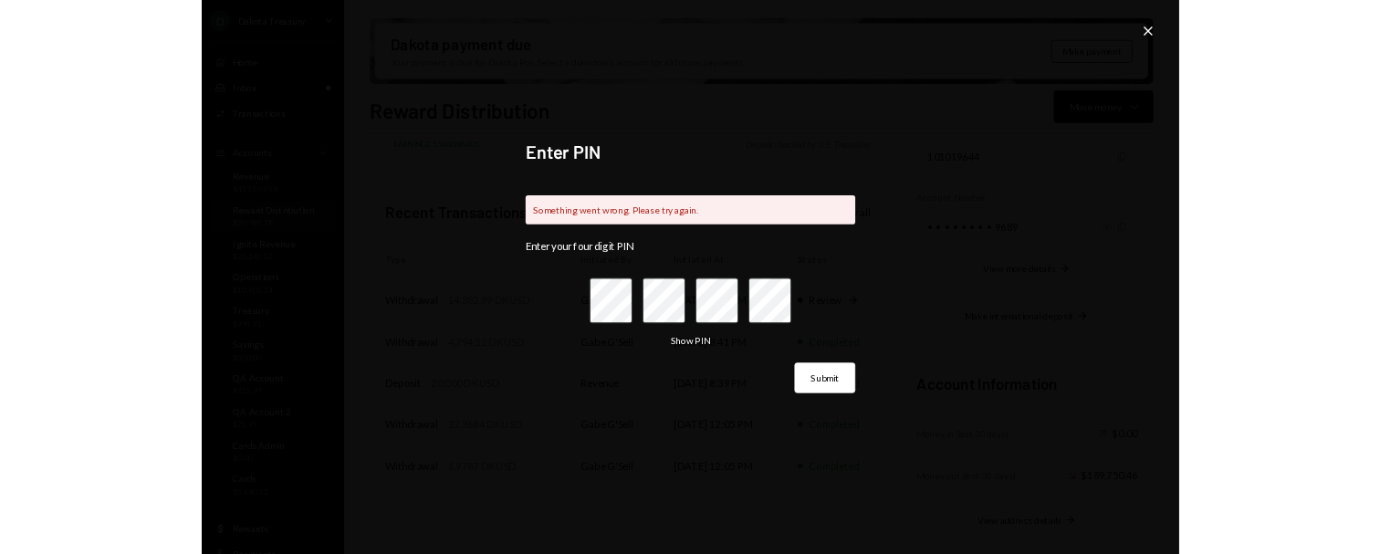
scroll to position [492, 0]
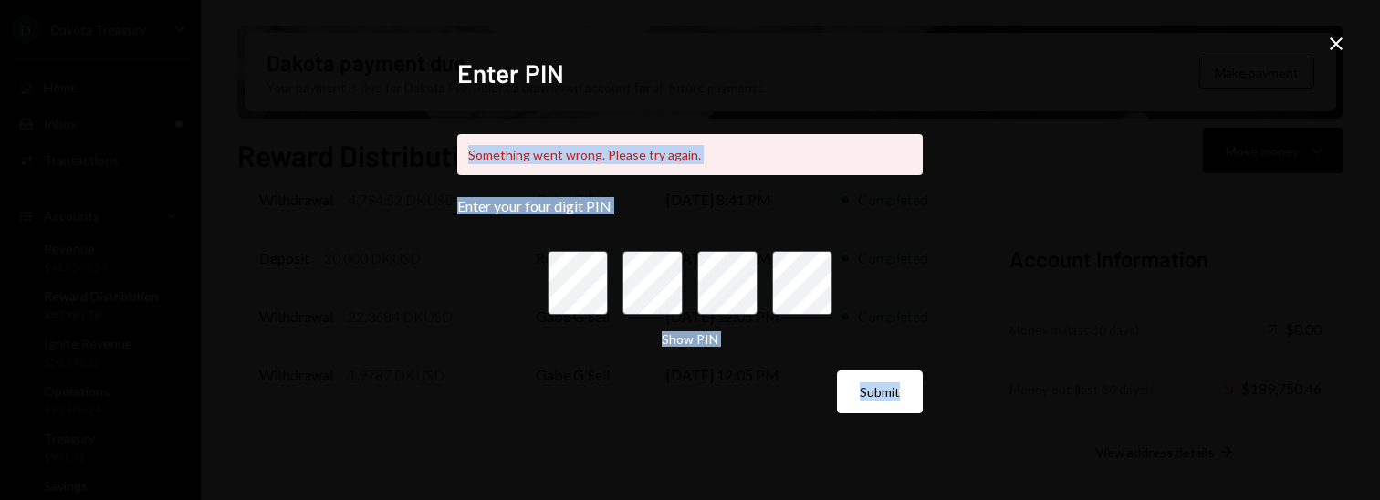
click at [1344, 54] on div "Enter PIN Something went wrong. Please try again. Enter your four digit PIN Sho…" at bounding box center [690, 250] width 1380 height 500
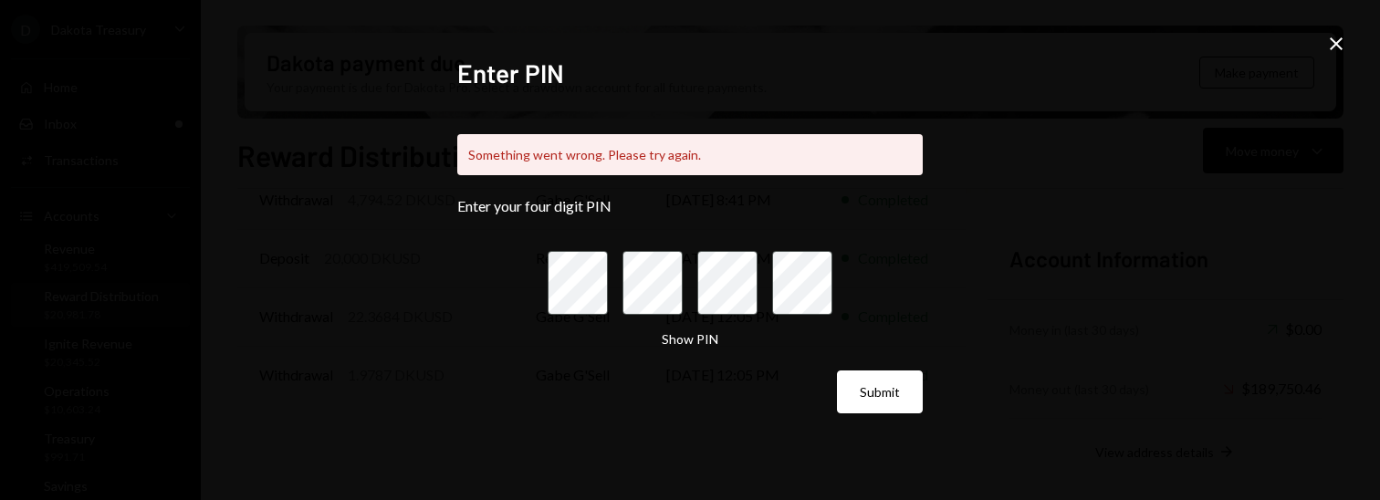
click at [1343, 51] on icon "Close" at bounding box center [1336, 44] width 22 height 22
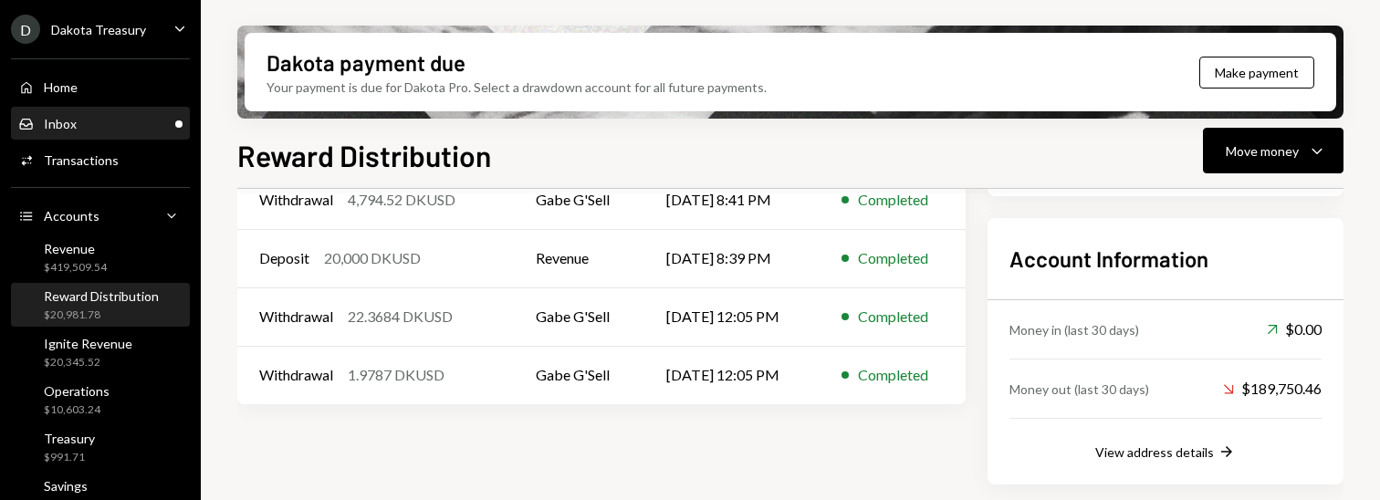
click at [107, 139] on div "Home Home Inbox Inbox Activities Transactions Accounts Accounts Caret Down Reve…" at bounding box center [100, 442] width 201 height 791
click at [98, 121] on div "Inbox Inbox" at bounding box center [100, 124] width 164 height 16
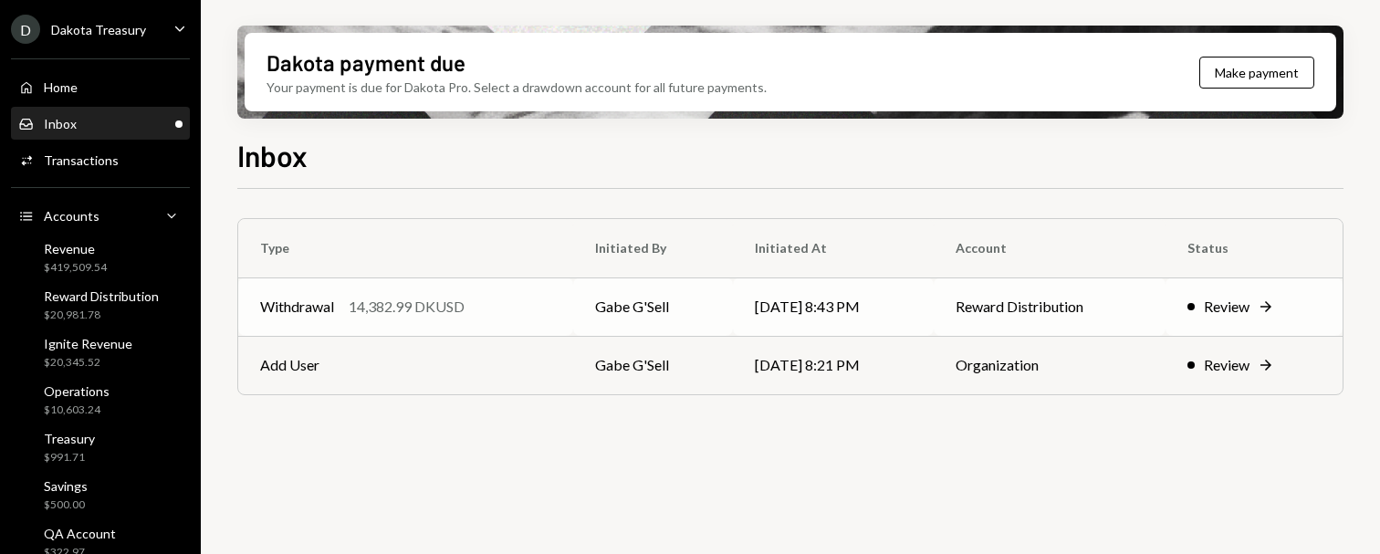
click at [448, 324] on td "Withdrawal 14,382.99 DKUSD" at bounding box center [405, 306] width 335 height 58
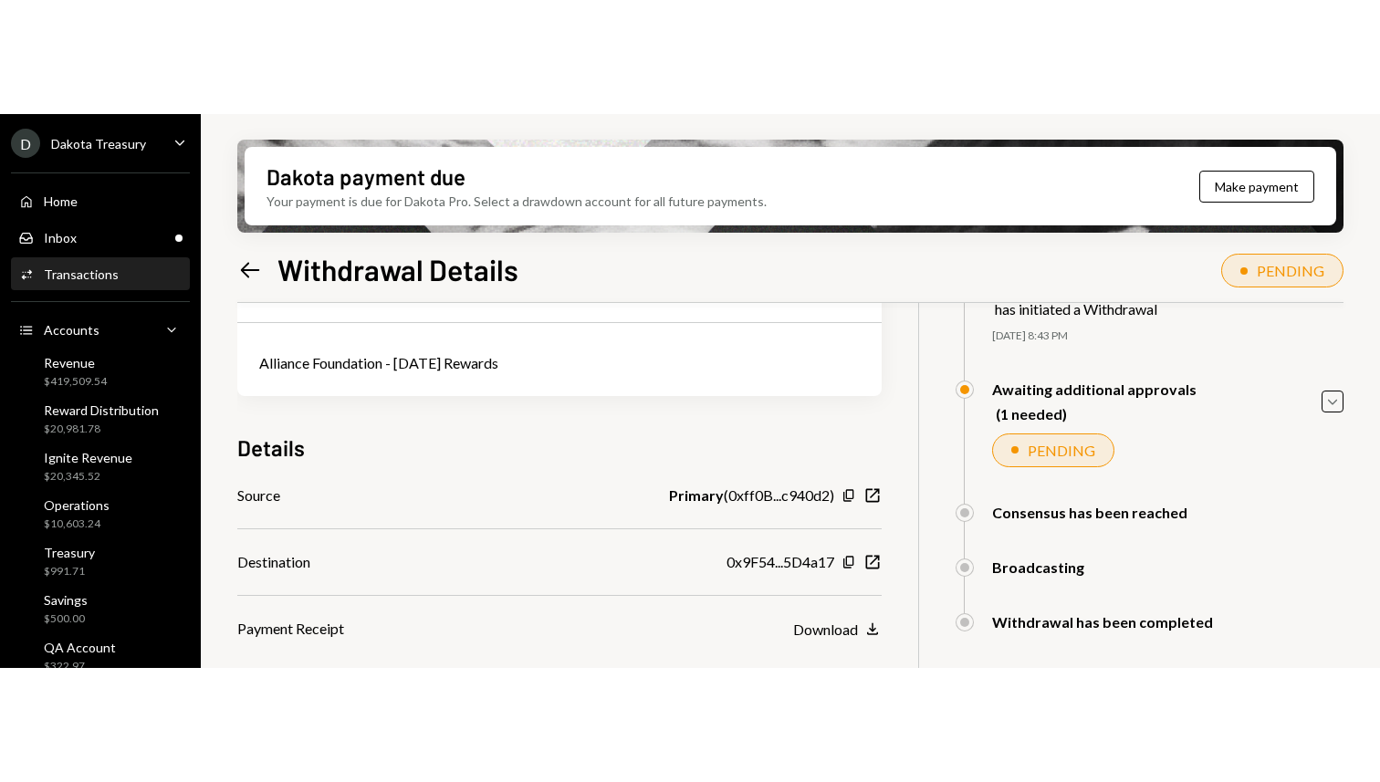
scroll to position [204, 0]
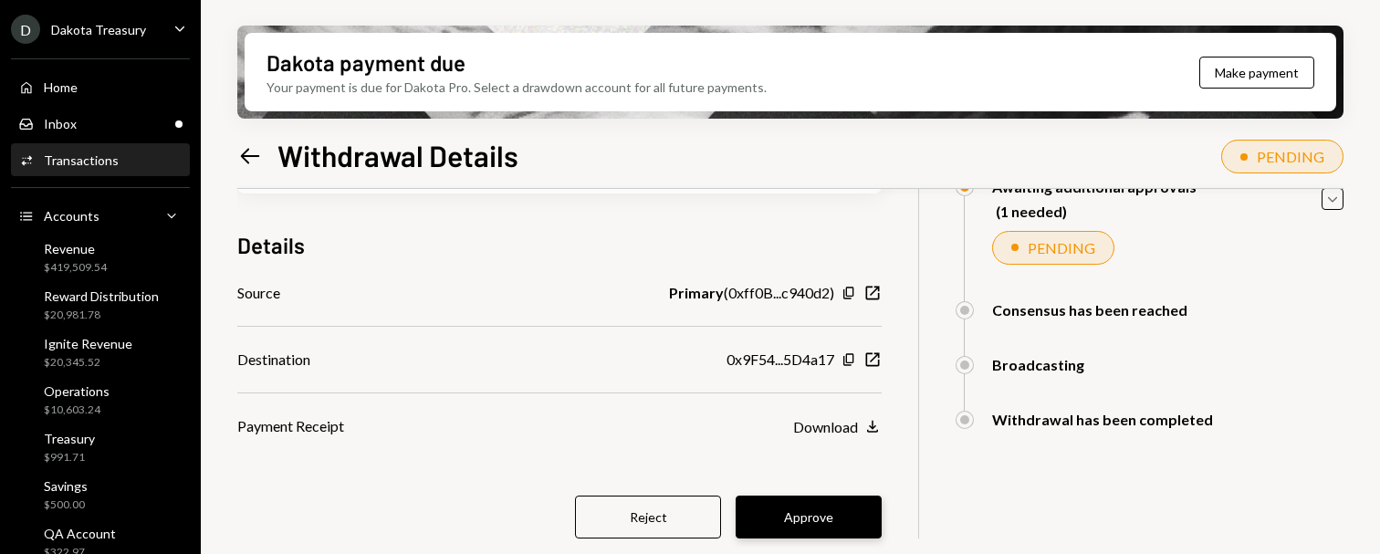
click at [846, 511] on button "Approve" at bounding box center [809, 517] width 146 height 43
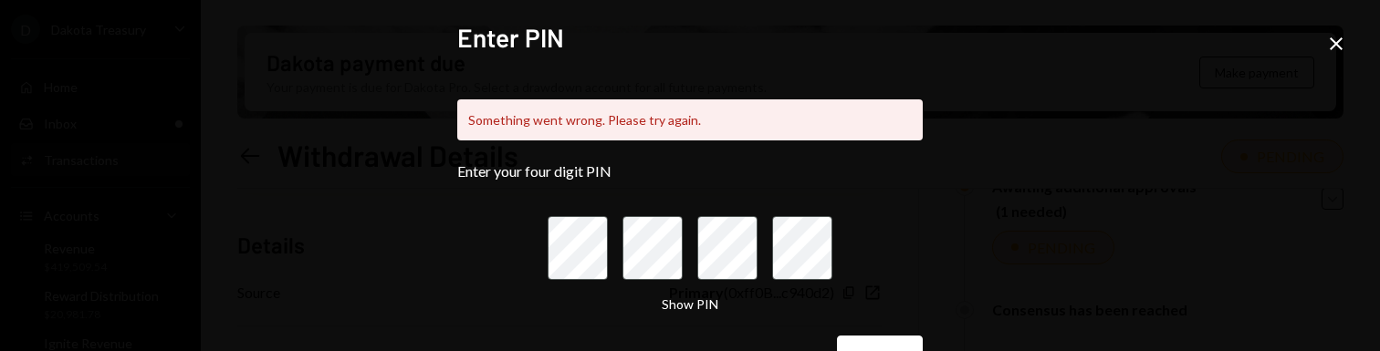
click at [195, 99] on div "Enter PIN Something went wrong. Please try again. Enter your four digit PIN Sho…" at bounding box center [690, 175] width 1380 height 351
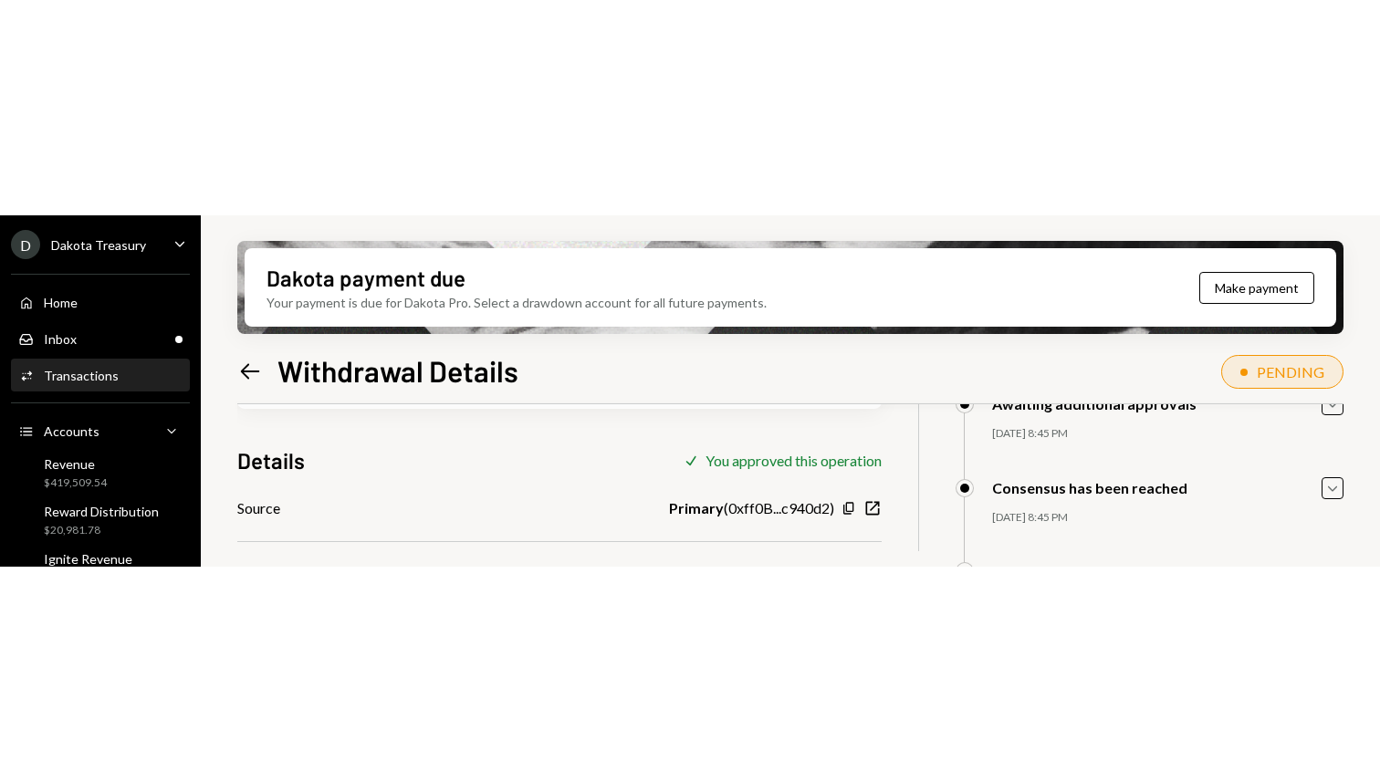
scroll to position [146, 0]
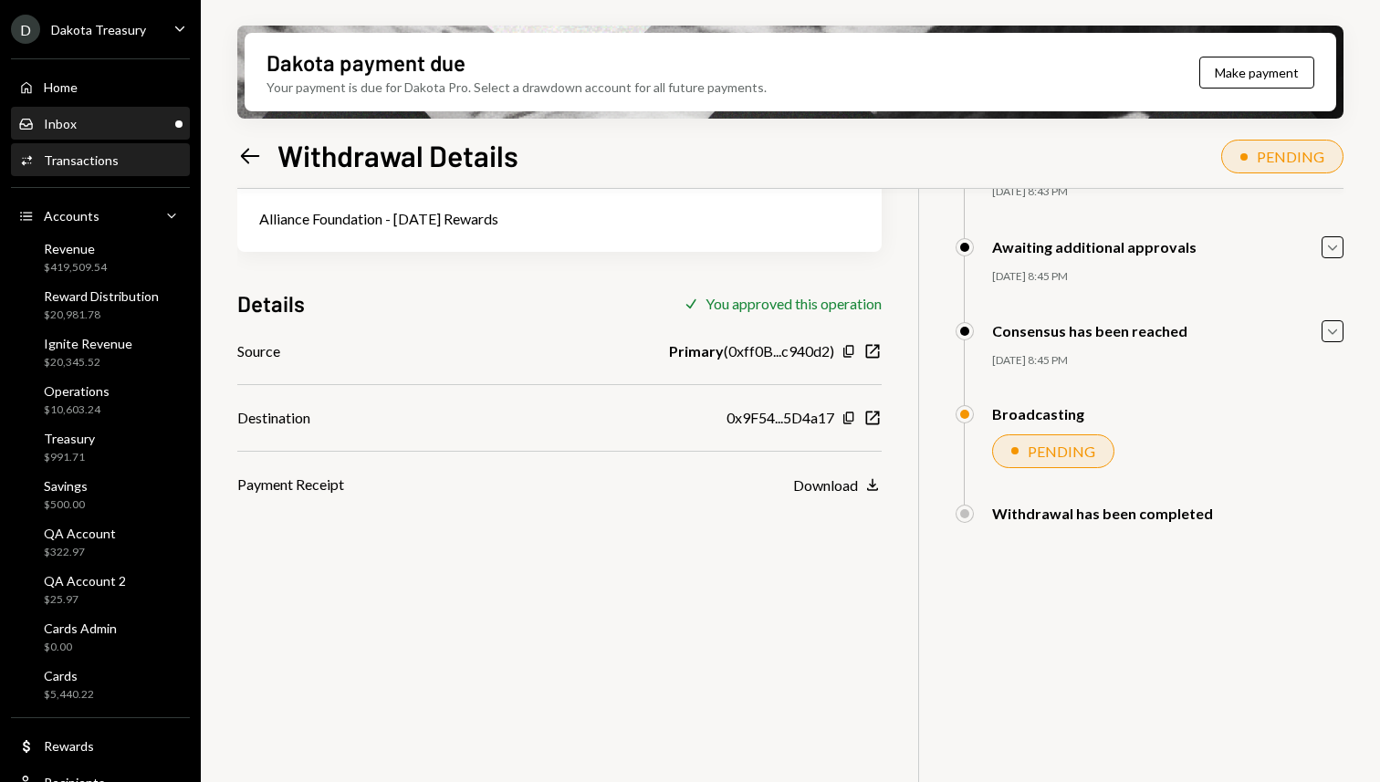
click at [112, 136] on div "Inbox Inbox" at bounding box center [100, 124] width 164 height 31
